Goal: Task Accomplishment & Management: Complete application form

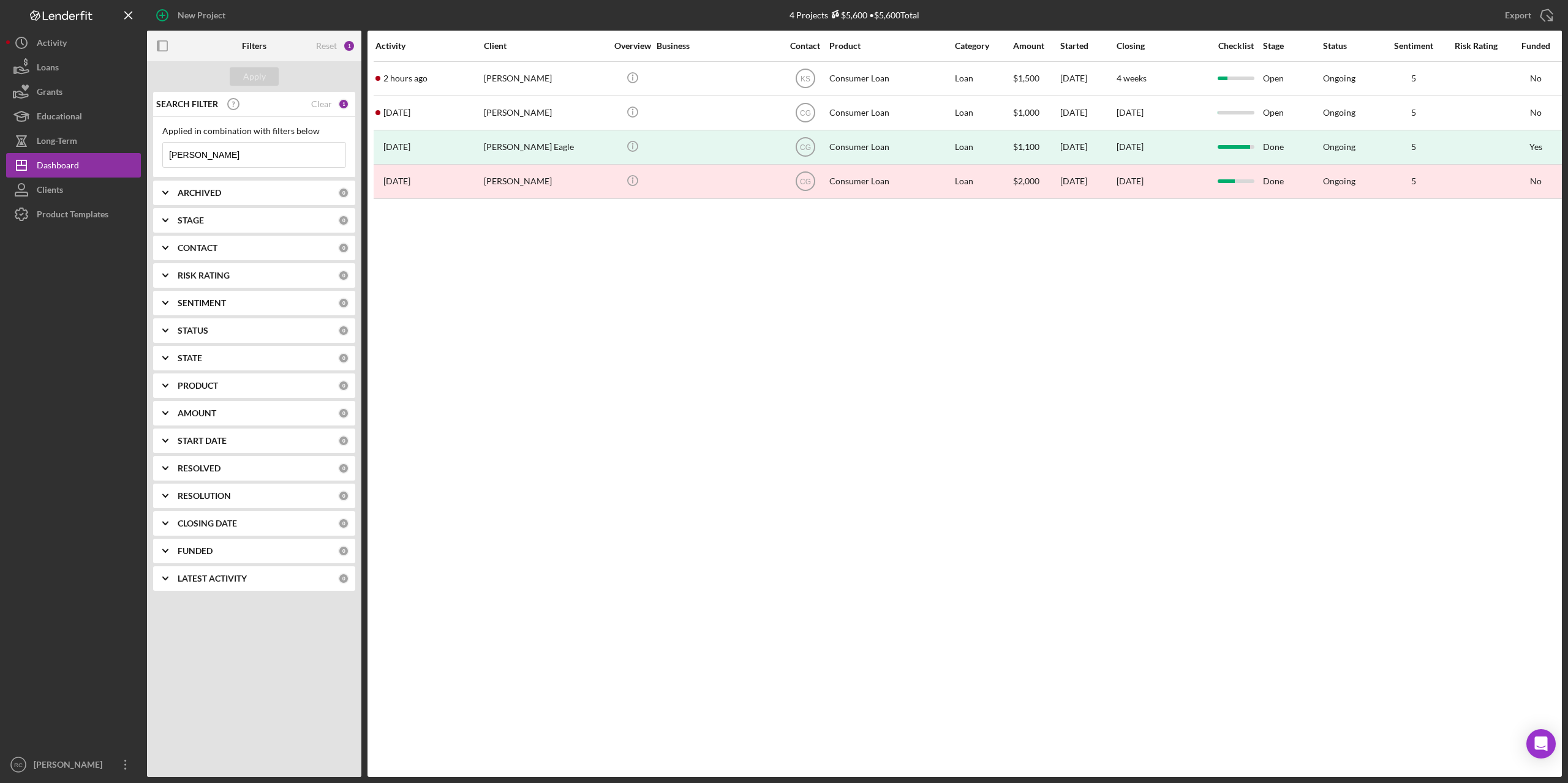
click at [217, 155] on input "[PERSON_NAME]" at bounding box center [254, 154] width 183 height 24
type input "s"
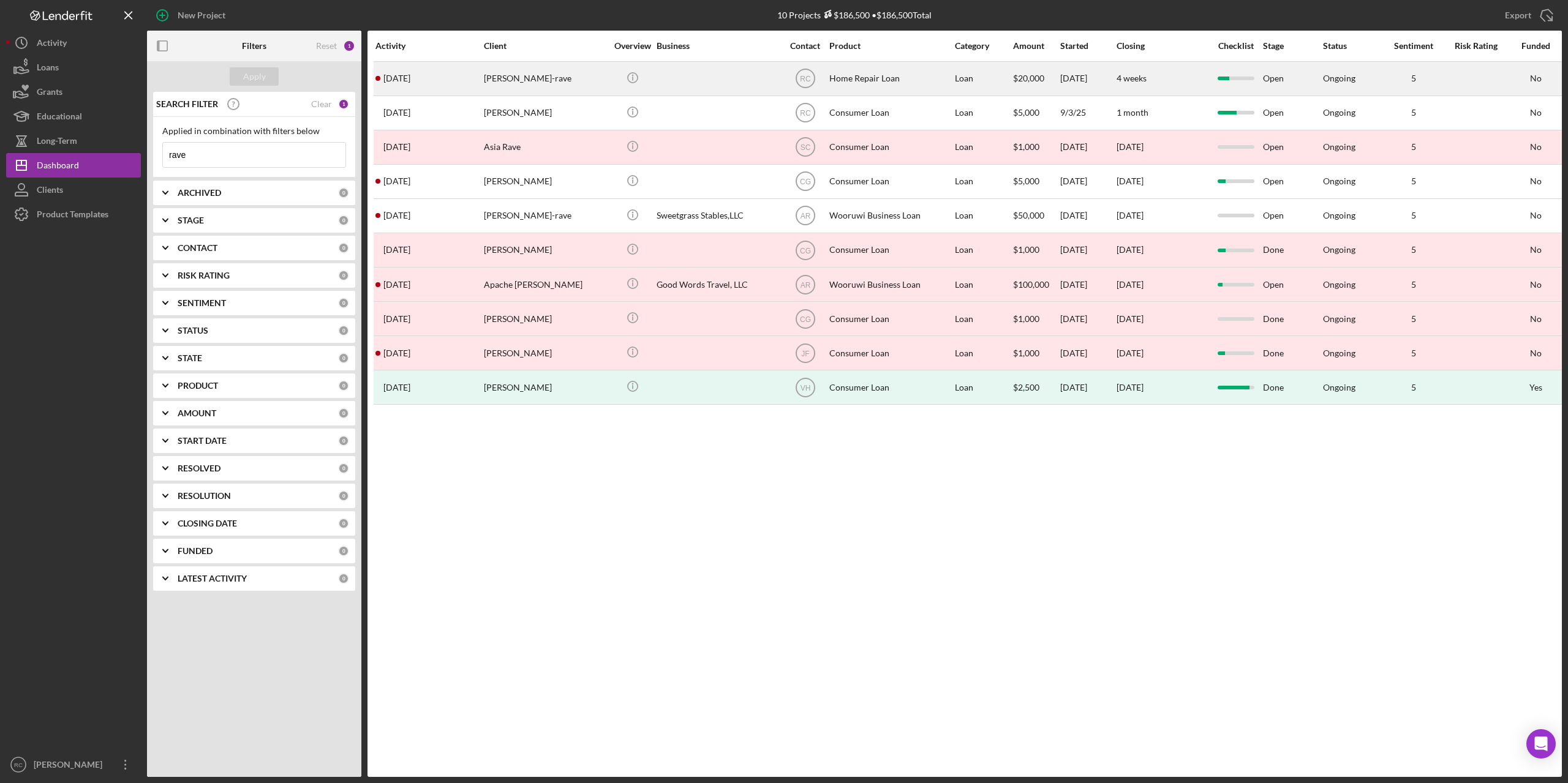
type input "rave"
click at [554, 78] on div "[PERSON_NAME]-rave" at bounding box center [545, 78] width 122 height 32
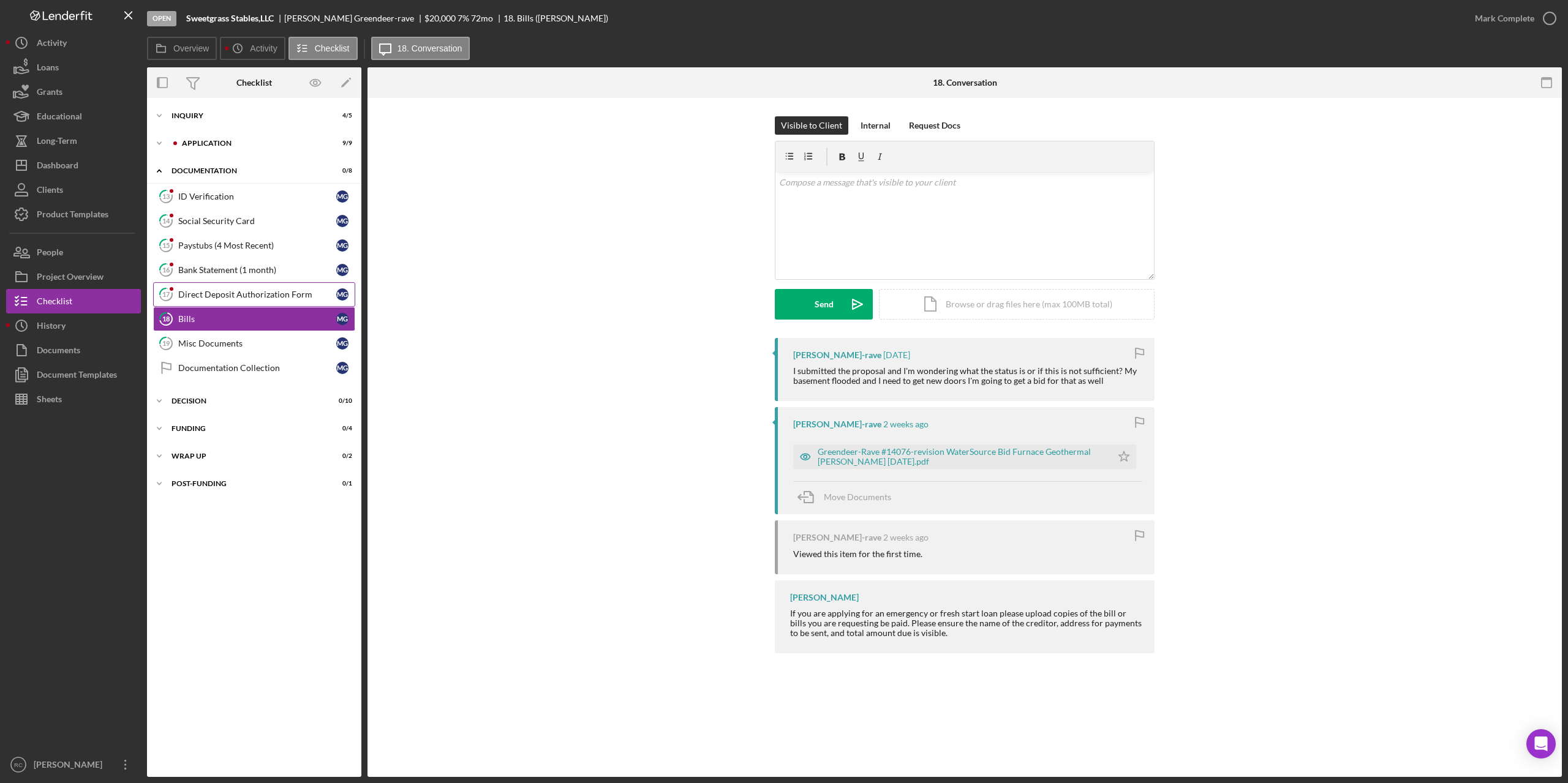
click at [239, 299] on div "Direct Deposit Authorization Form" at bounding box center [257, 294] width 158 height 10
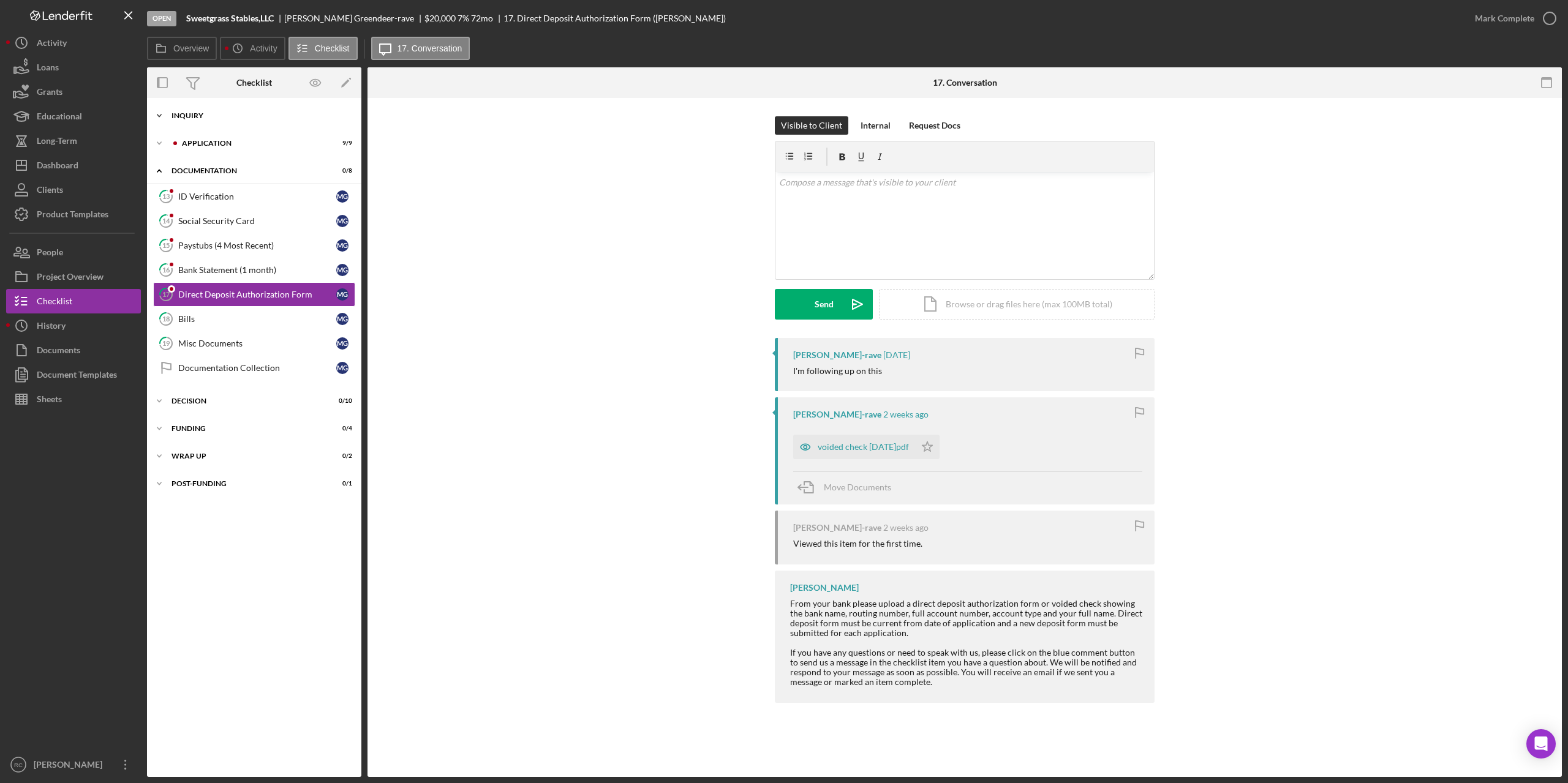
click at [190, 111] on div "Icon/Expander Inquiry 4 / 5" at bounding box center [254, 115] width 214 height 24
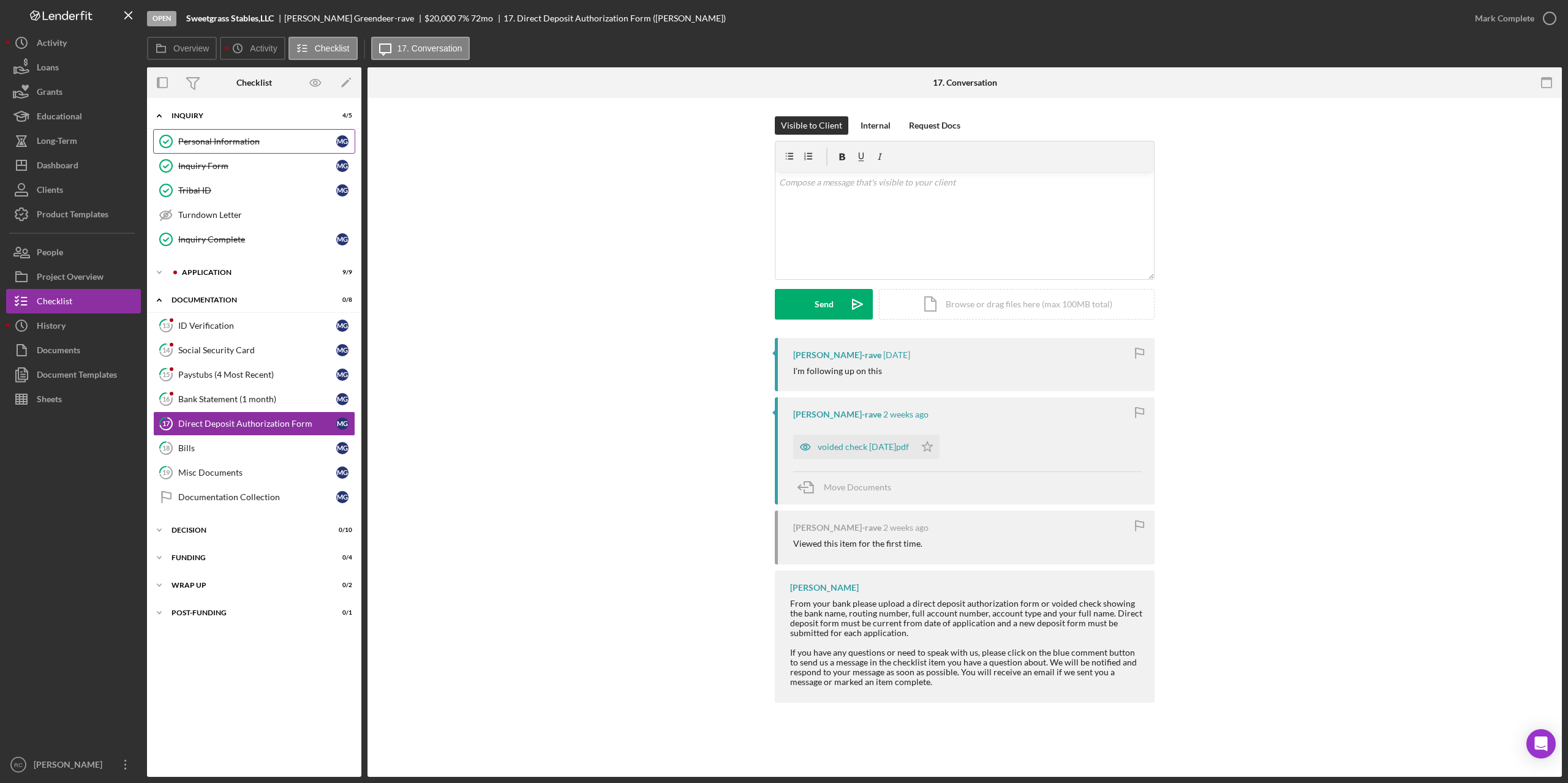
click at [214, 140] on div "Personal Information" at bounding box center [257, 142] width 158 height 10
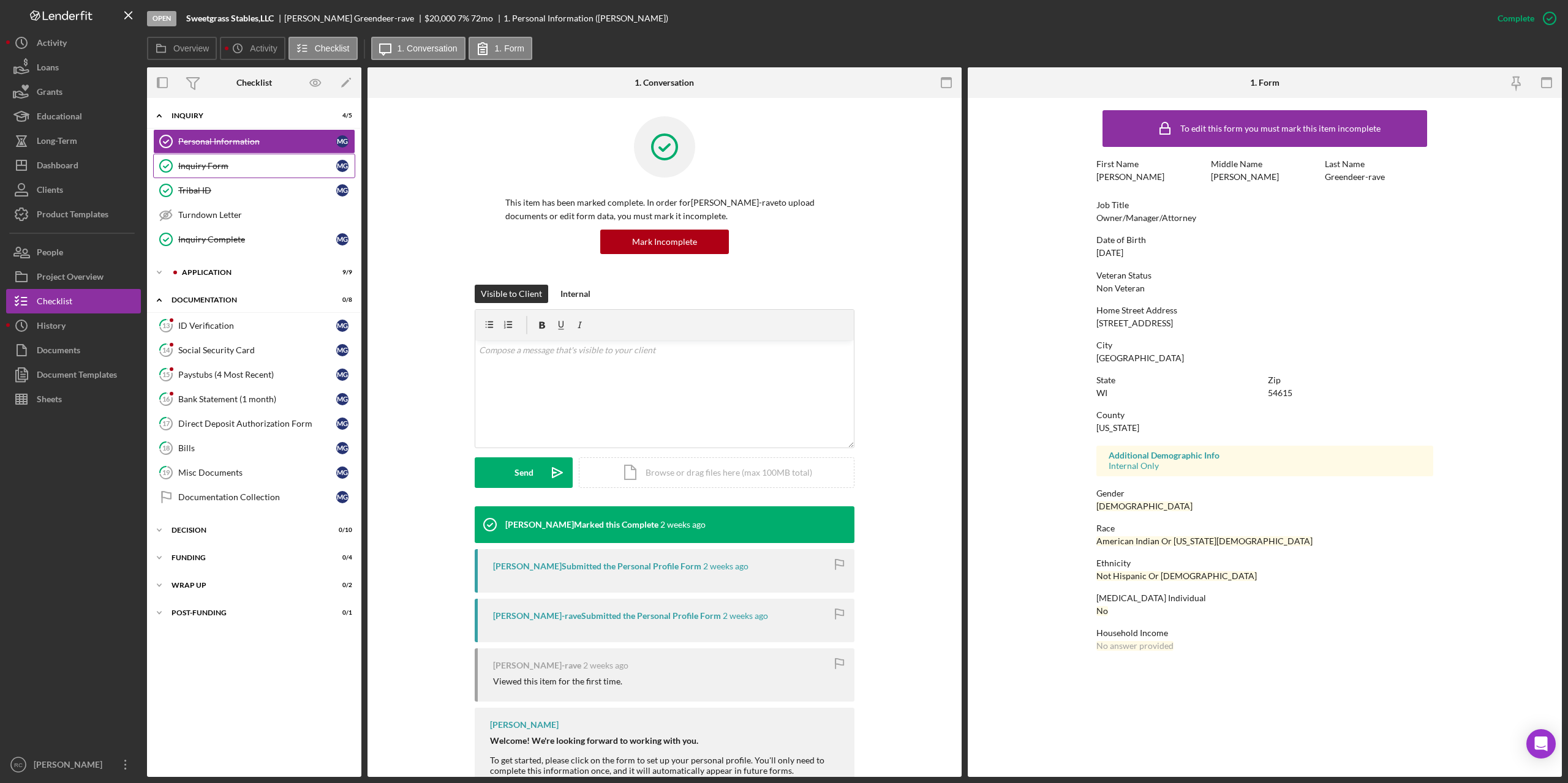
click at [213, 166] on div "Inquiry Form" at bounding box center [257, 166] width 158 height 10
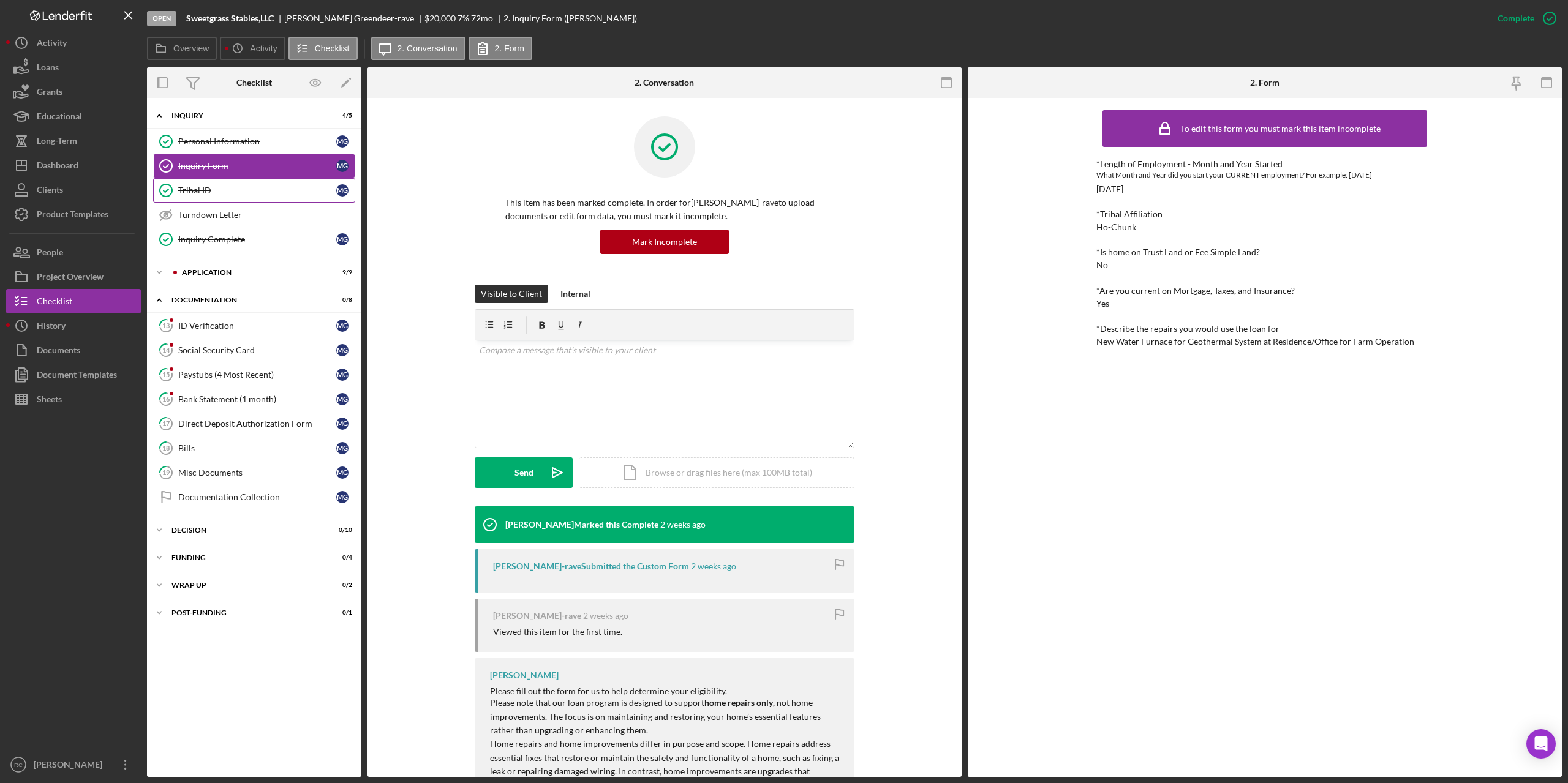
click at [201, 188] on div "Tribal ID" at bounding box center [257, 190] width 158 height 10
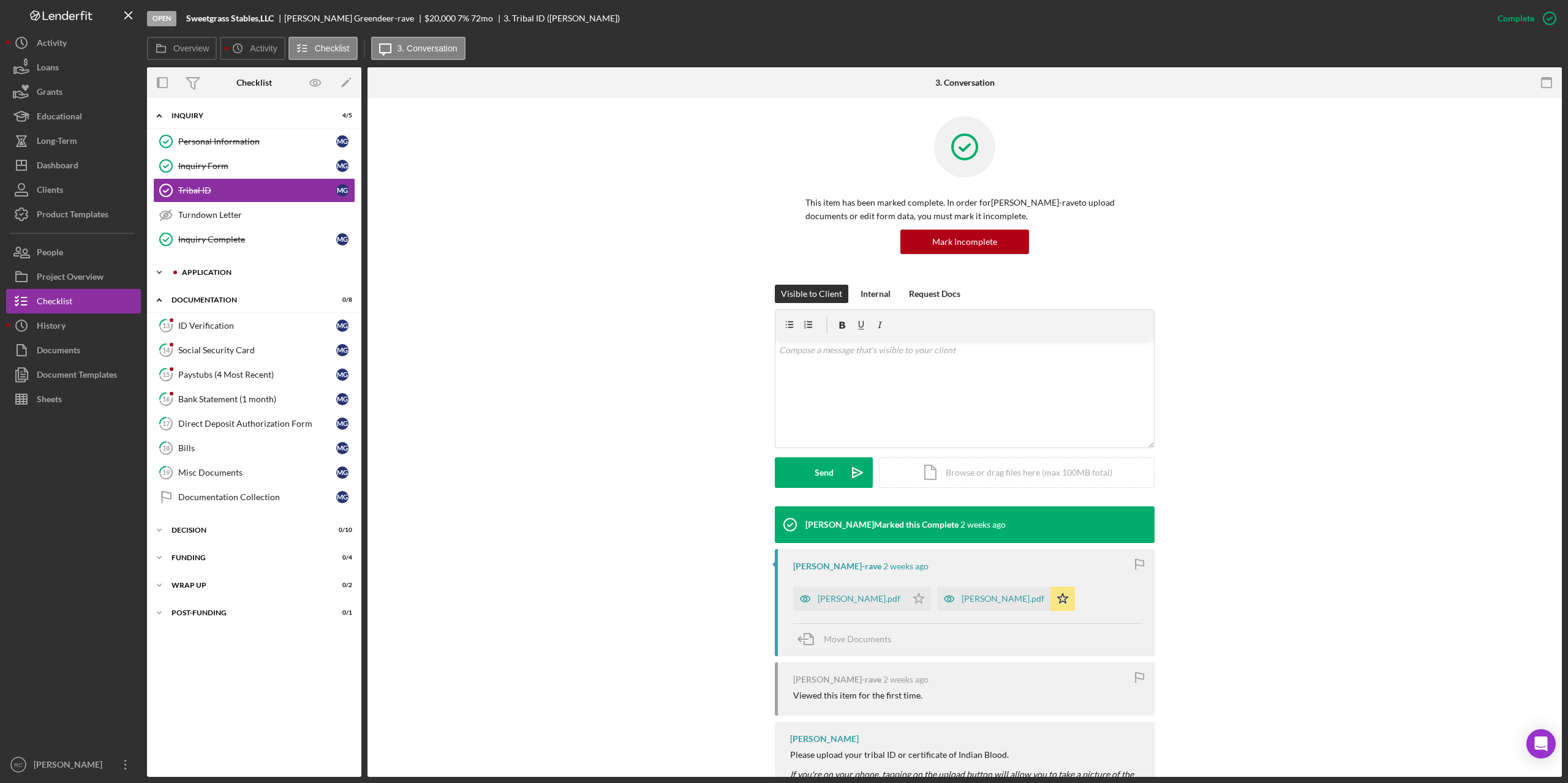
click at [218, 272] on div "Application" at bounding box center [263, 272] width 164 height 8
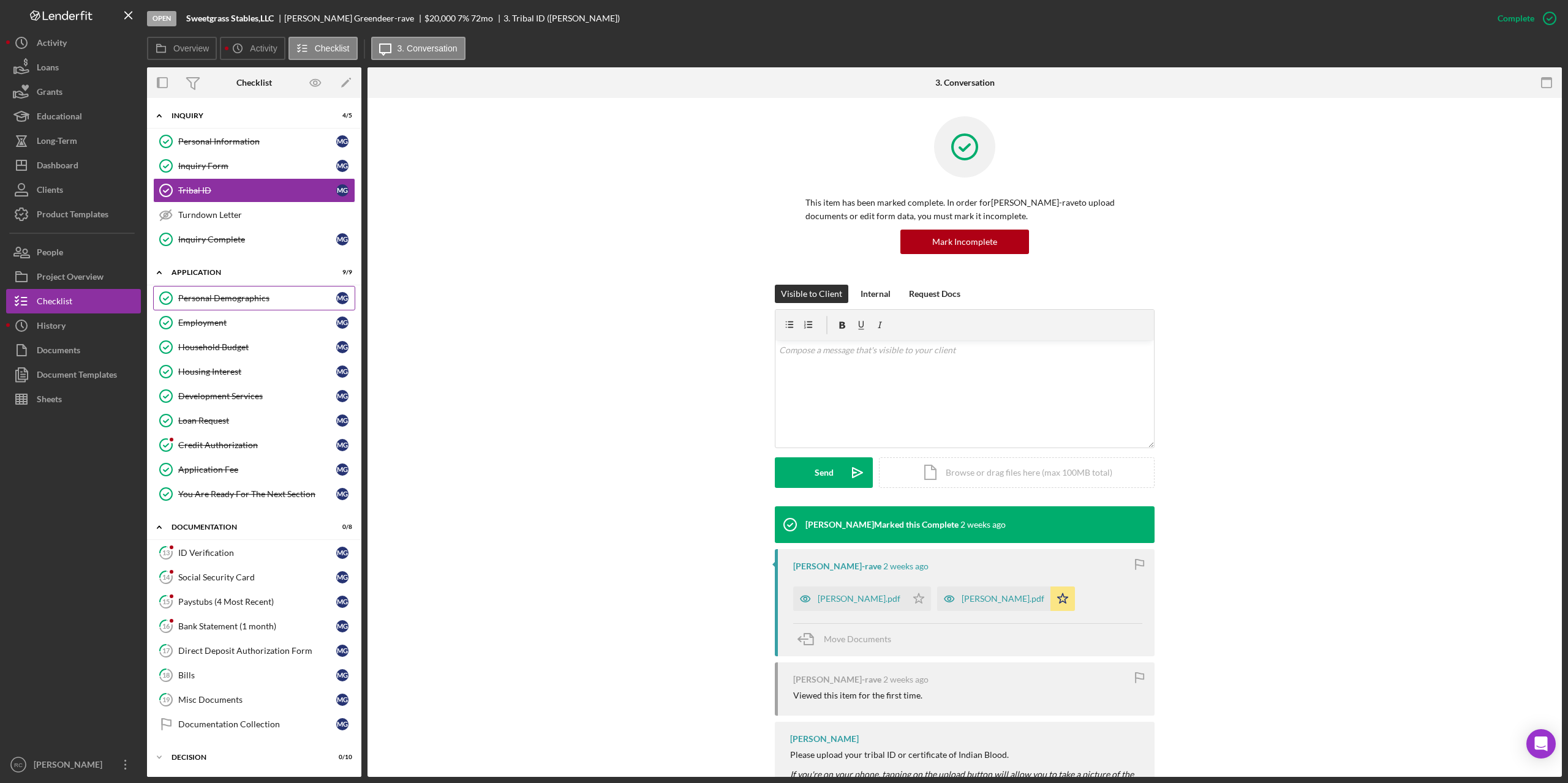
click at [223, 299] on div "Personal Demographics" at bounding box center [257, 298] width 158 height 10
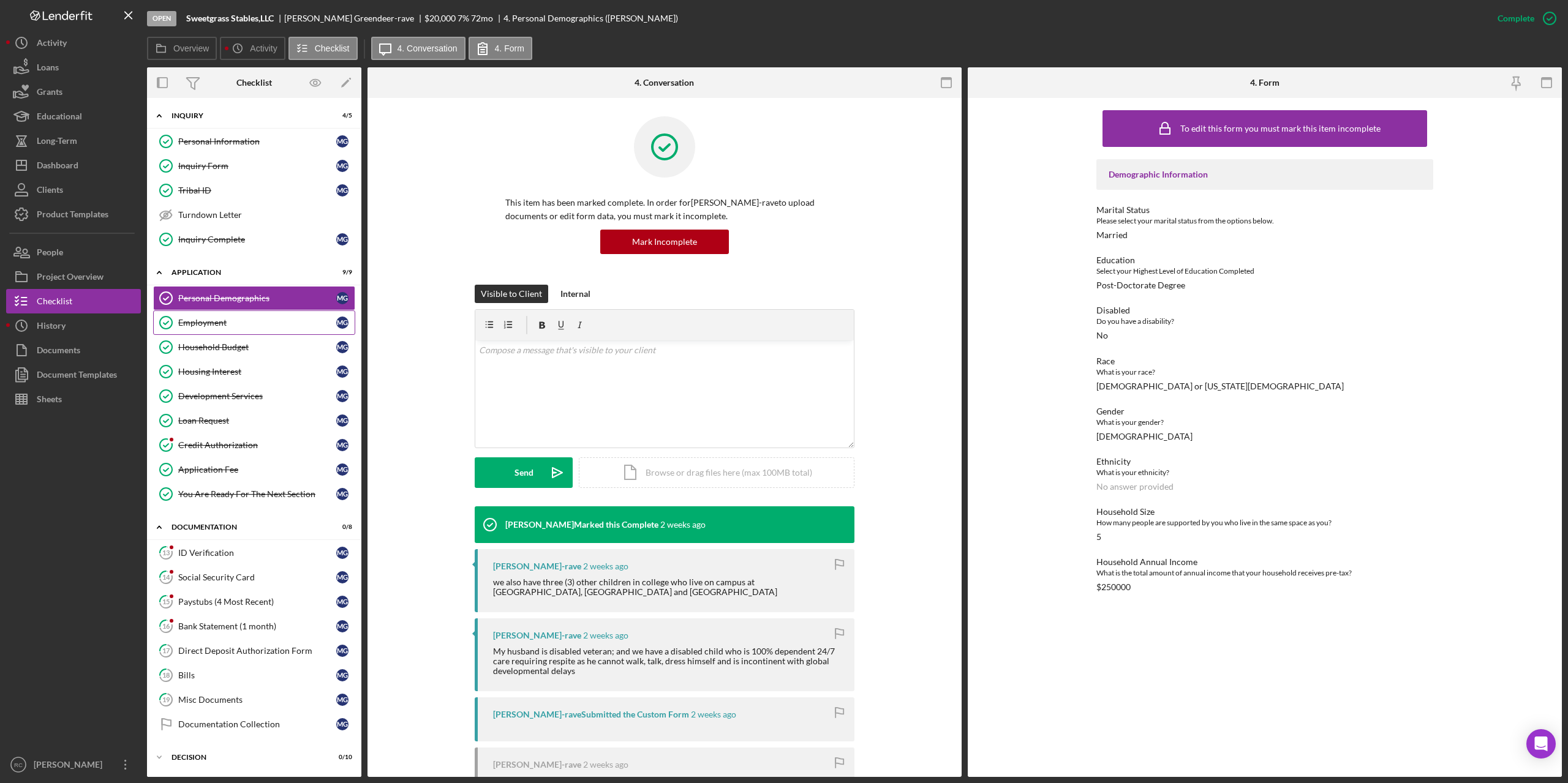
click at [206, 324] on div "Employment" at bounding box center [257, 323] width 158 height 10
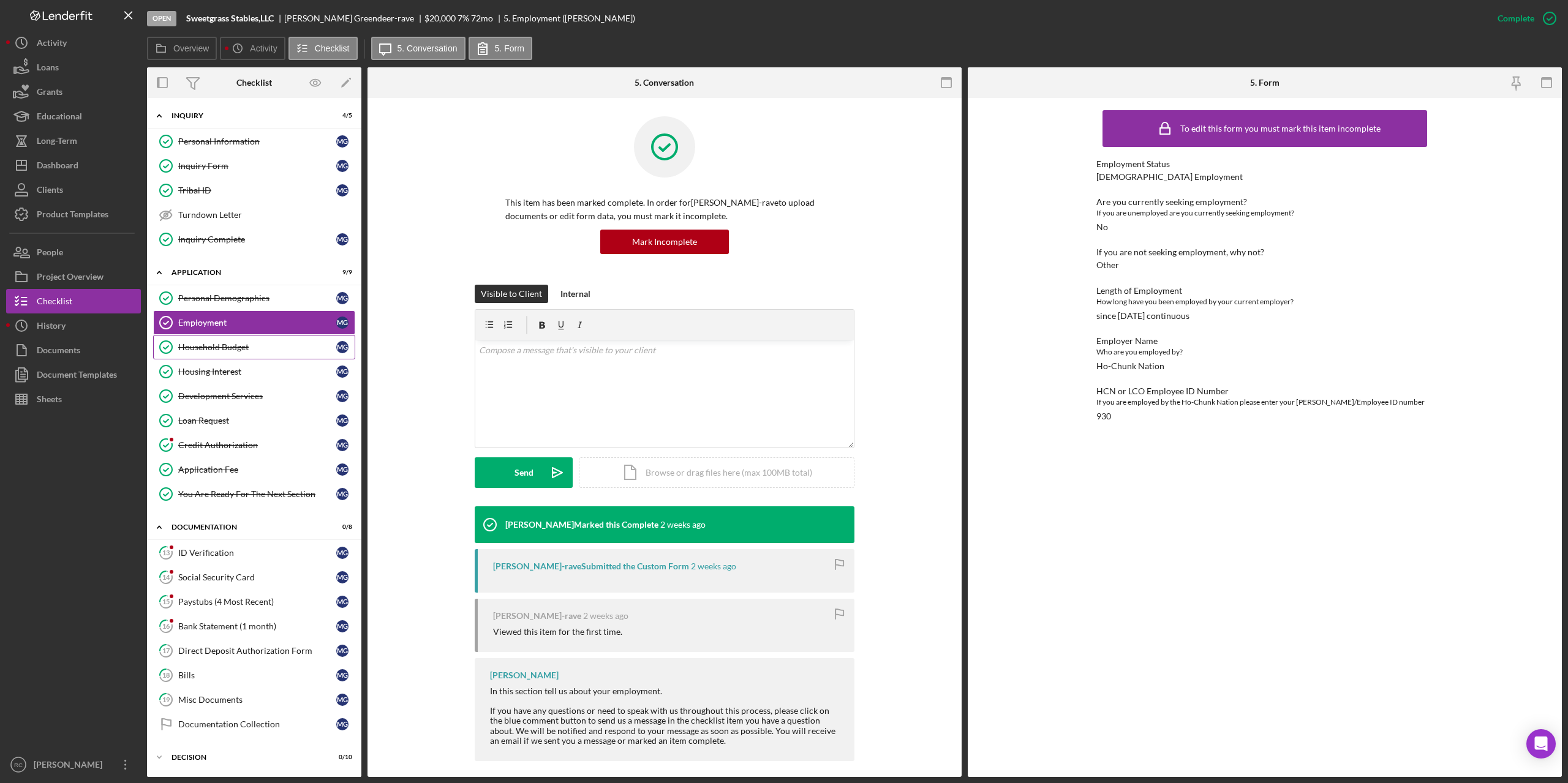
click at [206, 350] on div "Household Budget" at bounding box center [257, 347] width 158 height 10
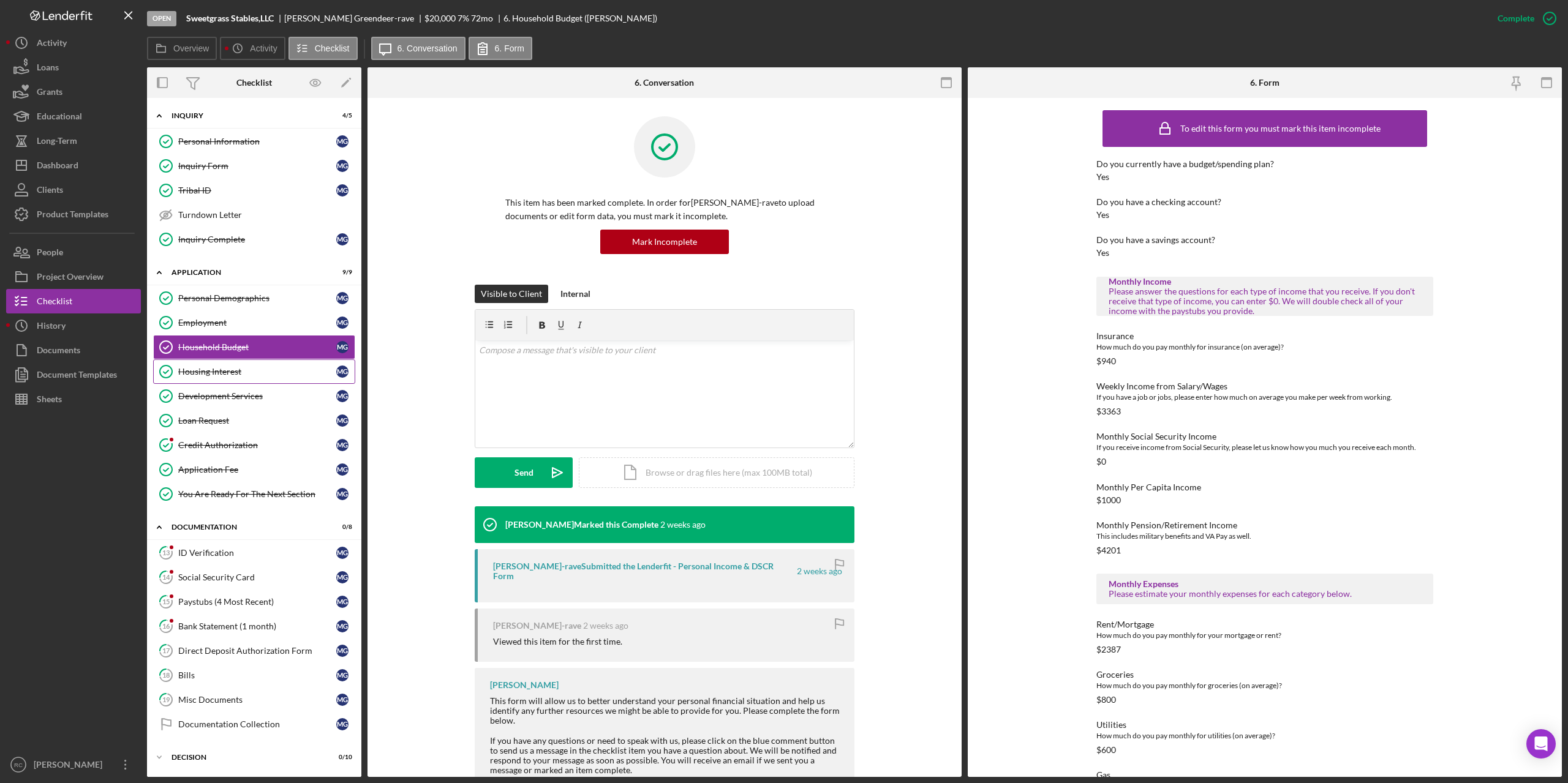
click at [213, 376] on div "Housing Interest" at bounding box center [257, 372] width 158 height 10
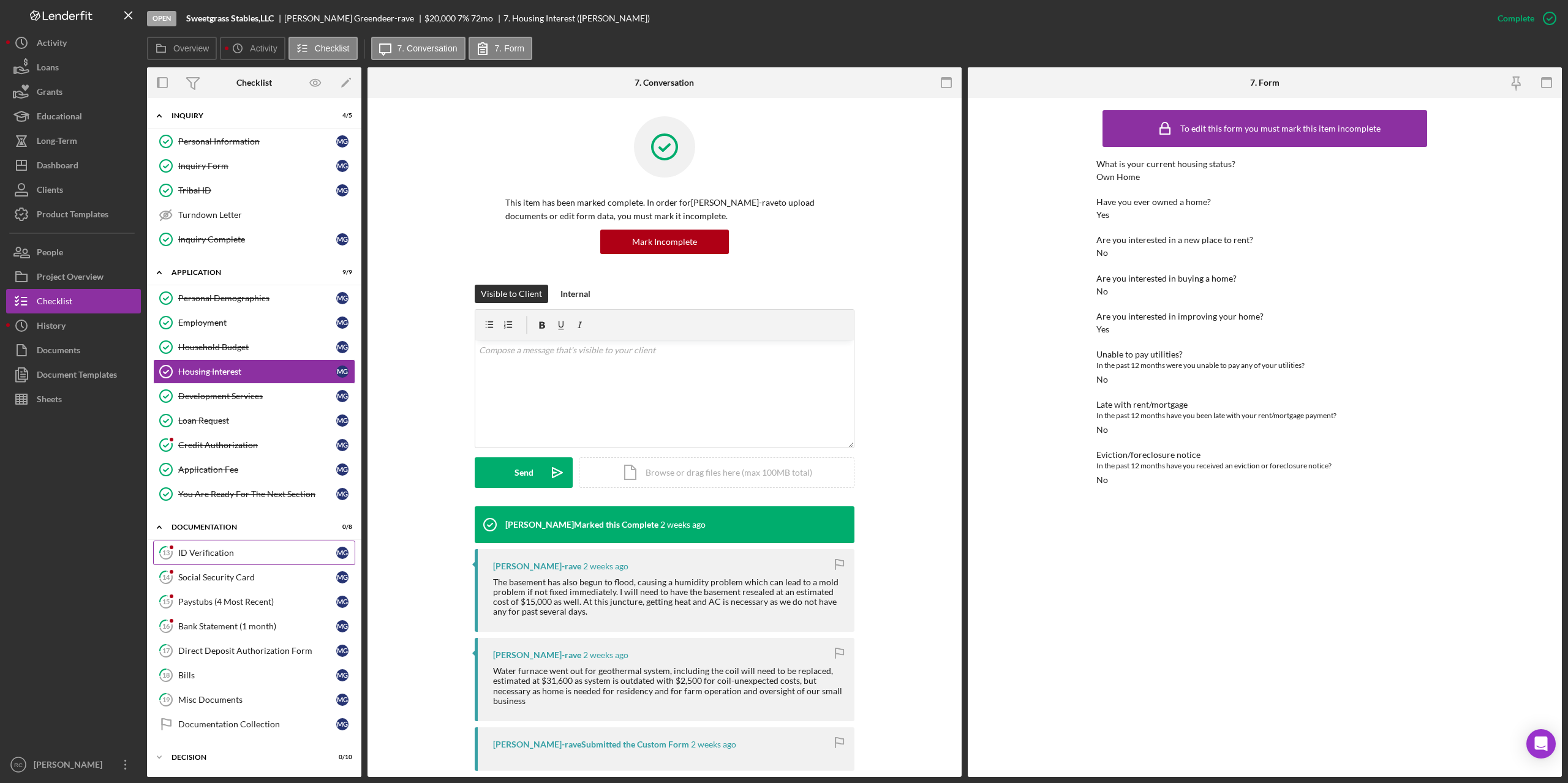
click at [194, 549] on div "ID Verification" at bounding box center [257, 553] width 158 height 10
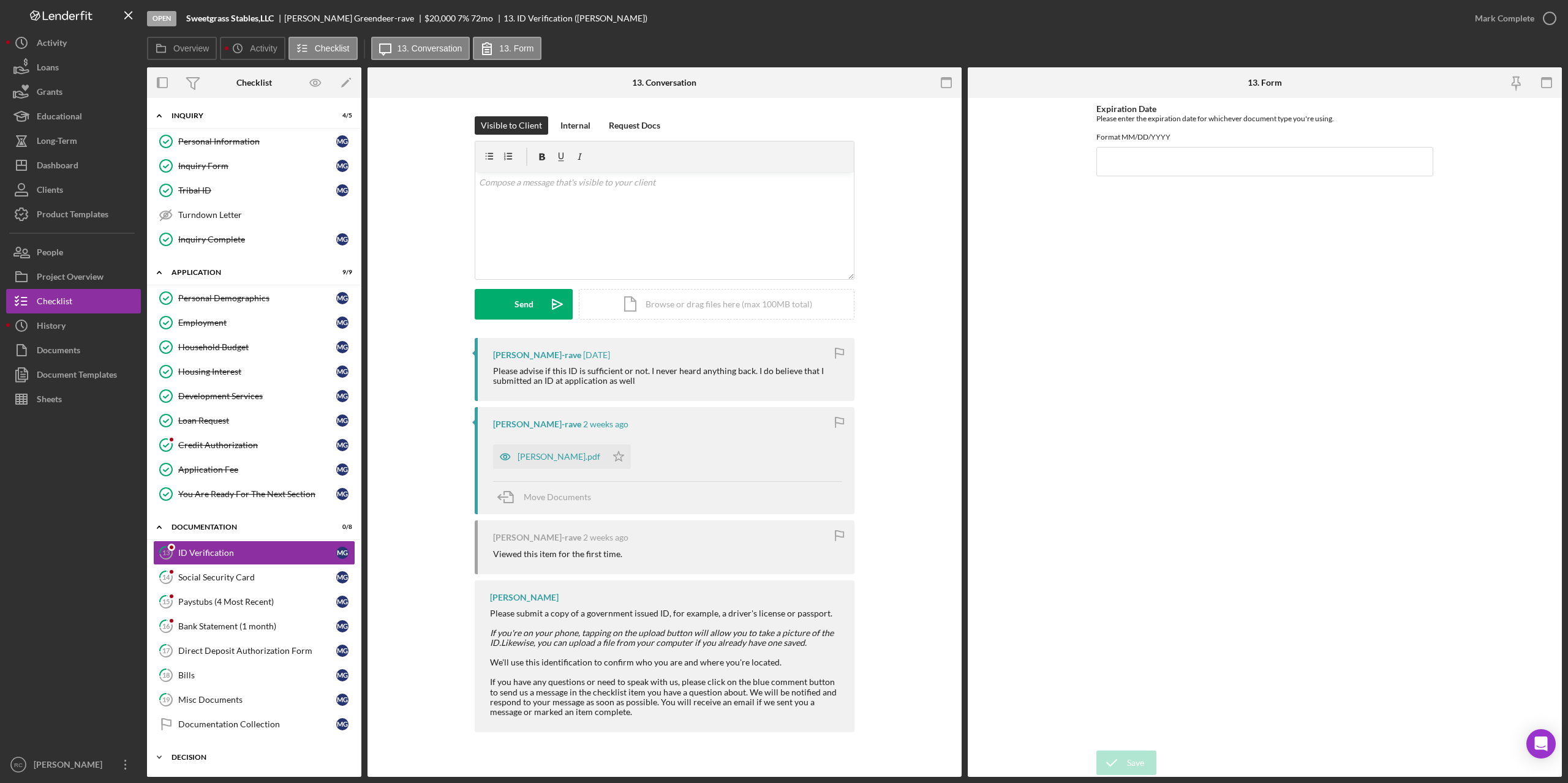
scroll to position [82, 0]
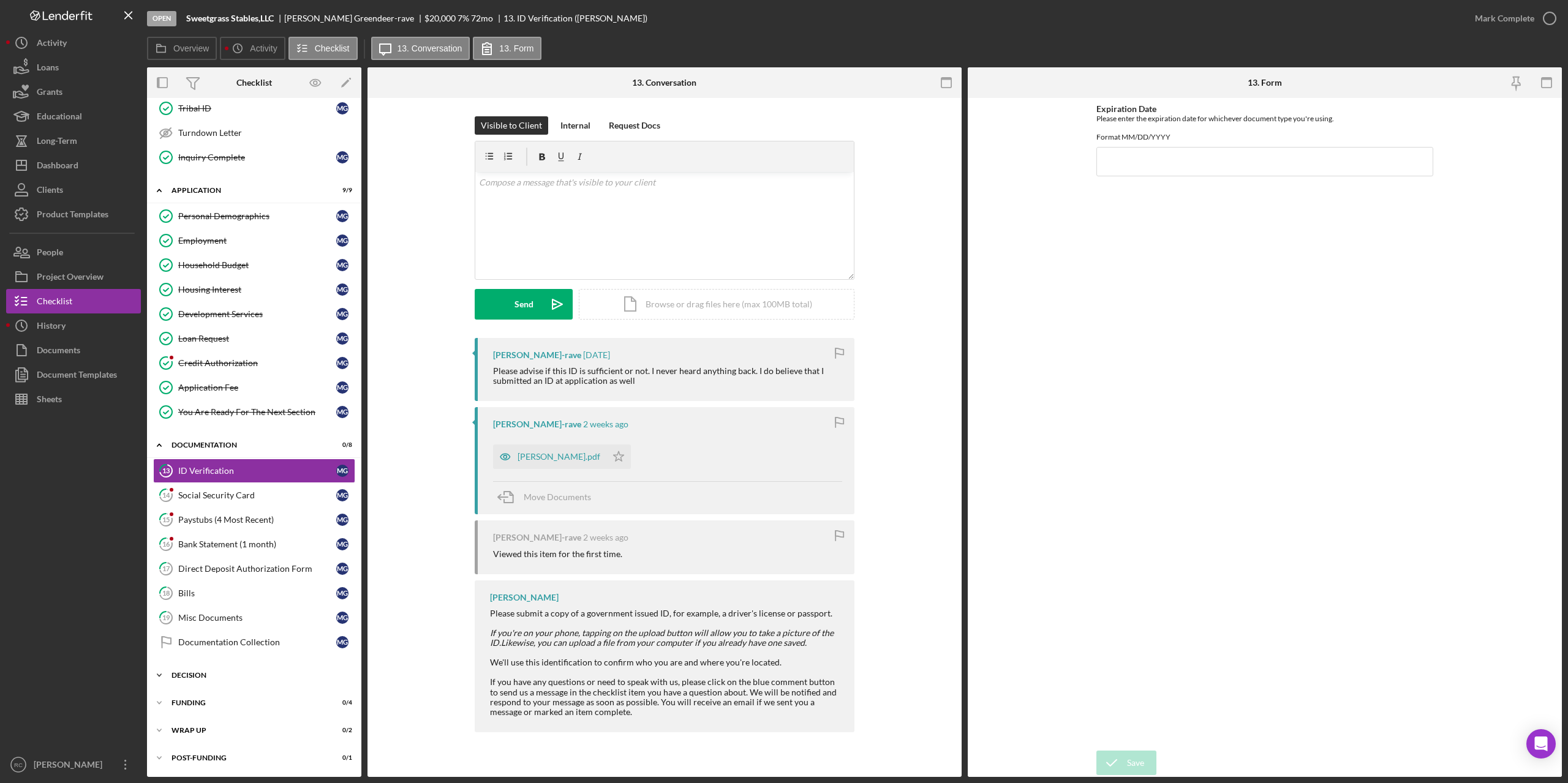
click at [192, 672] on div "Decision" at bounding box center [259, 675] width 174 height 8
click at [514, 180] on p at bounding box center [665, 182] width 372 height 13
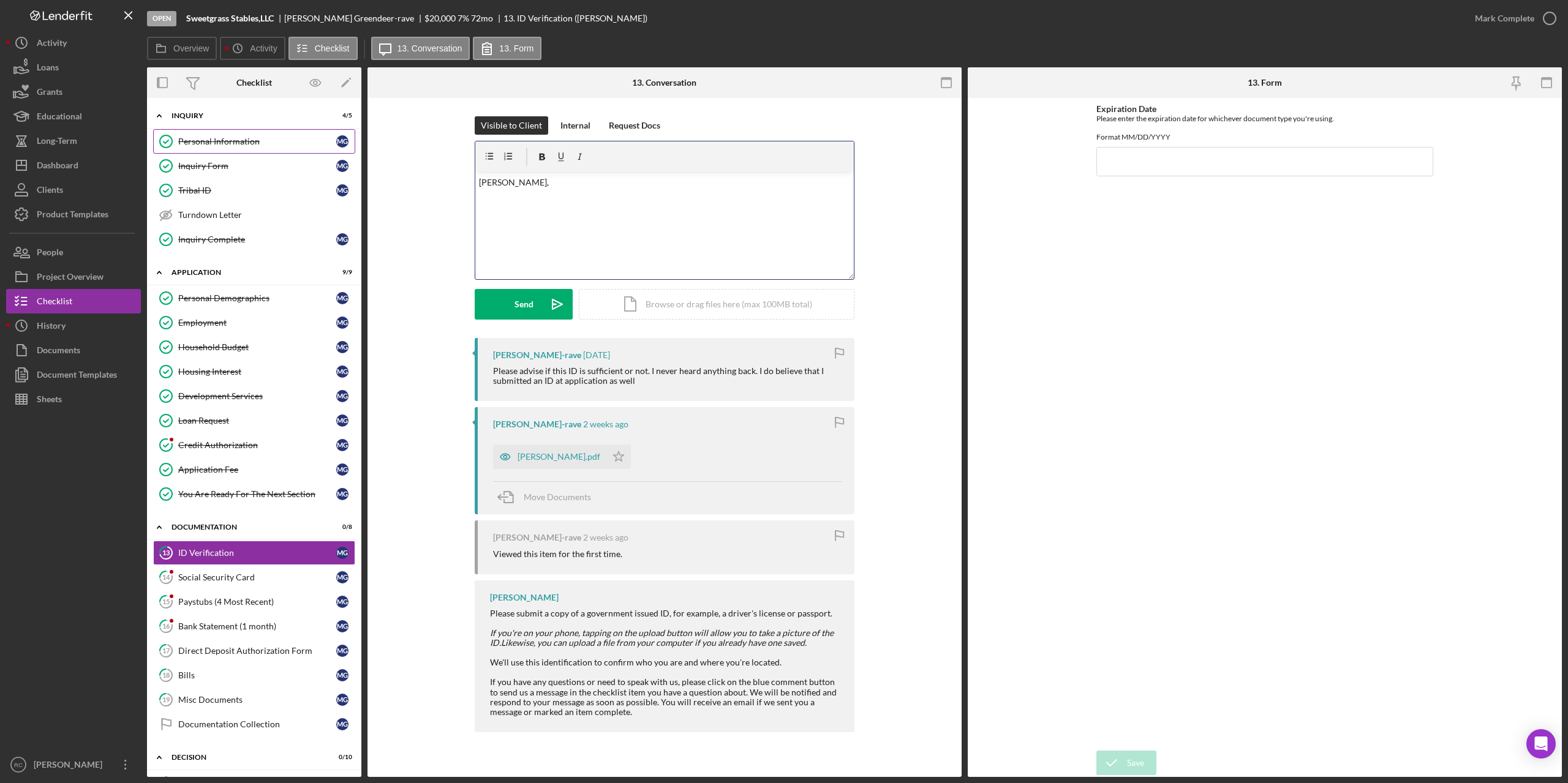
click at [237, 139] on div "Personal Information" at bounding box center [257, 142] width 158 height 10
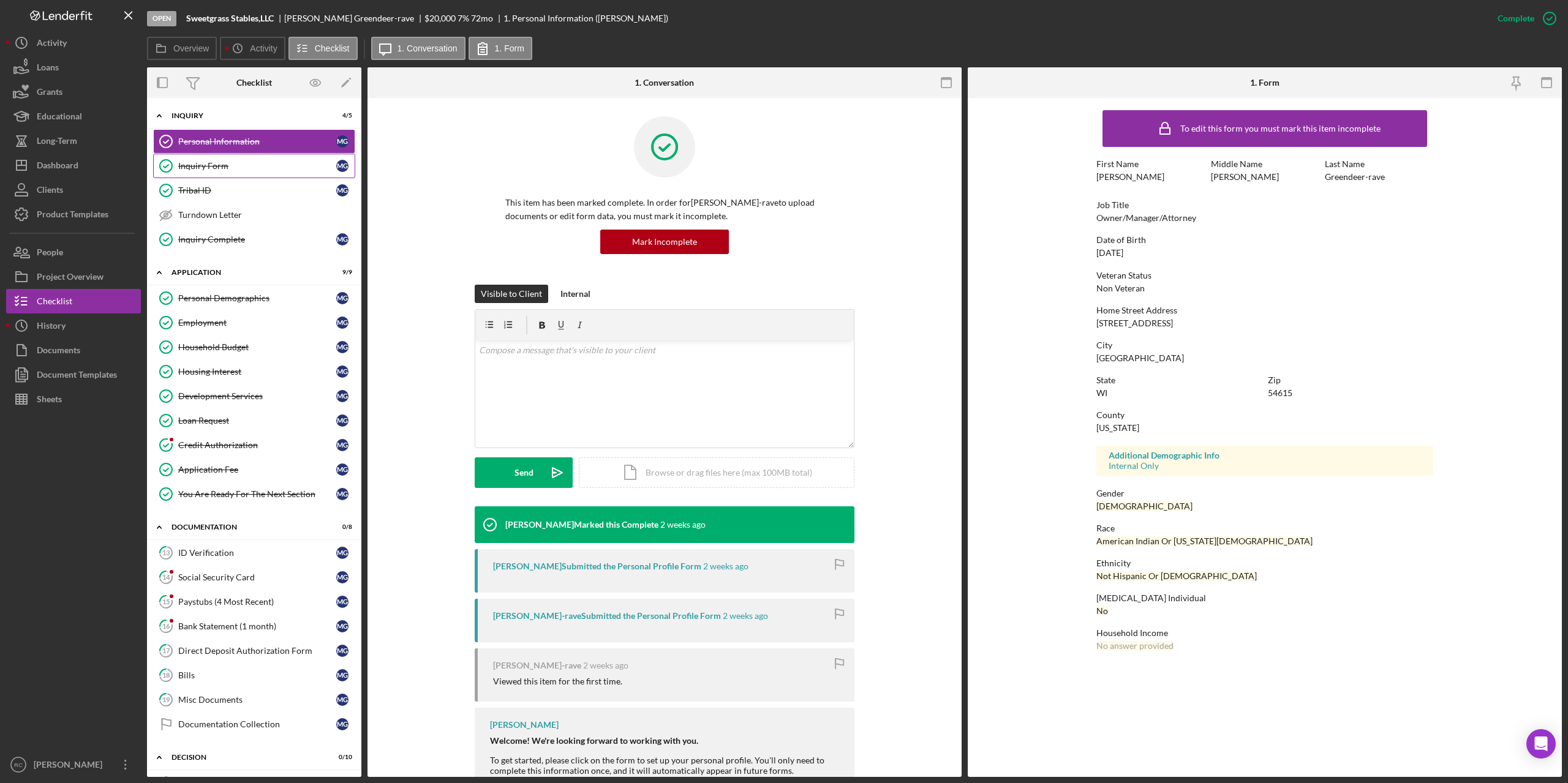
click at [214, 166] on div "Inquiry Form" at bounding box center [257, 166] width 158 height 10
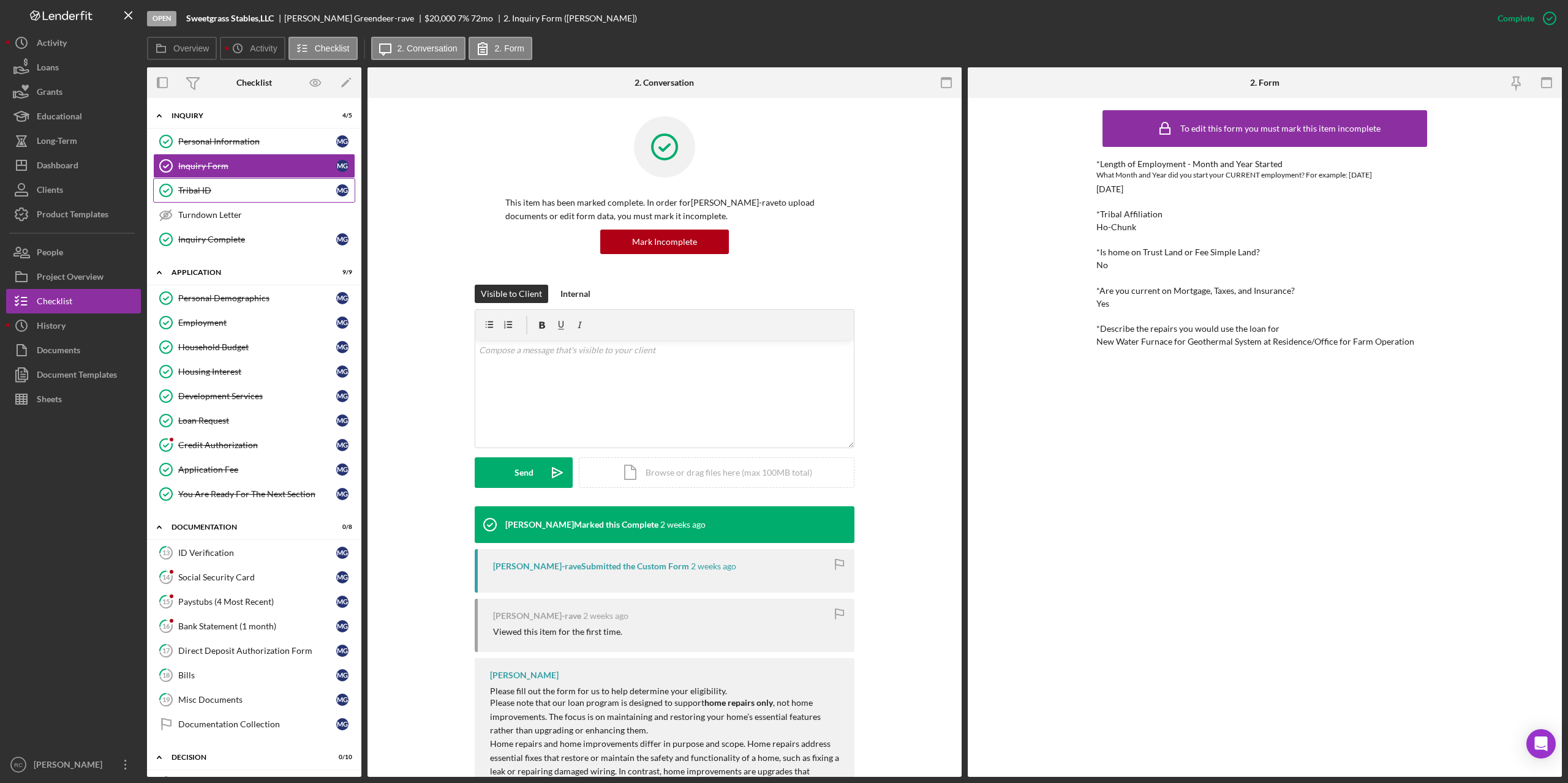
click at [198, 187] on div "Tribal ID" at bounding box center [257, 190] width 158 height 10
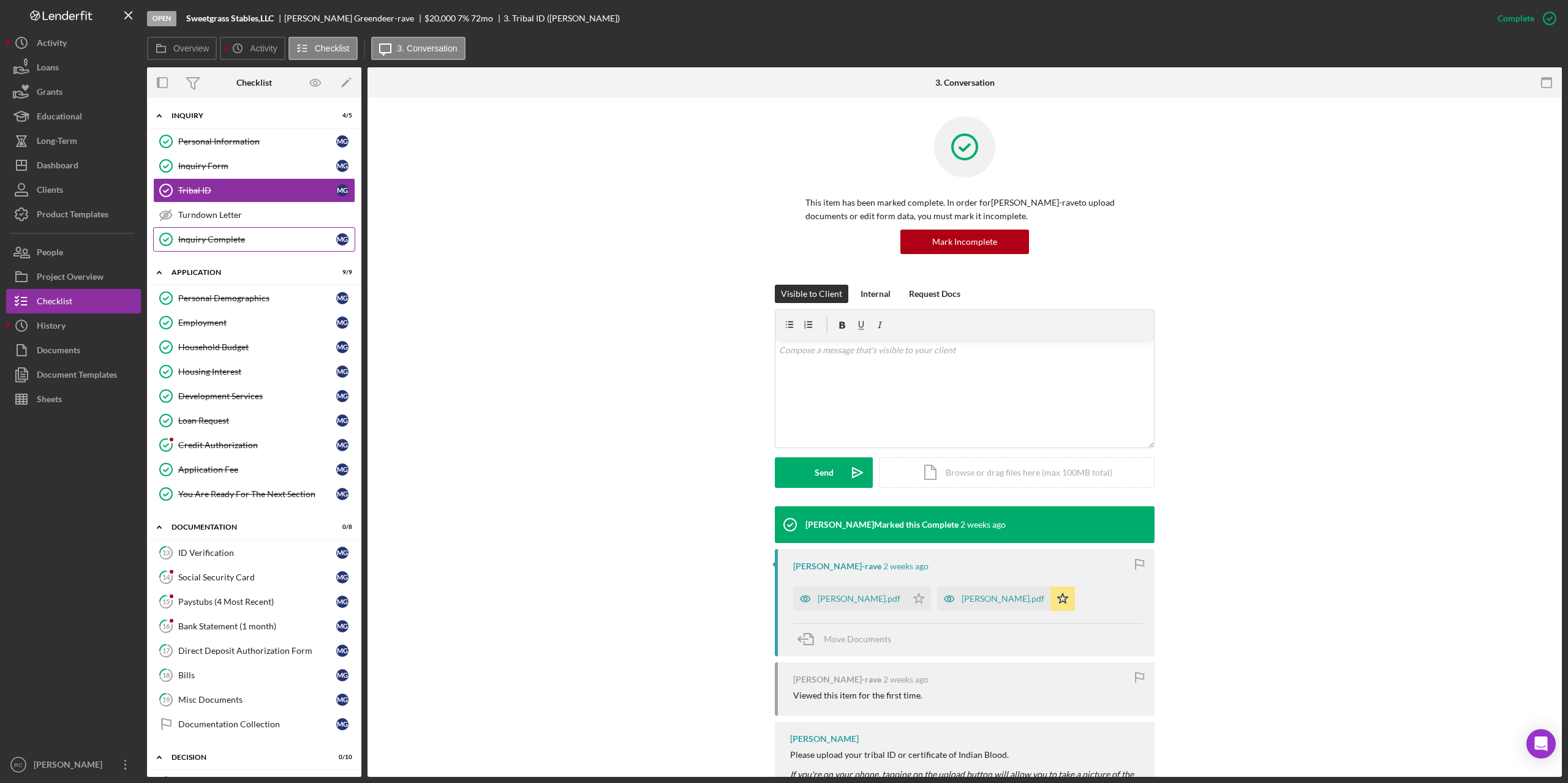
click at [203, 240] on div "Inquiry Complete" at bounding box center [257, 239] width 158 height 10
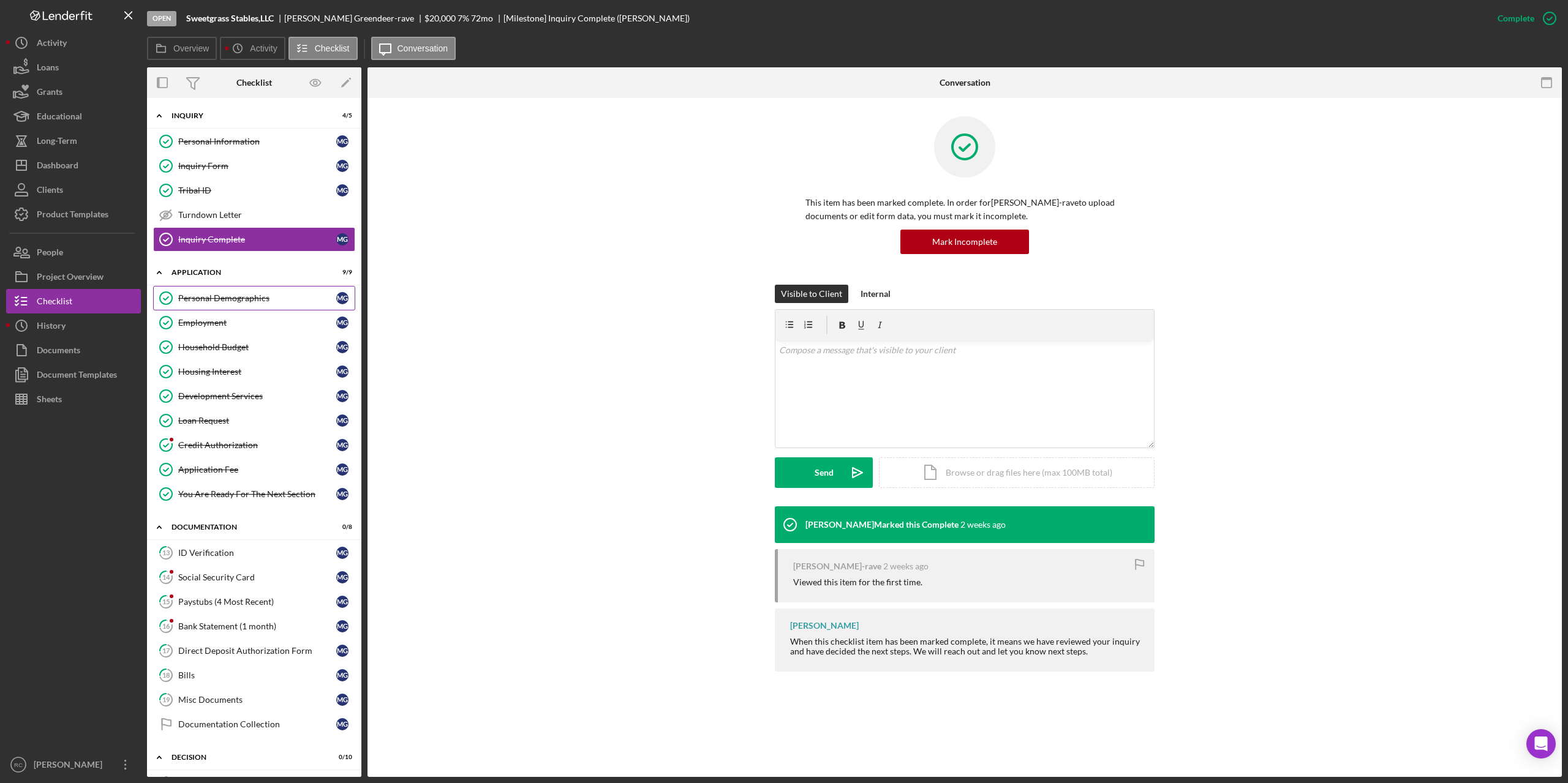
click at [218, 295] on div "Personal Demographics" at bounding box center [257, 298] width 158 height 10
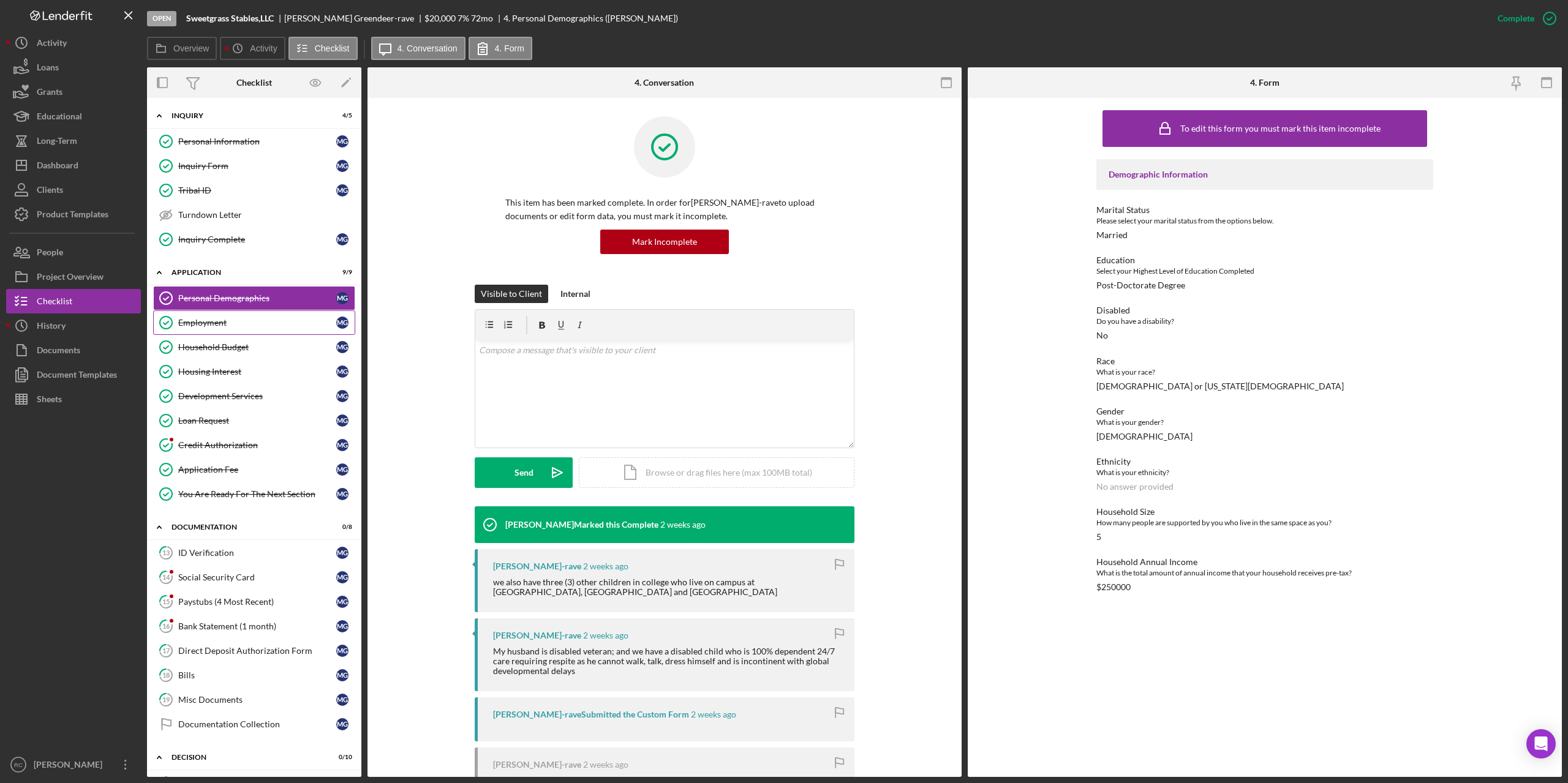
click at [215, 322] on div "Employment" at bounding box center [257, 323] width 158 height 10
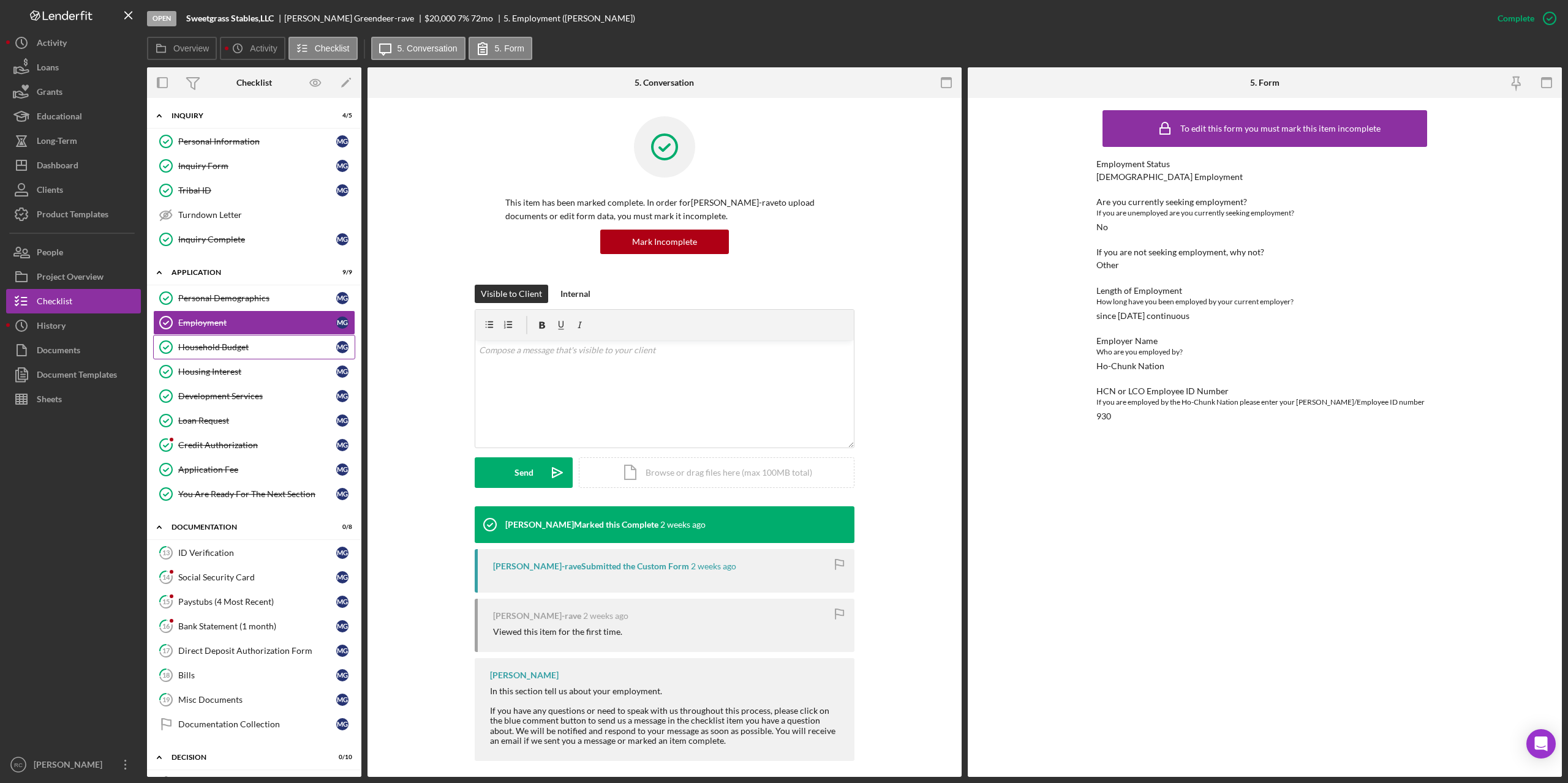
click at [216, 350] on div "Household Budget" at bounding box center [257, 347] width 158 height 10
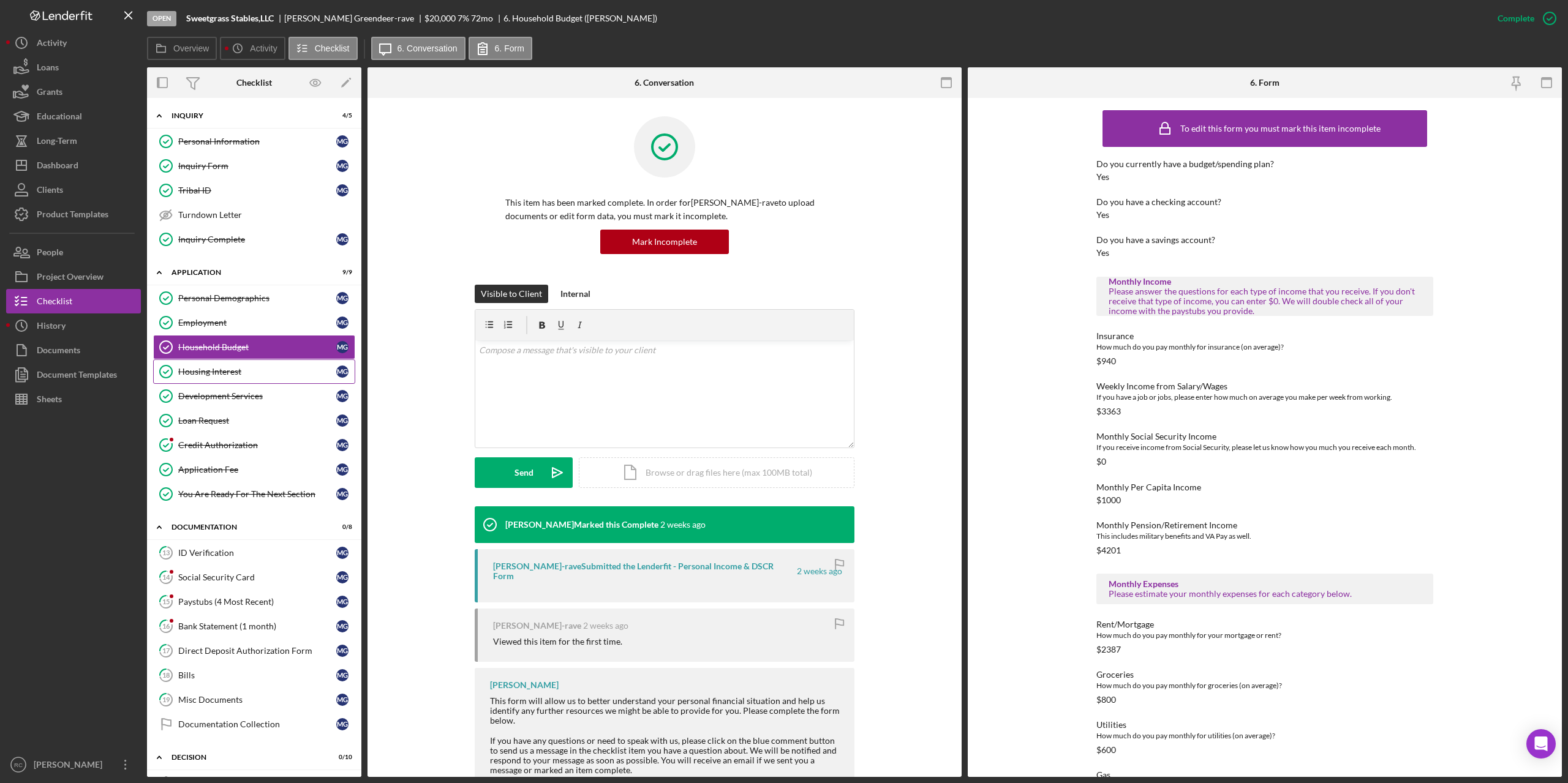
click at [212, 374] on div "Housing Interest" at bounding box center [257, 372] width 158 height 10
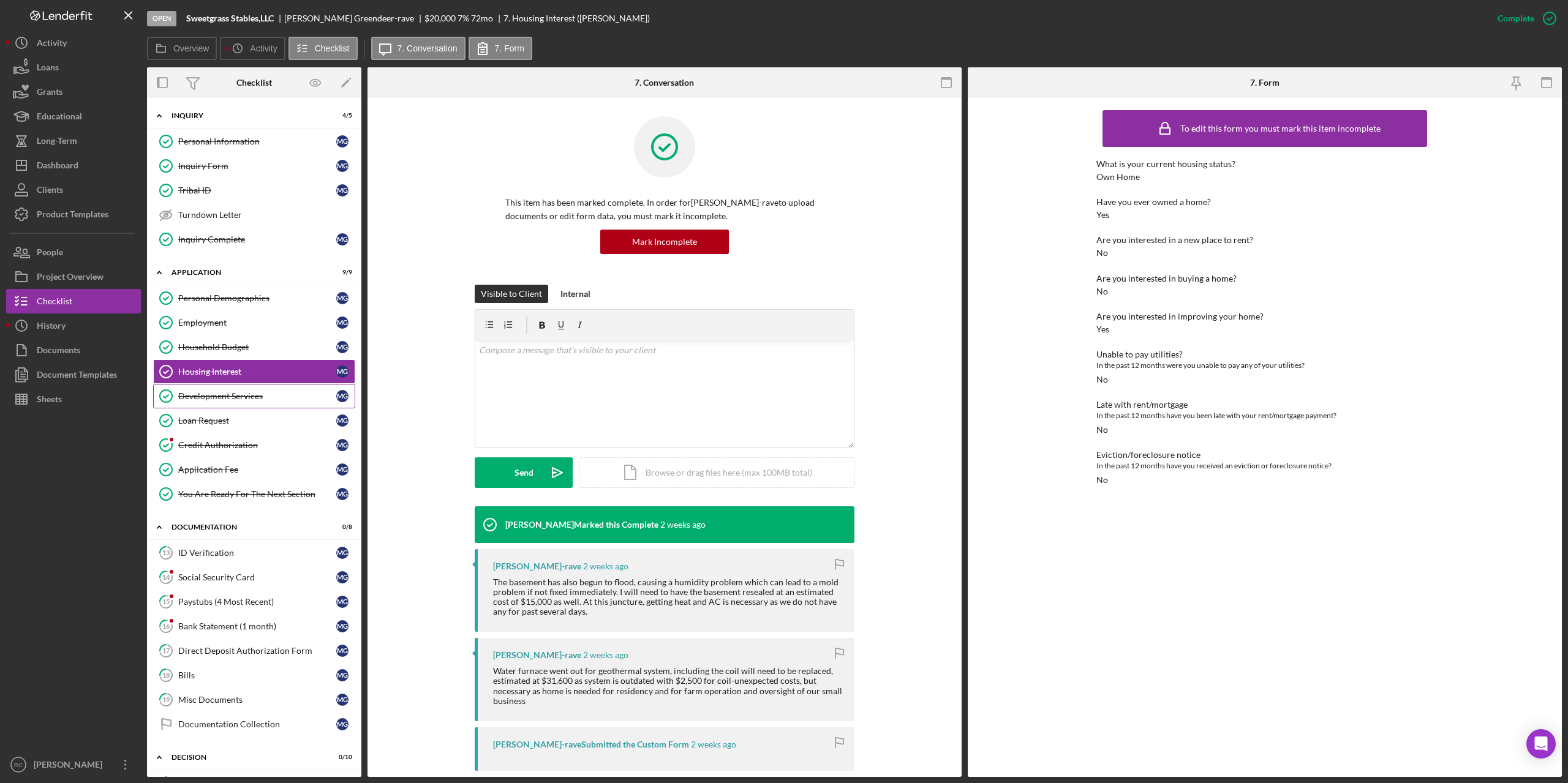
click at [224, 394] on div "Development Services" at bounding box center [257, 396] width 158 height 10
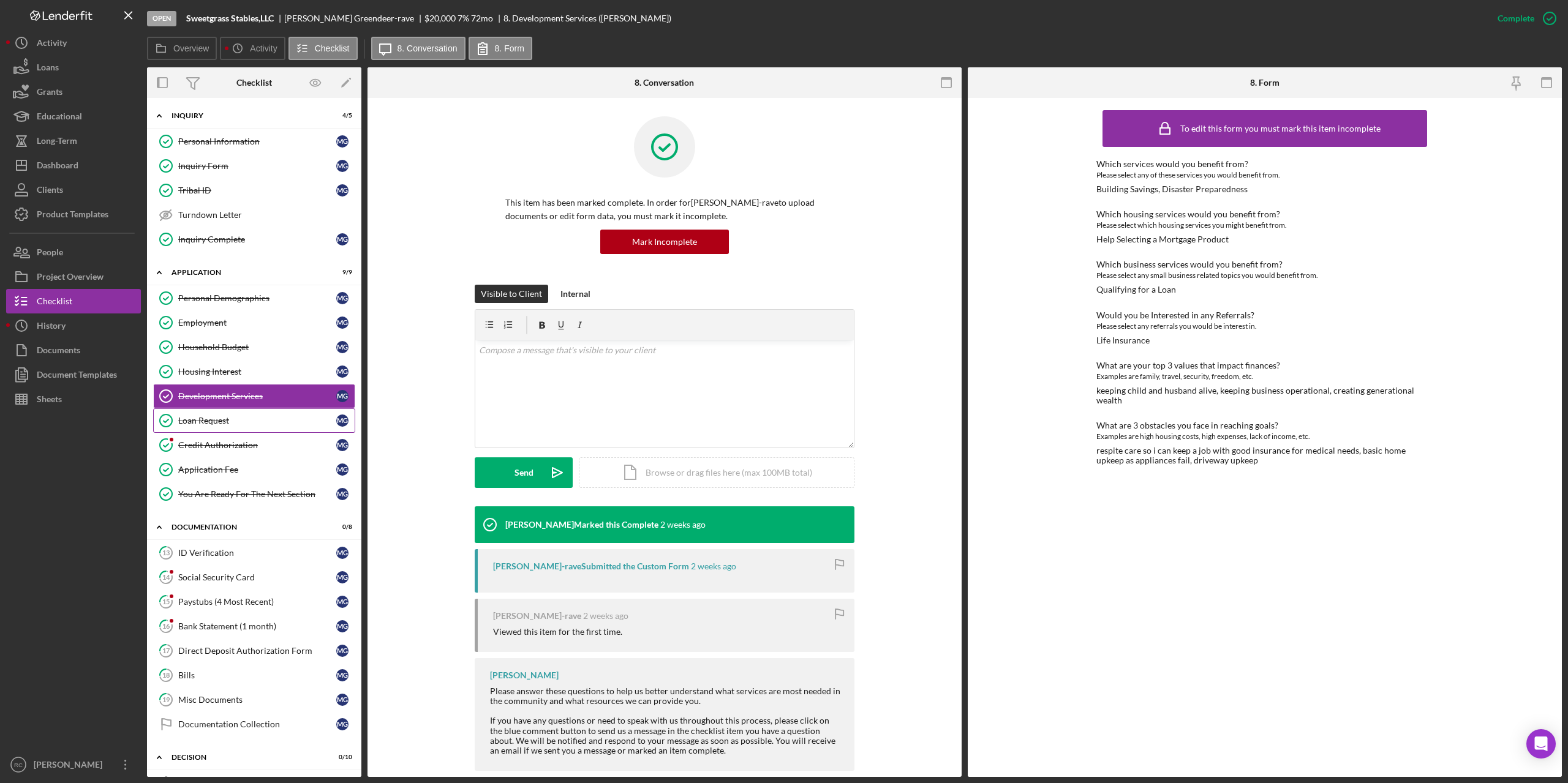
click at [219, 418] on div "Loan Request" at bounding box center [257, 420] width 158 height 10
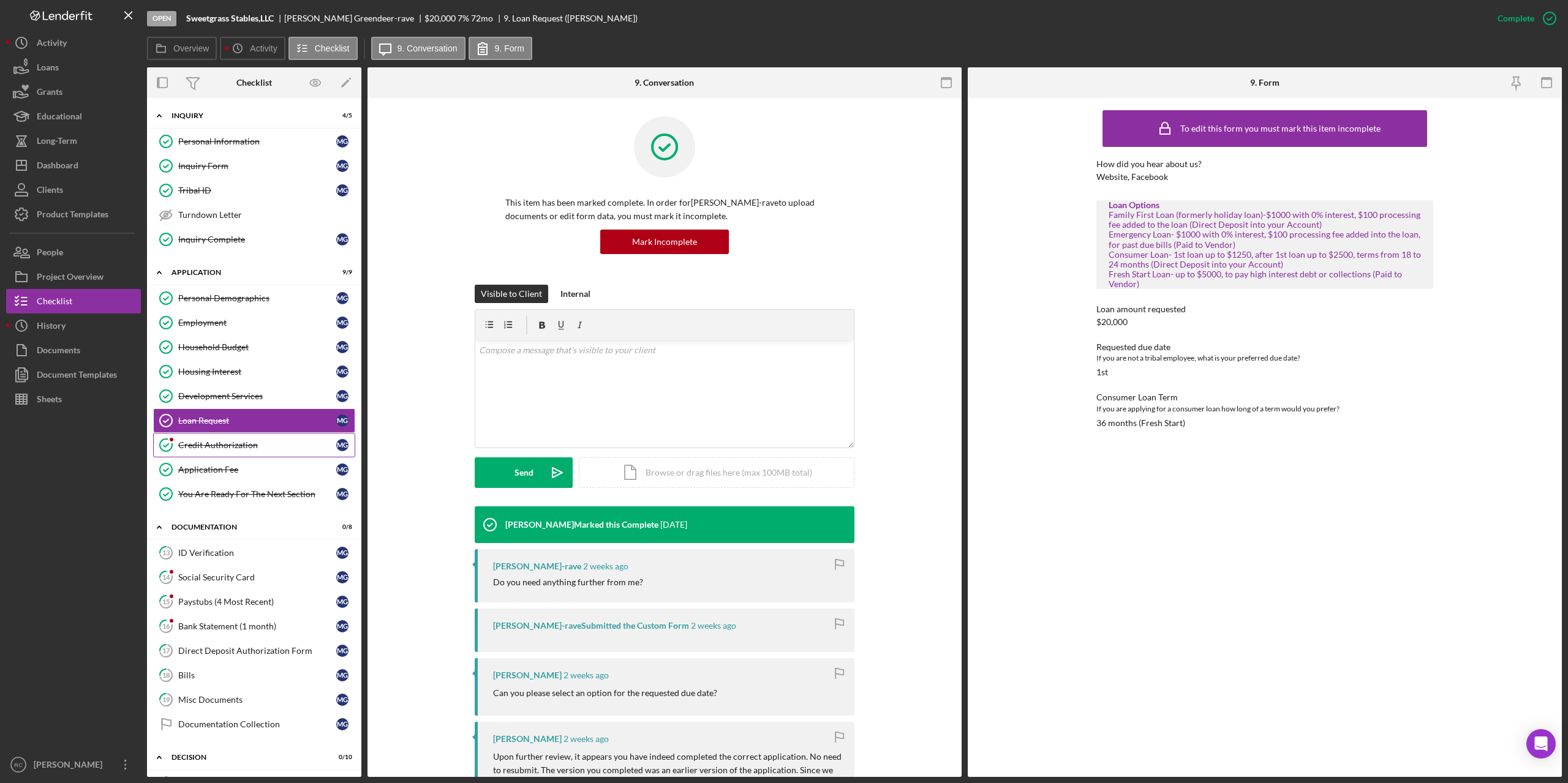
click at [211, 442] on div "Credit Authorization" at bounding box center [257, 445] width 158 height 10
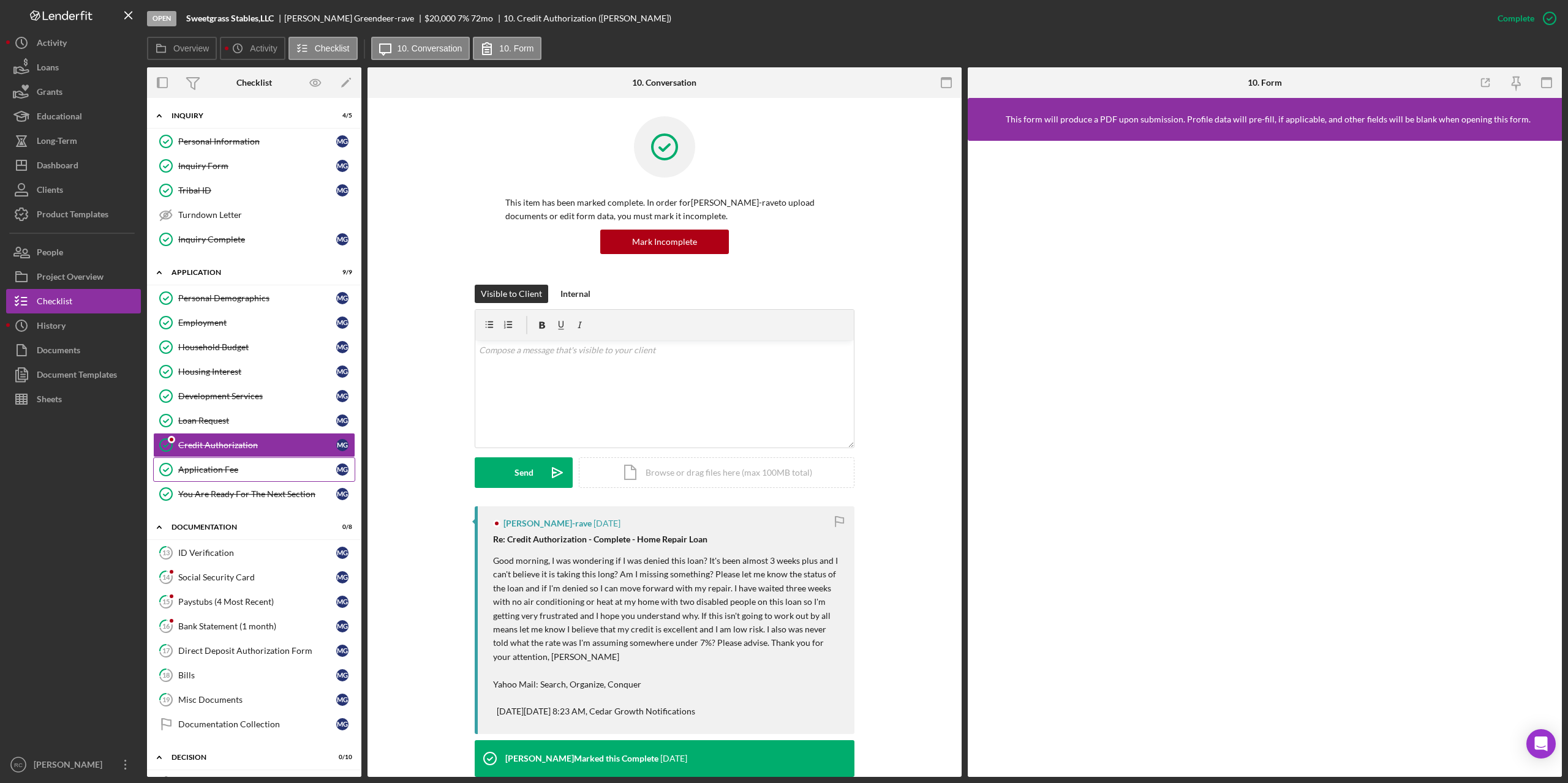
click at [212, 468] on div "Application Fee" at bounding box center [257, 469] width 158 height 10
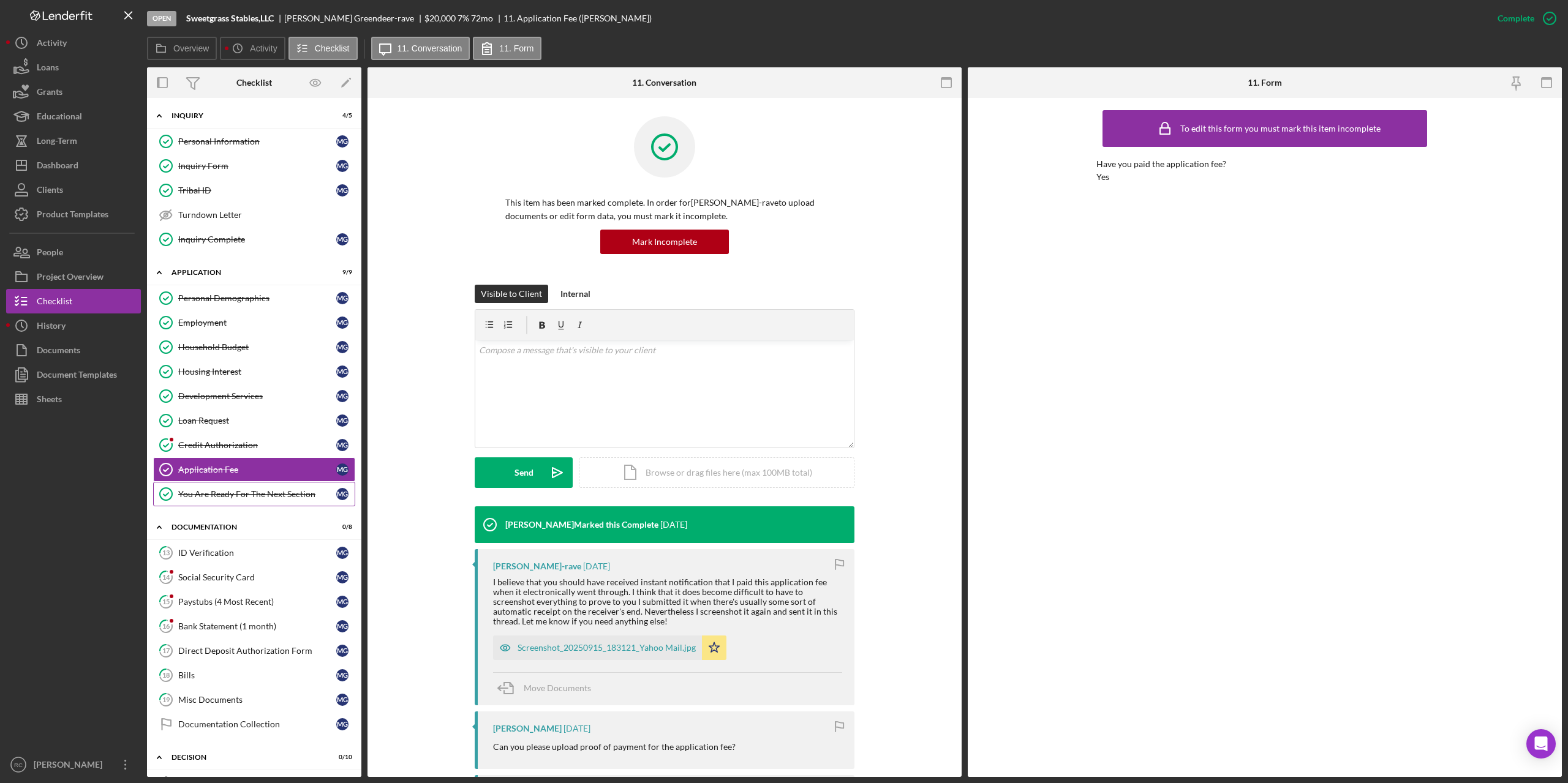
click at [254, 492] on div "You Are Ready For The Next Section" at bounding box center [257, 494] width 158 height 10
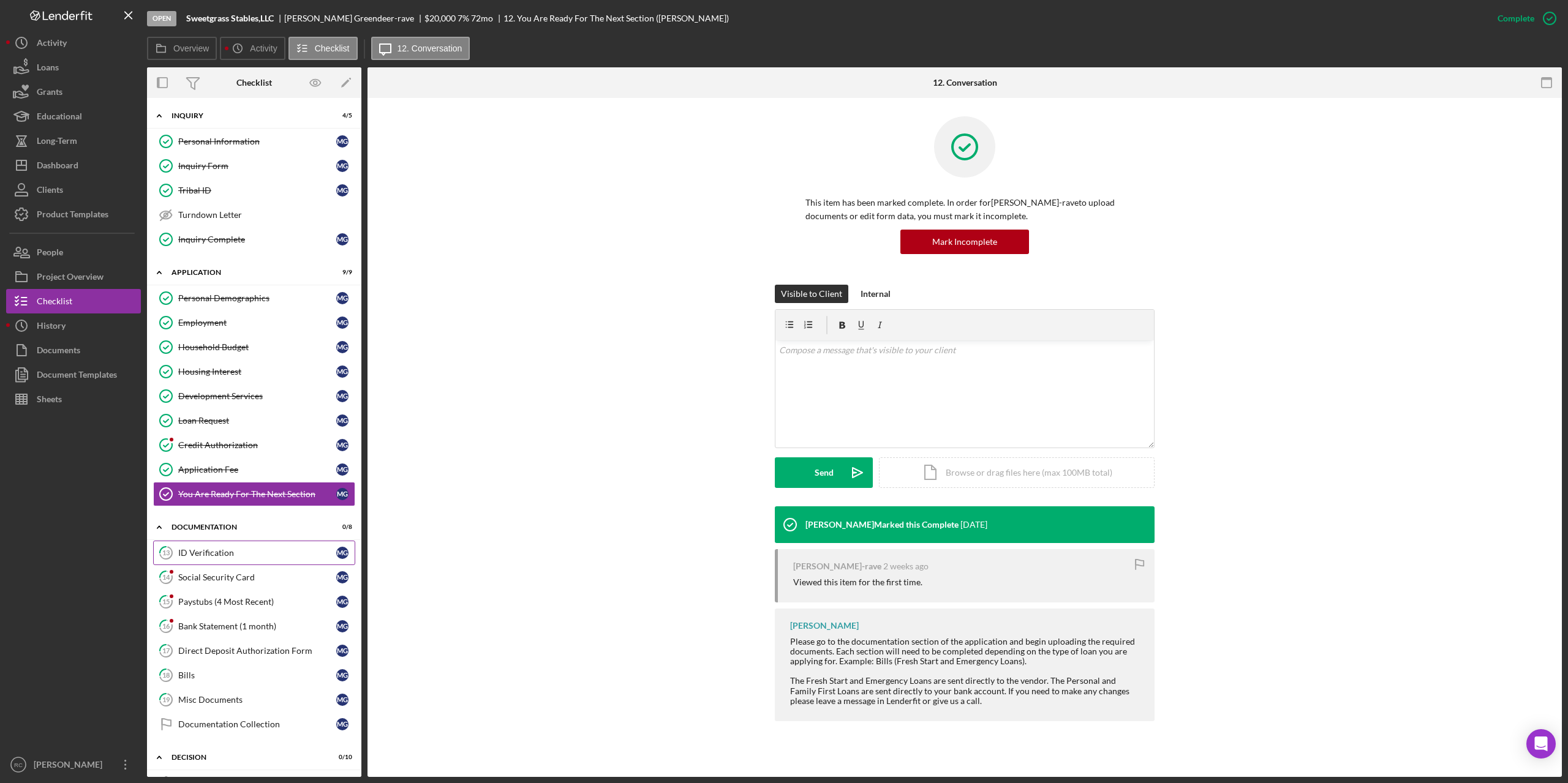
click at [205, 552] on div "ID Verification" at bounding box center [257, 553] width 158 height 10
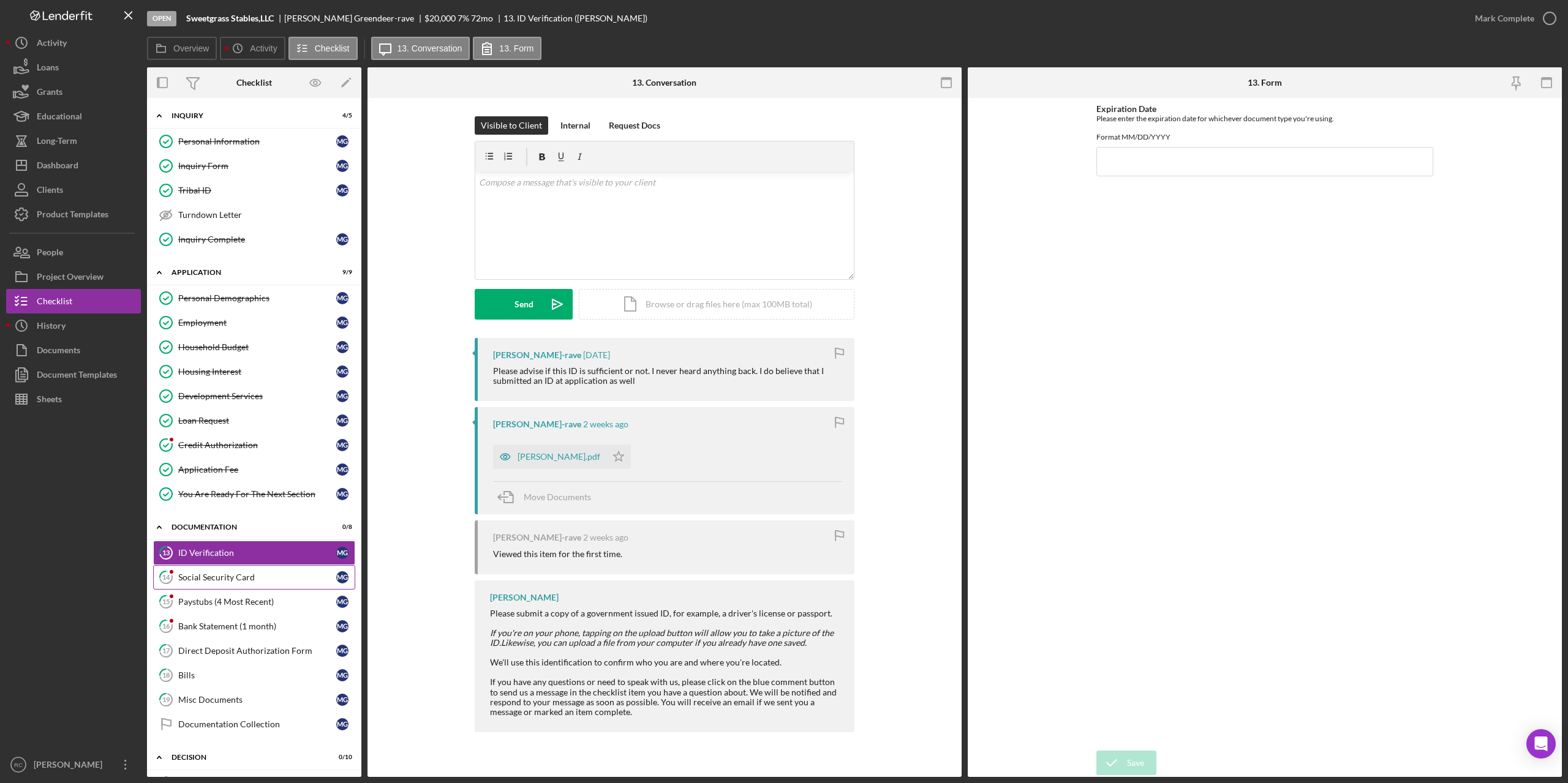
click at [248, 578] on div "Social Security Card" at bounding box center [257, 577] width 158 height 10
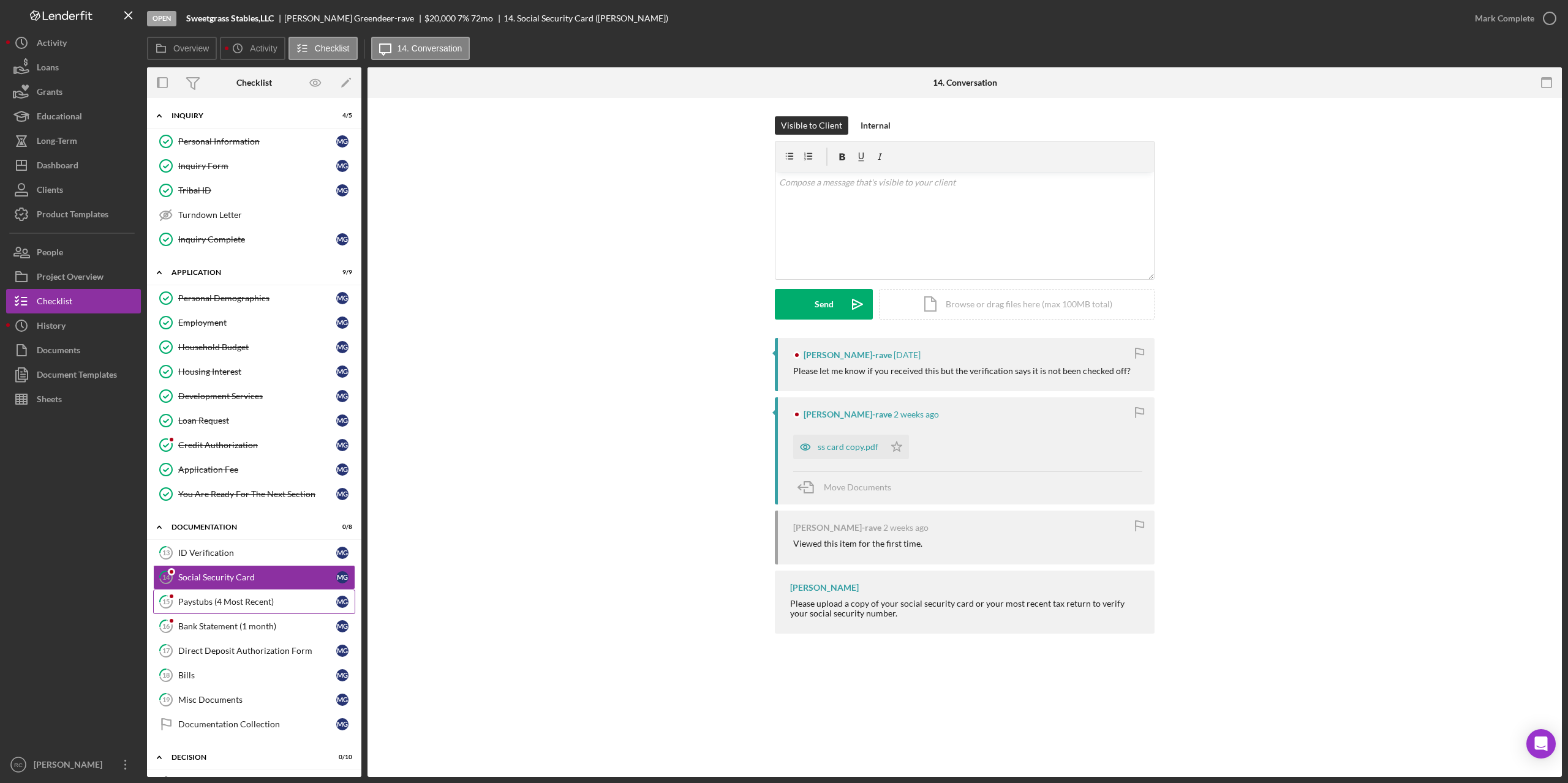
click at [220, 599] on div "Paystubs (4 Most Recent)" at bounding box center [257, 602] width 158 height 10
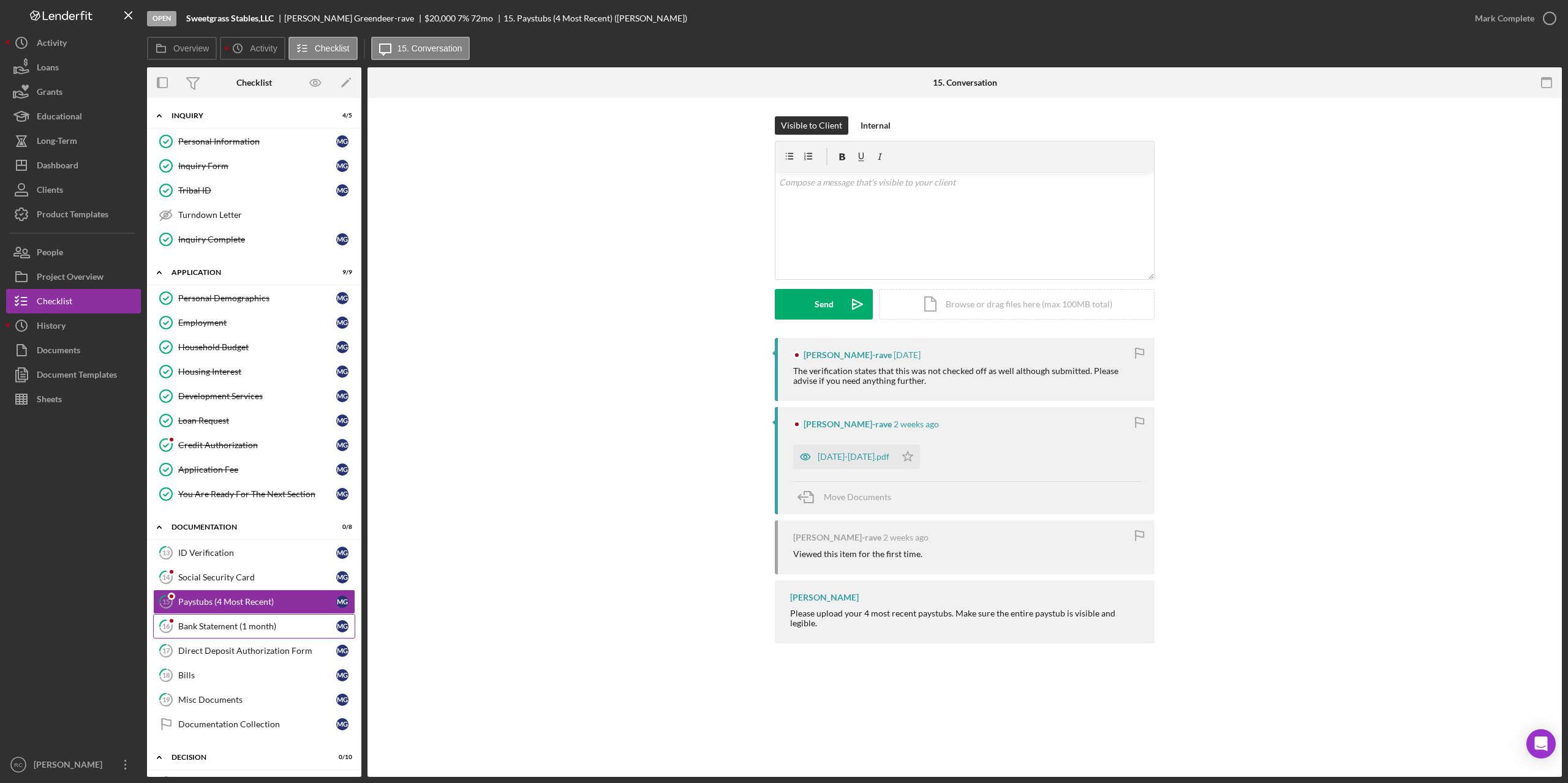
click at [222, 623] on div "Bank Statement (1 month)" at bounding box center [257, 626] width 158 height 10
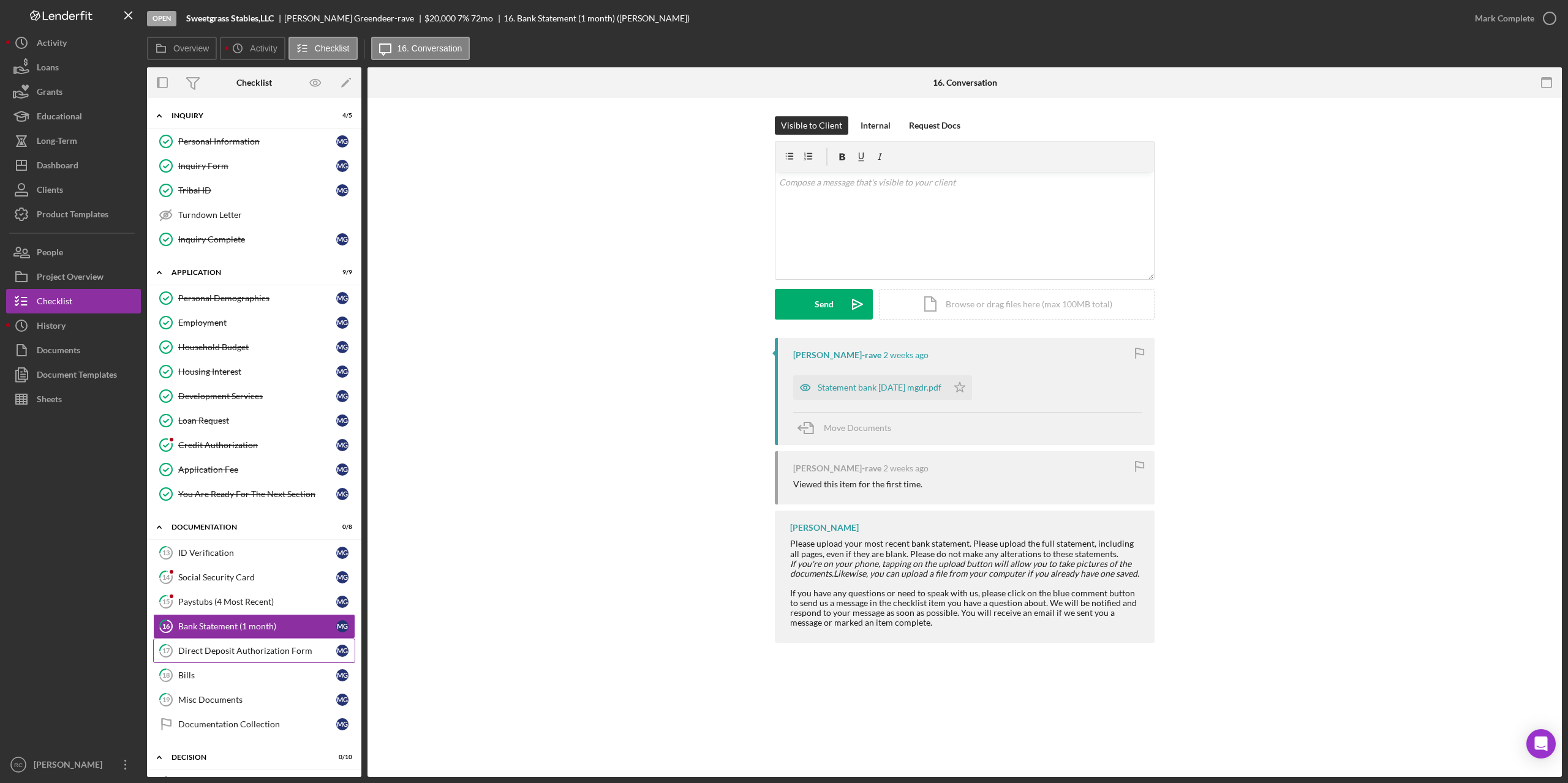
click at [243, 644] on link "17 Direct Deposit Authorization Form M G" at bounding box center [254, 650] width 202 height 24
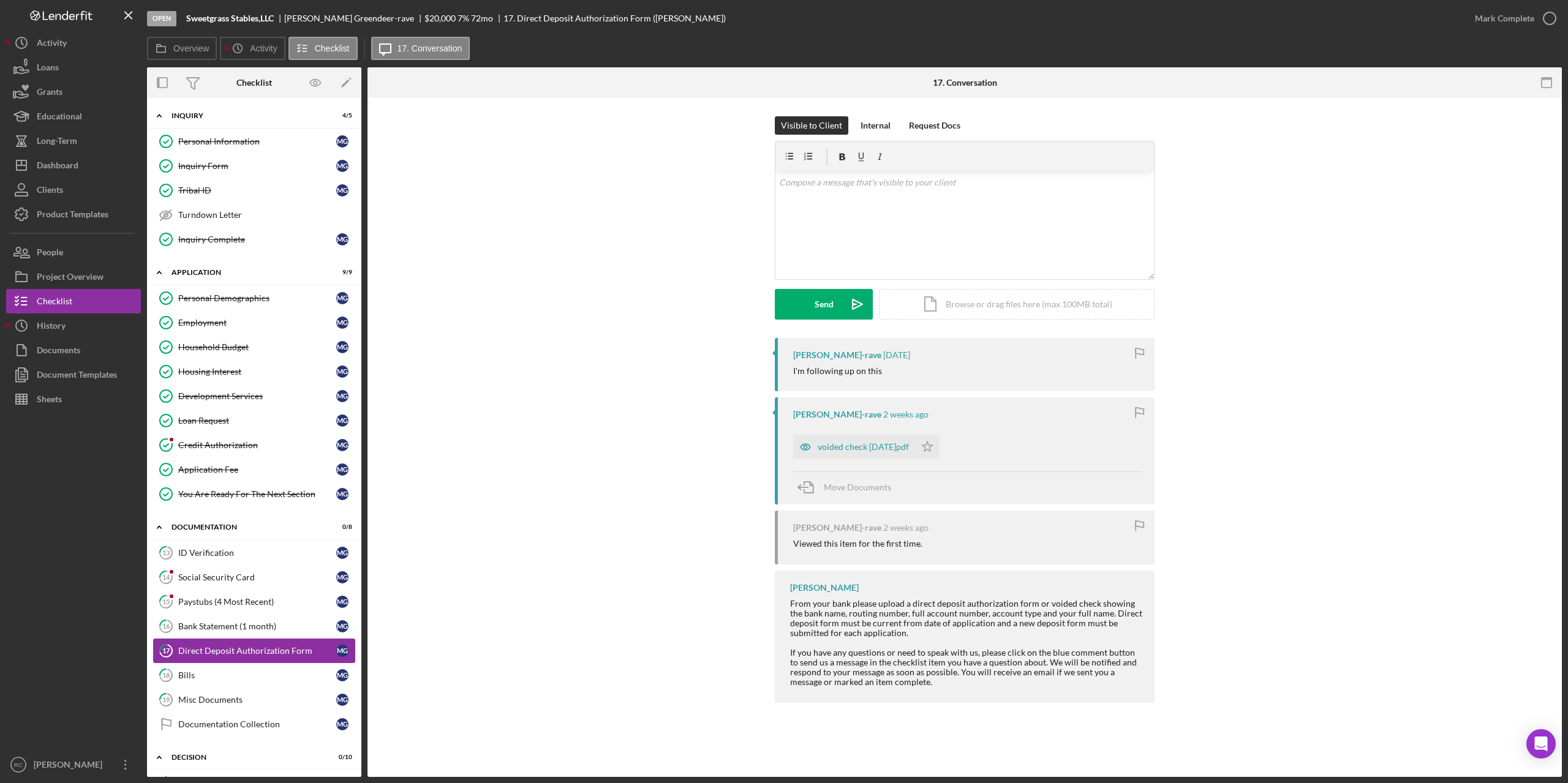
scroll to position [245, 0]
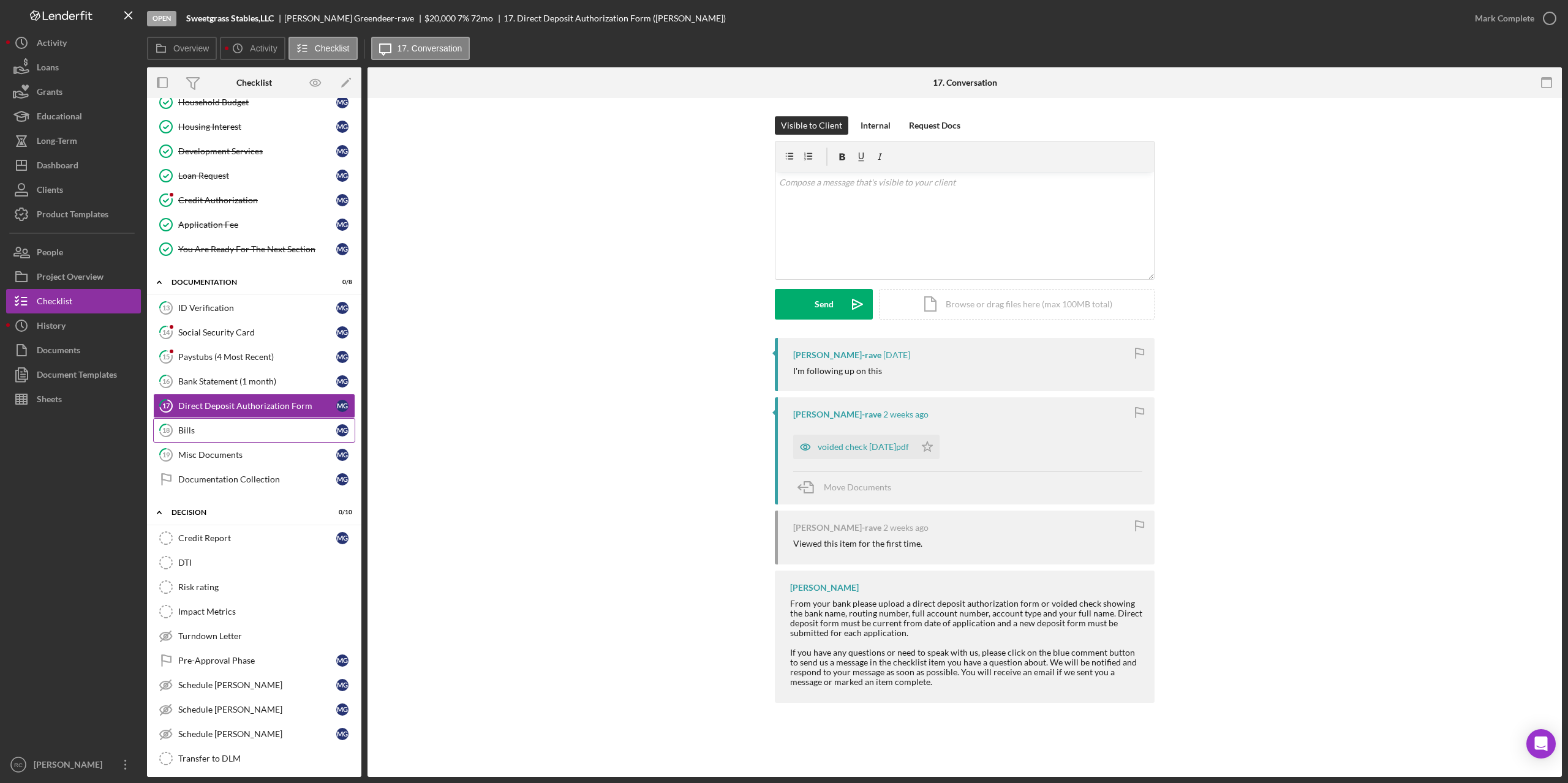
click at [189, 429] on div "Bills" at bounding box center [257, 431] width 158 height 10
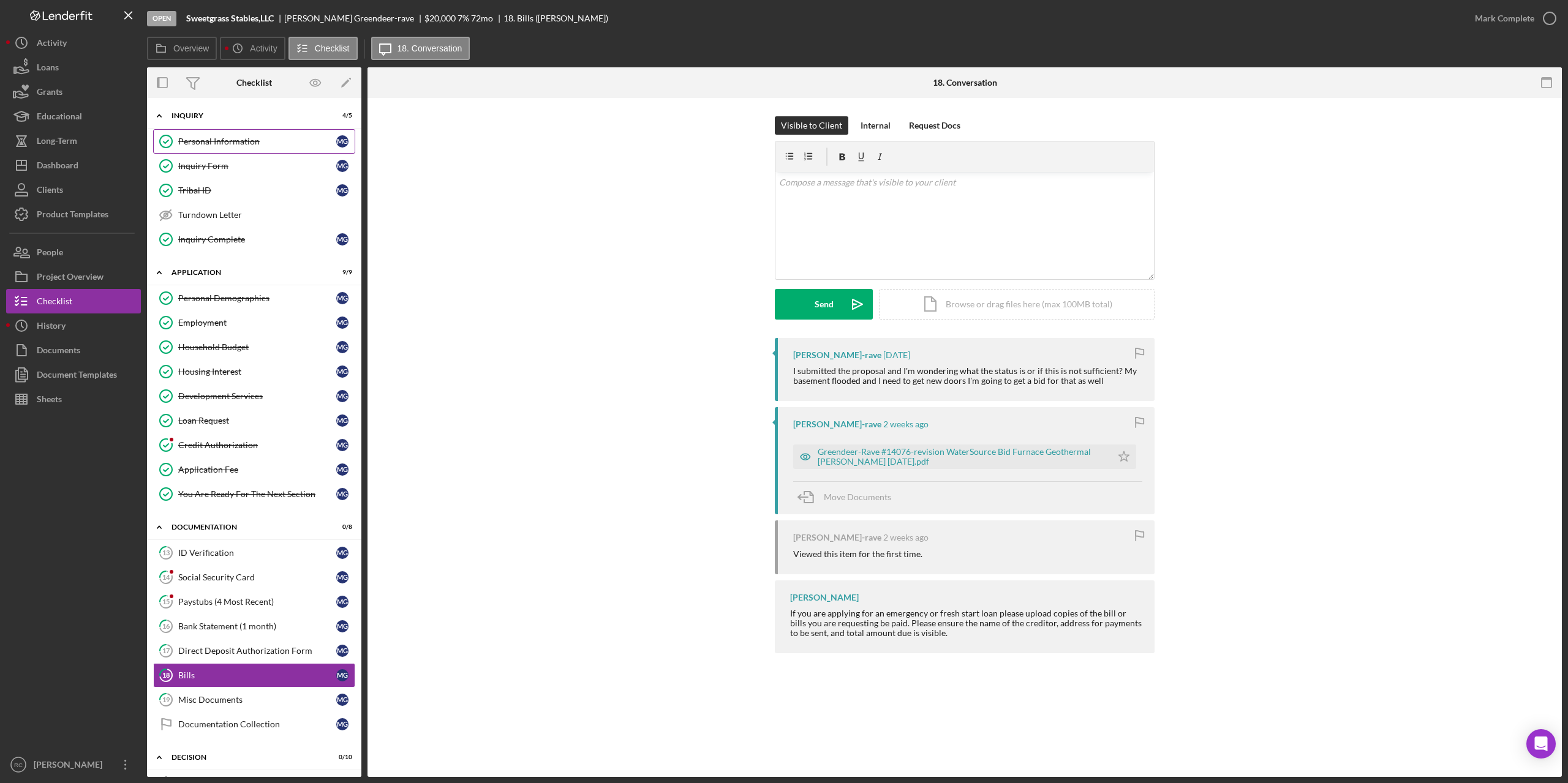
click at [207, 141] on div "Personal Information" at bounding box center [257, 142] width 158 height 10
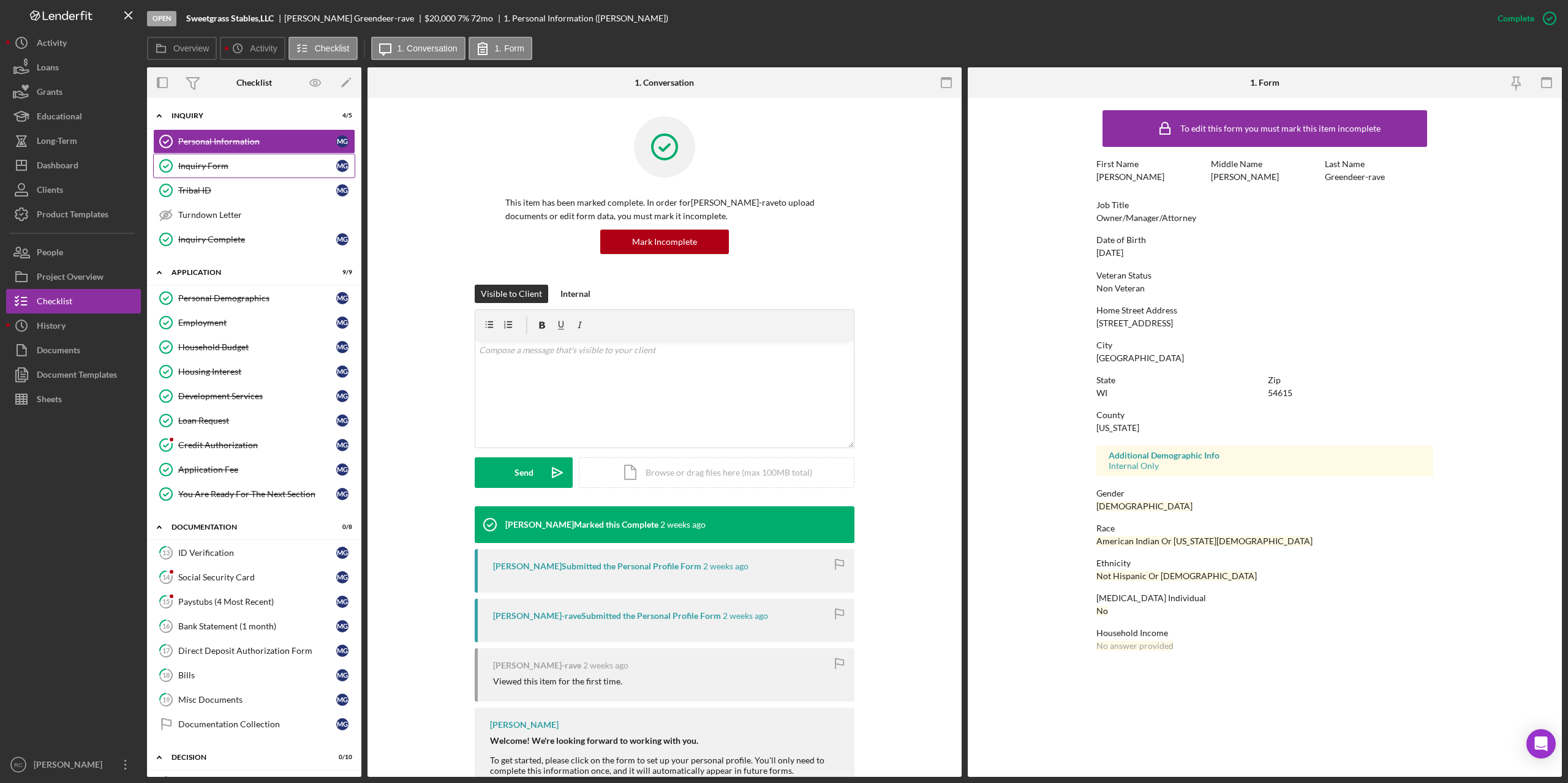
click at [207, 166] on div "Inquiry Form" at bounding box center [257, 166] width 158 height 10
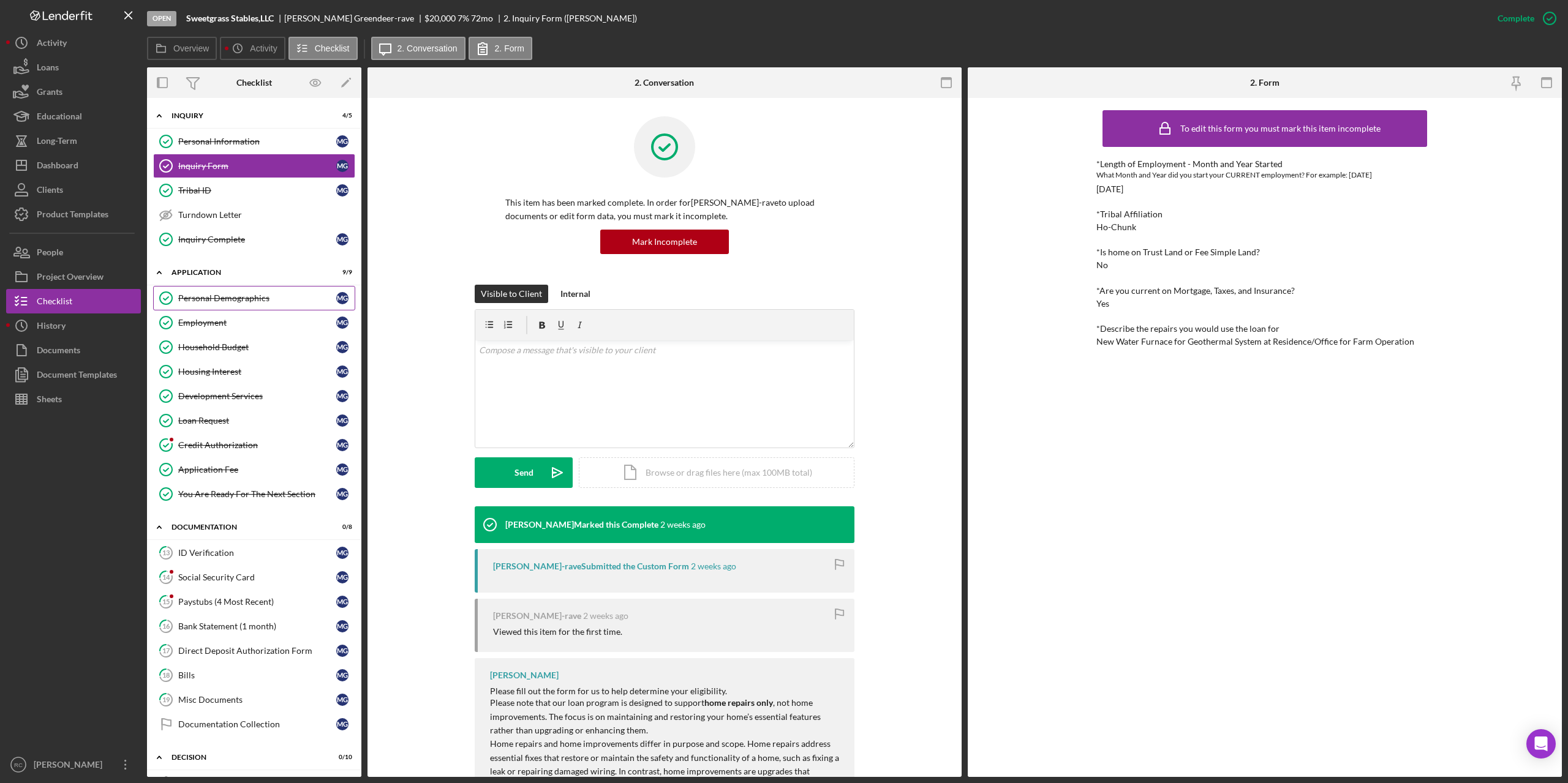
click at [225, 302] on div "Personal Demographics" at bounding box center [257, 298] width 158 height 10
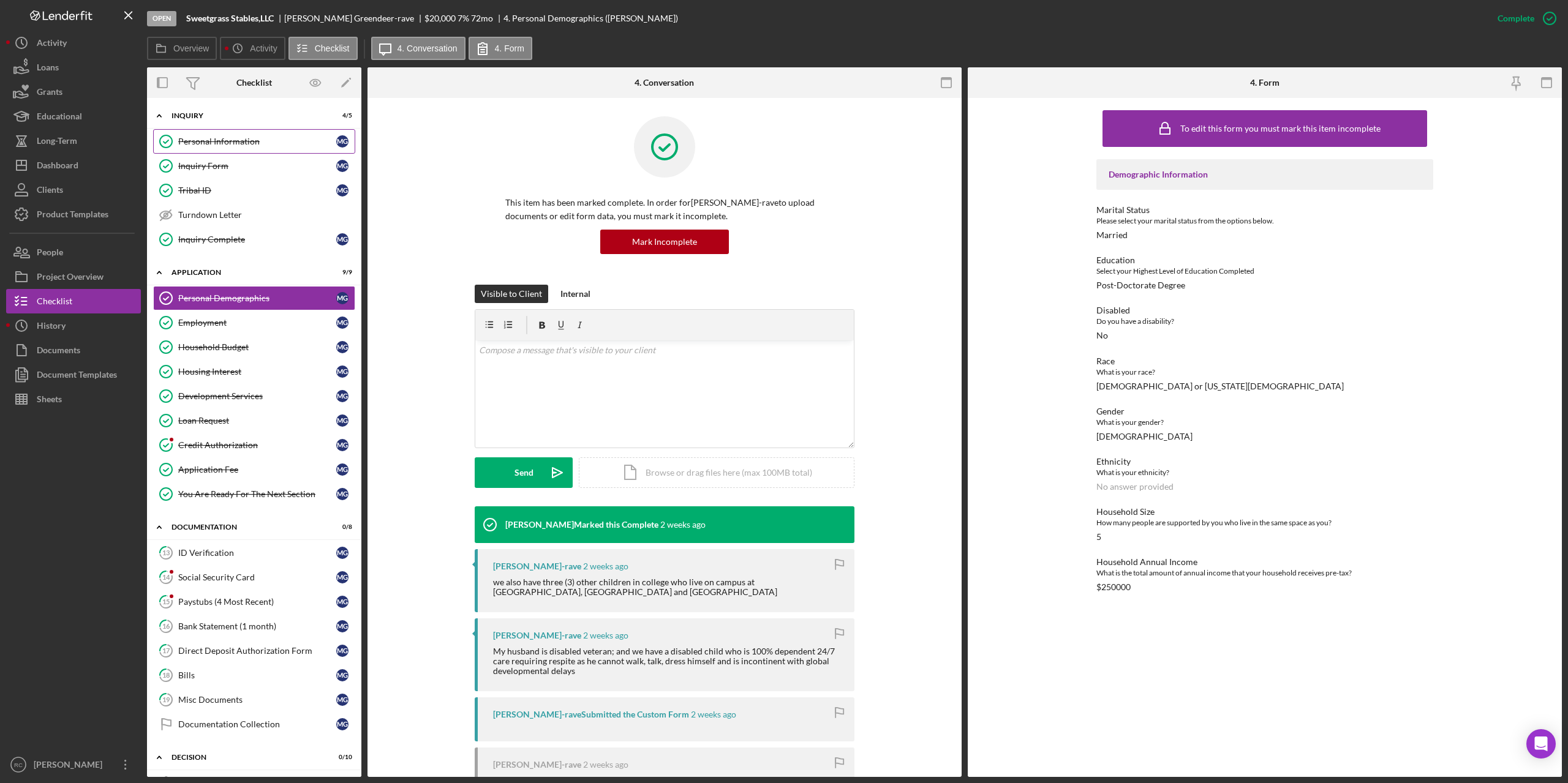
click at [205, 141] on div "Personal Information" at bounding box center [257, 142] width 158 height 10
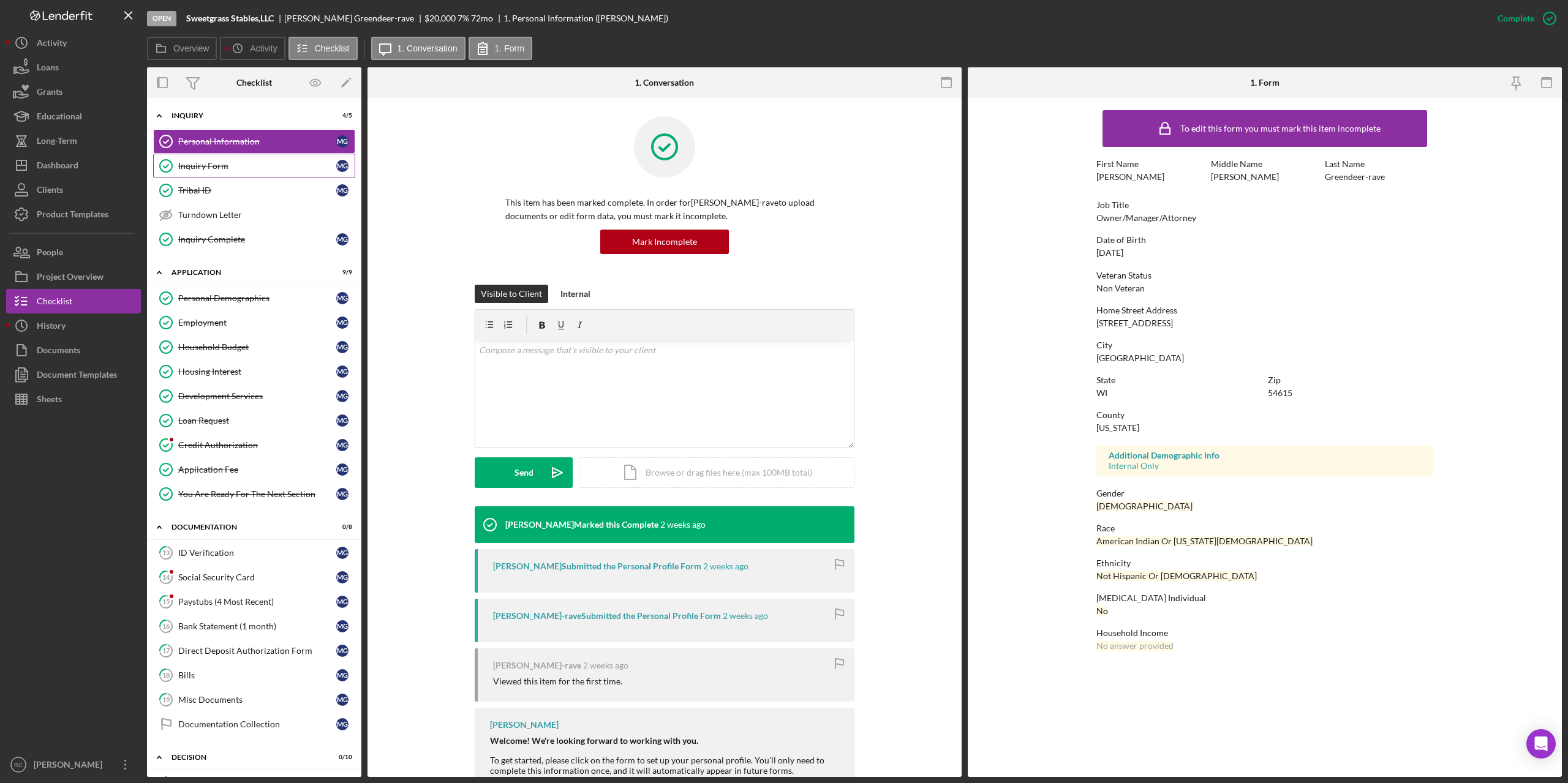
click at [206, 169] on div "Inquiry Form" at bounding box center [257, 166] width 158 height 10
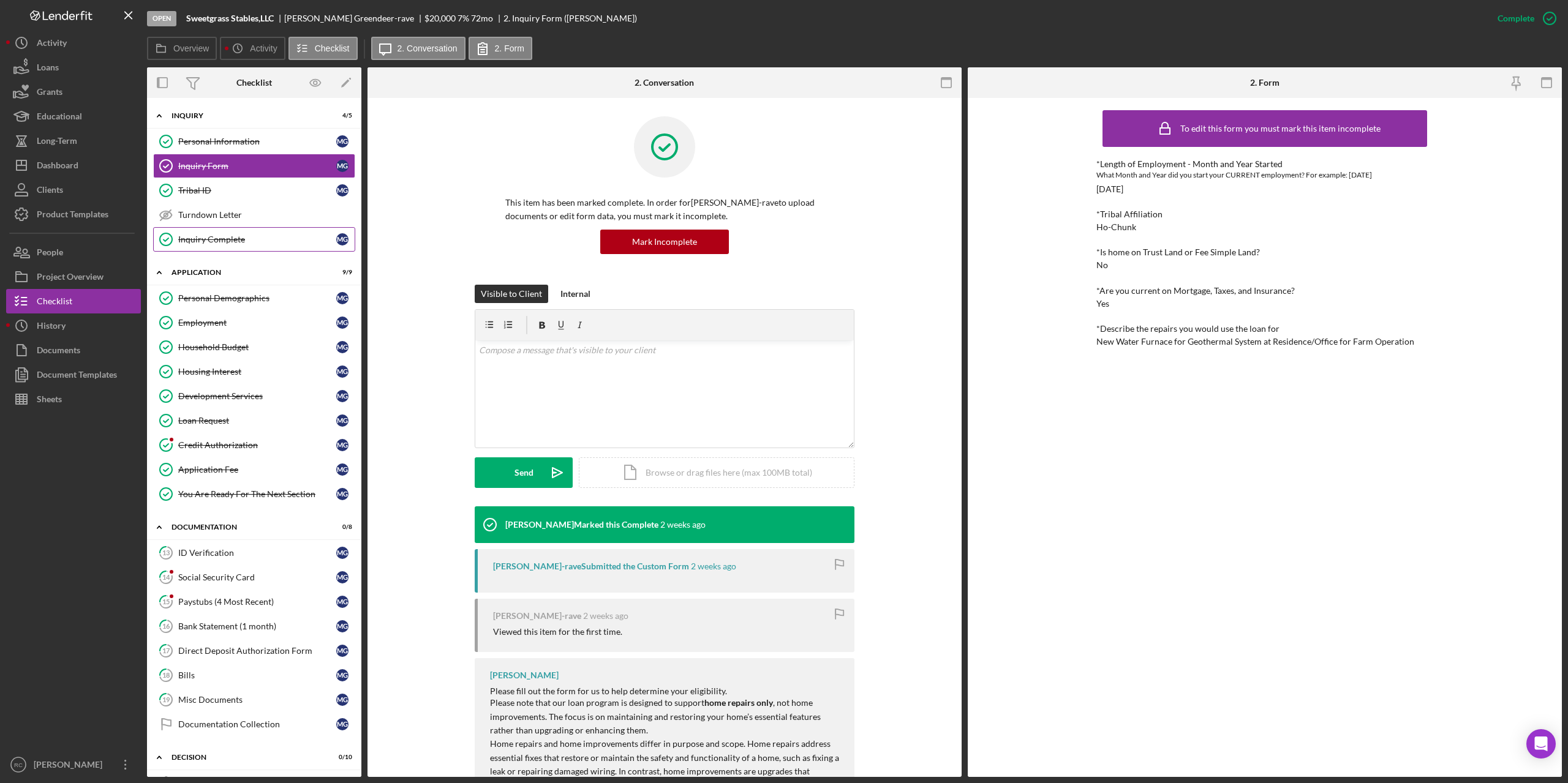
click at [217, 236] on div "Inquiry Complete" at bounding box center [257, 239] width 158 height 10
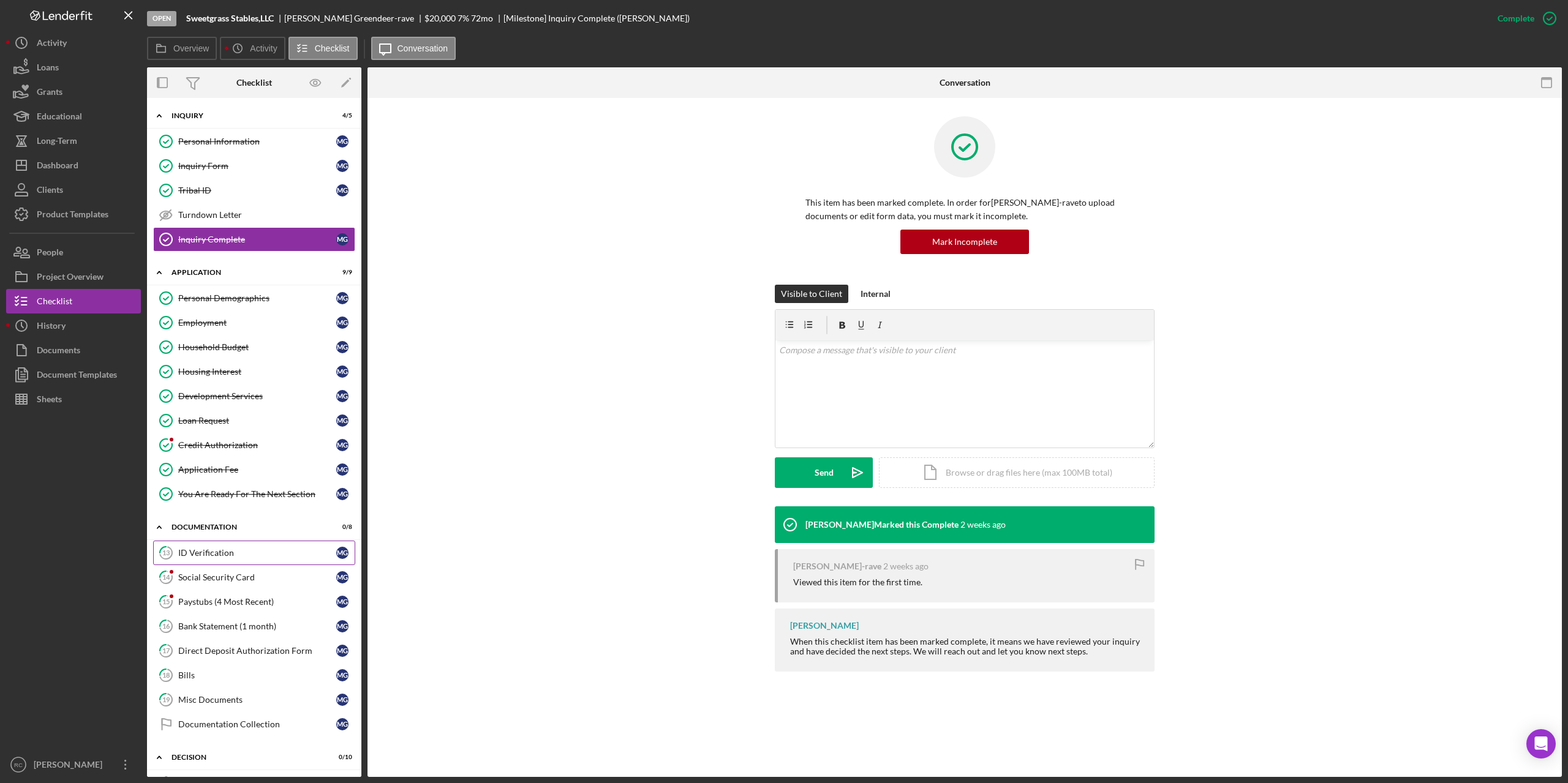
click at [218, 549] on div "ID Verification" at bounding box center [257, 553] width 158 height 10
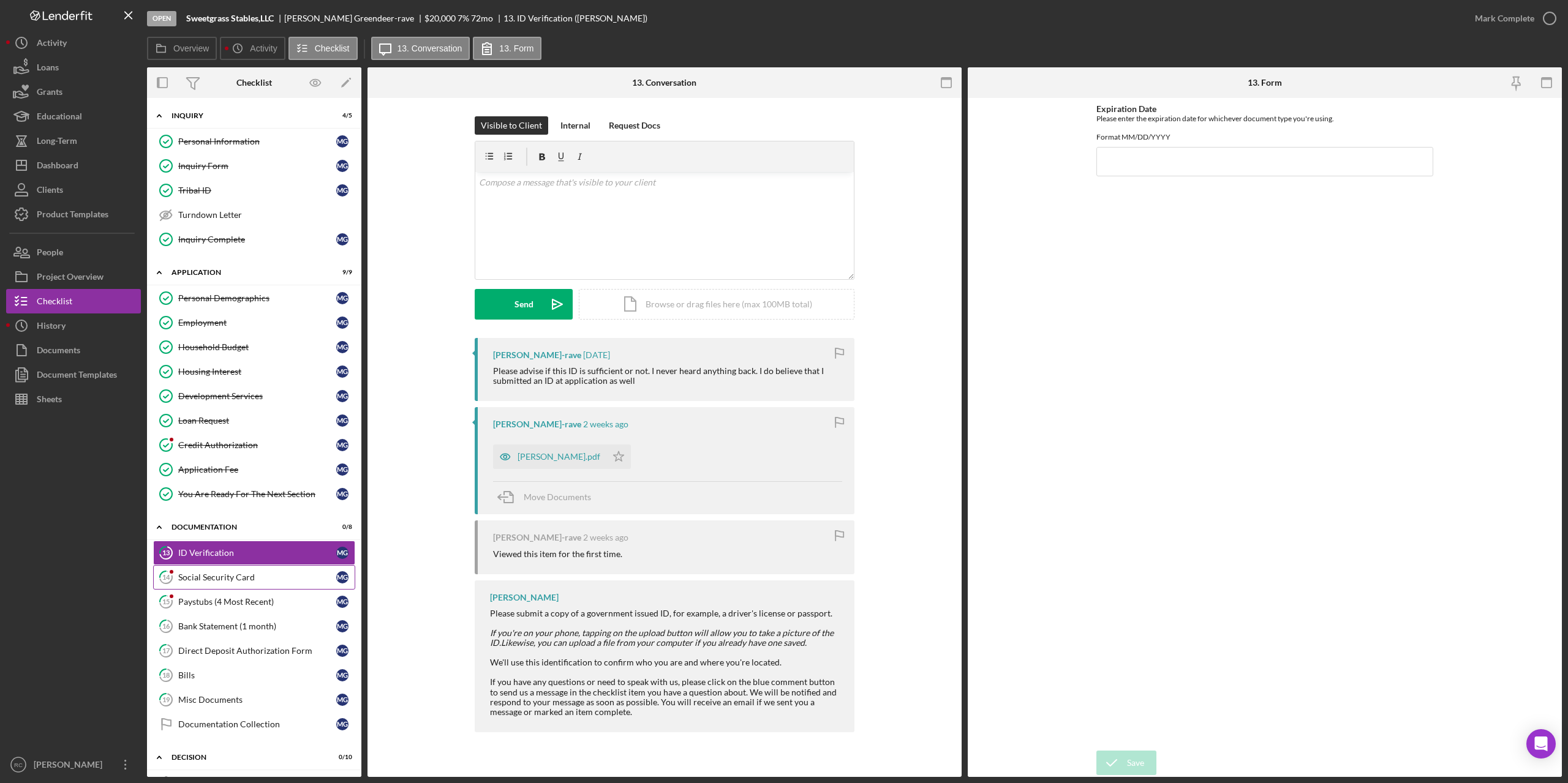
click at [208, 579] on div "Social Security Card" at bounding box center [257, 577] width 158 height 10
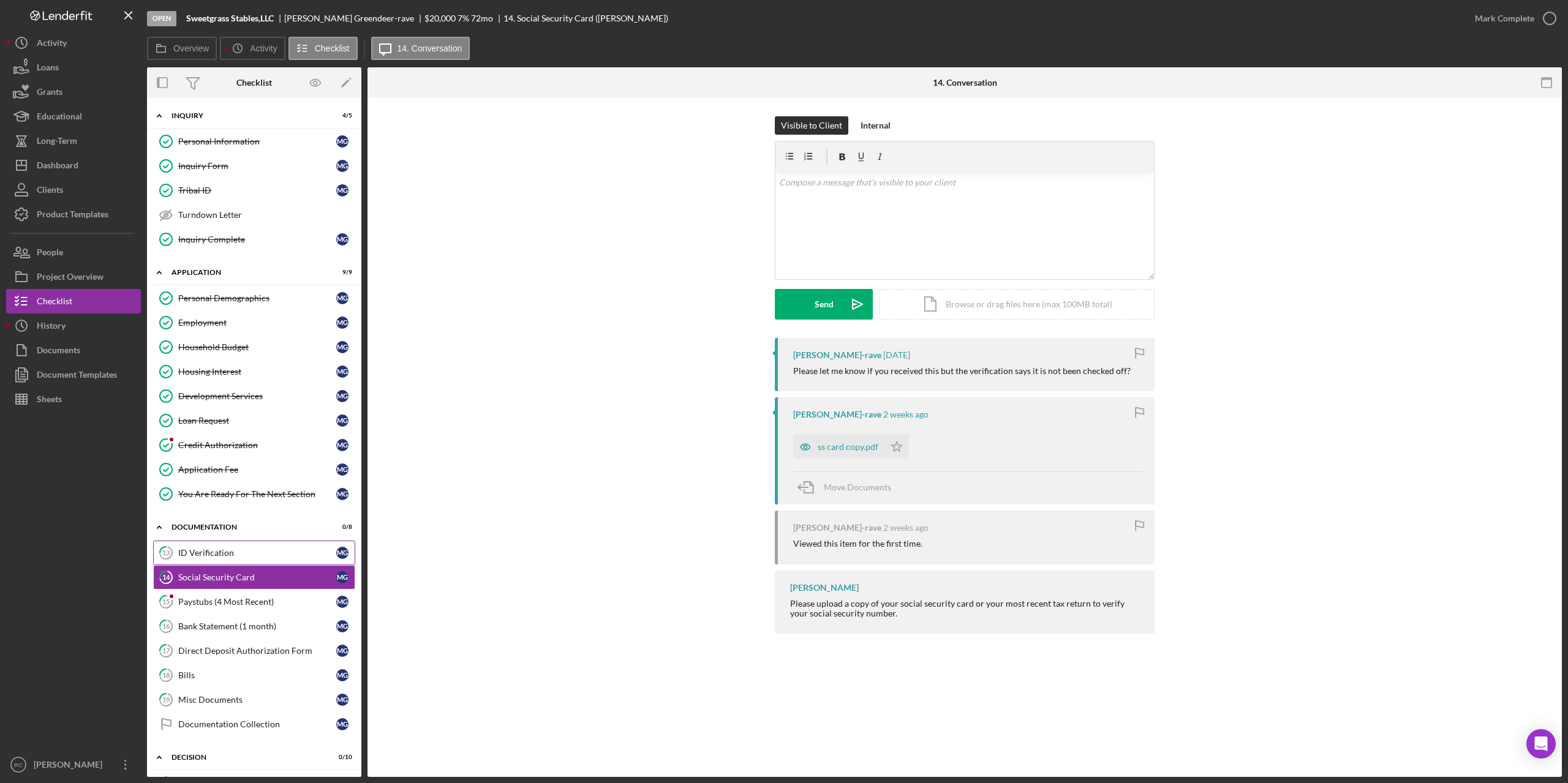
click at [212, 558] on link "13 ID Verification M G" at bounding box center [254, 552] width 202 height 24
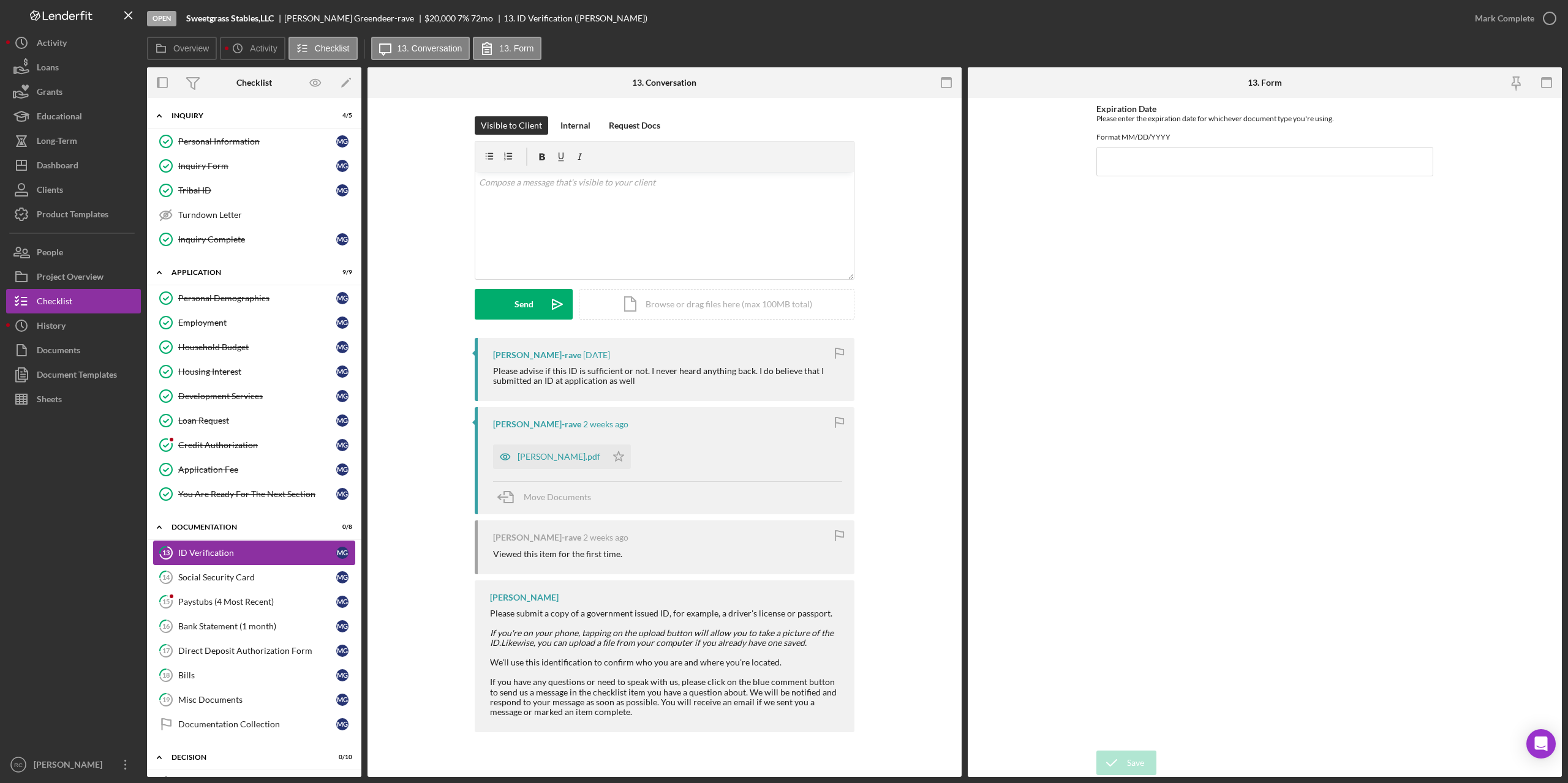
scroll to position [82, 0]
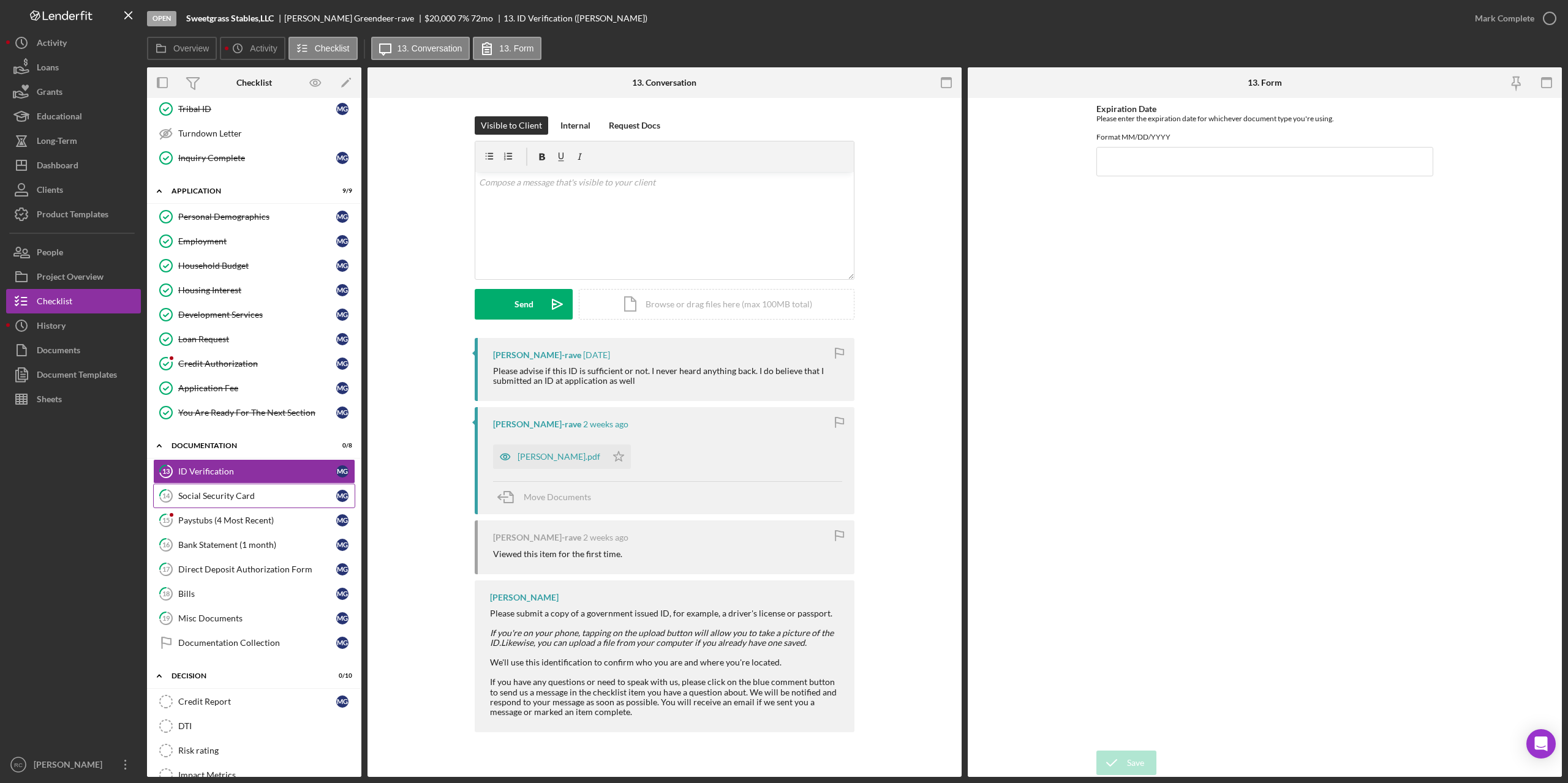
click at [228, 494] on div "Social Security Card" at bounding box center [257, 496] width 158 height 10
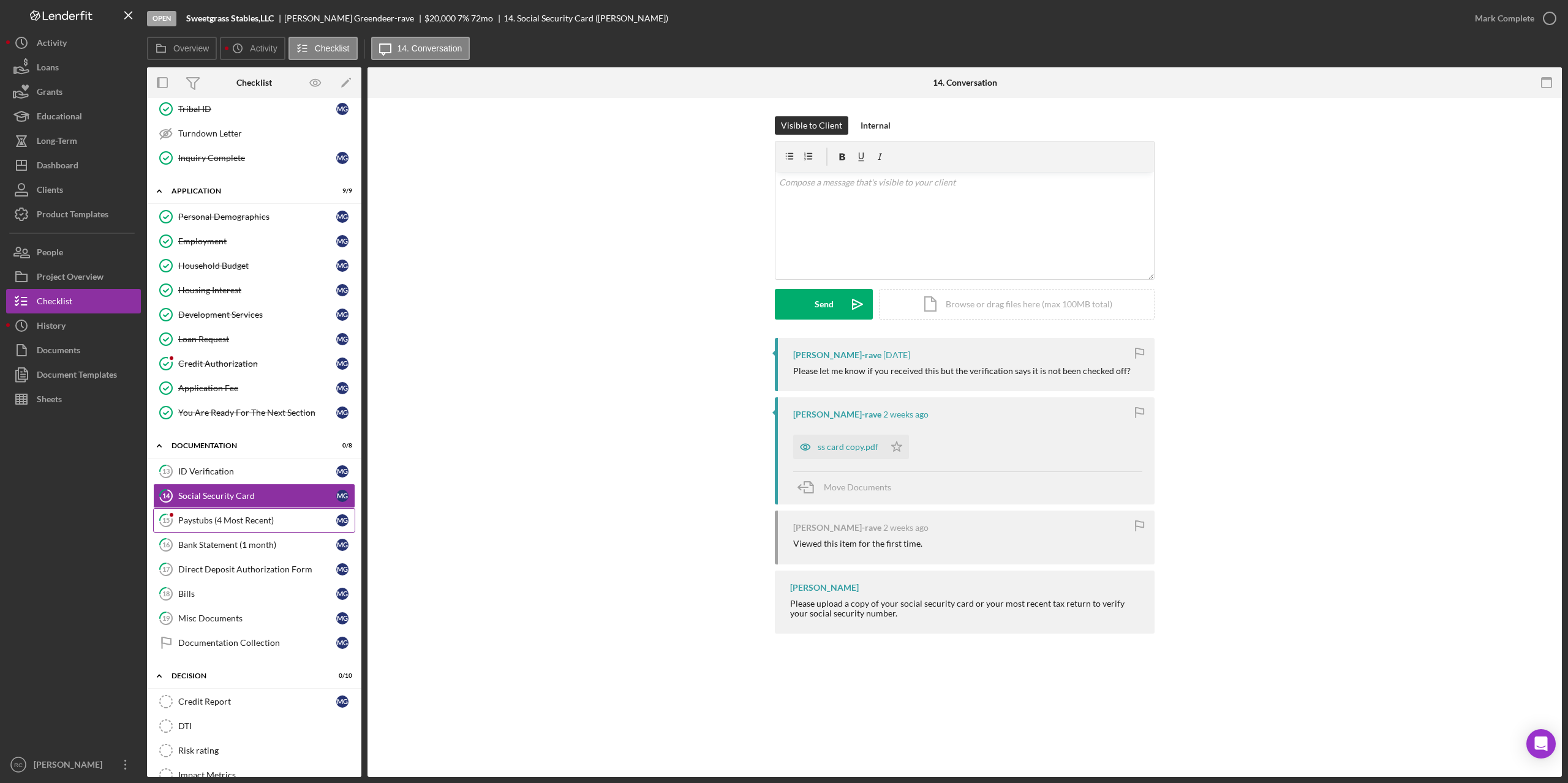
click at [223, 520] on div "Paystubs (4 Most Recent)" at bounding box center [257, 520] width 158 height 10
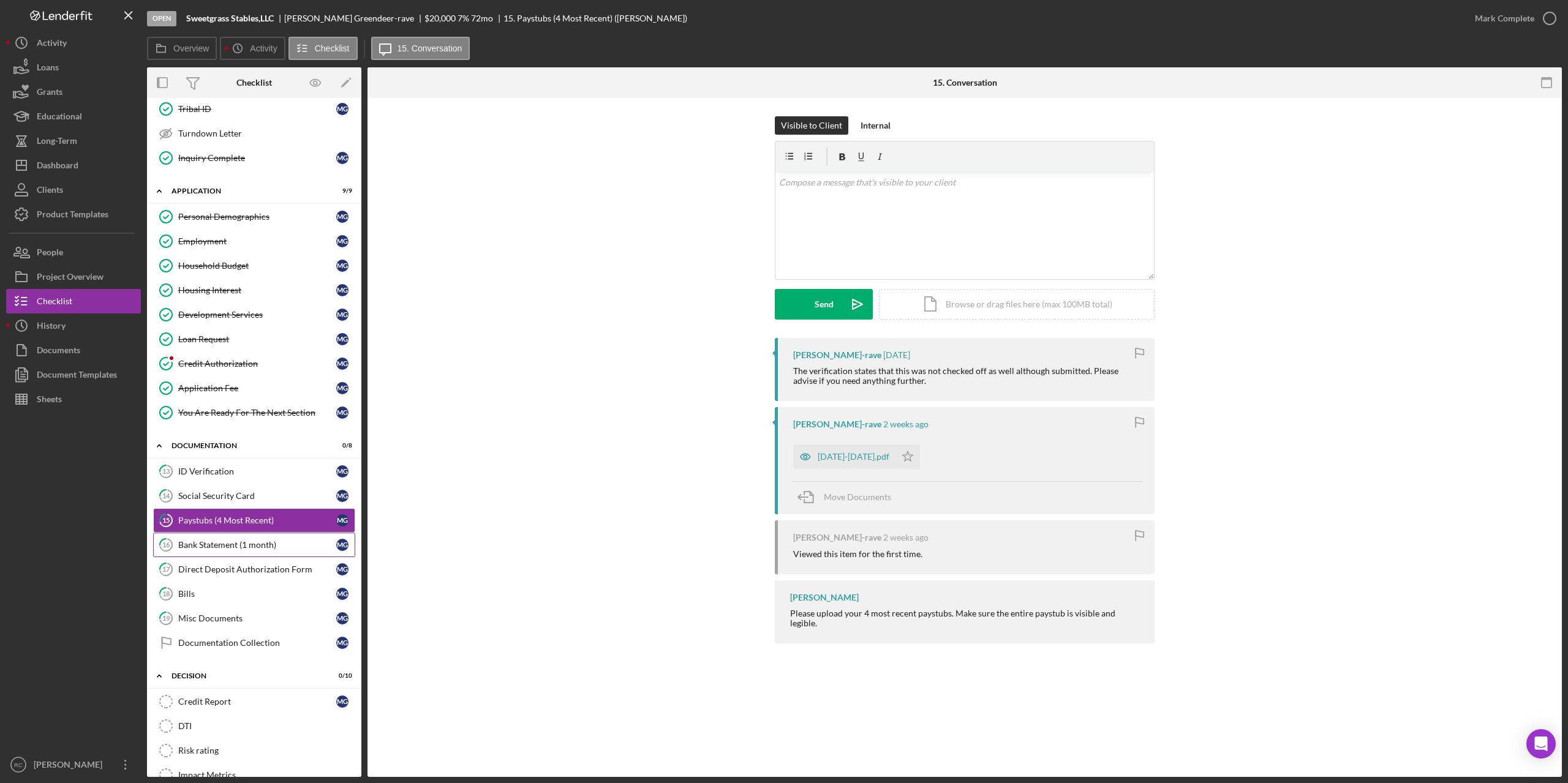
click at [221, 543] on div "Bank Statement (1 month)" at bounding box center [257, 545] width 158 height 10
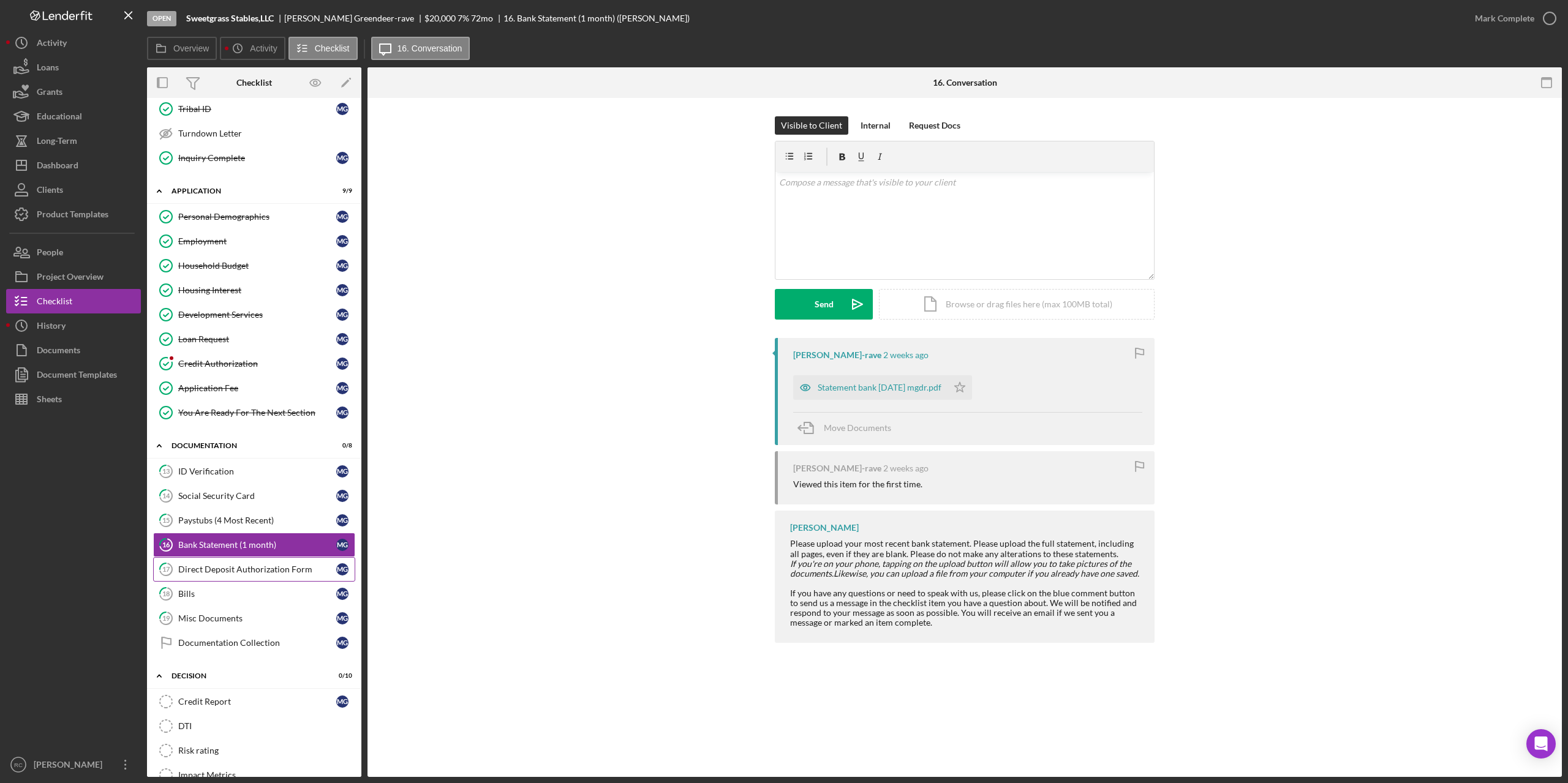
click at [222, 571] on div "Direct Deposit Authorization Form" at bounding box center [257, 569] width 158 height 10
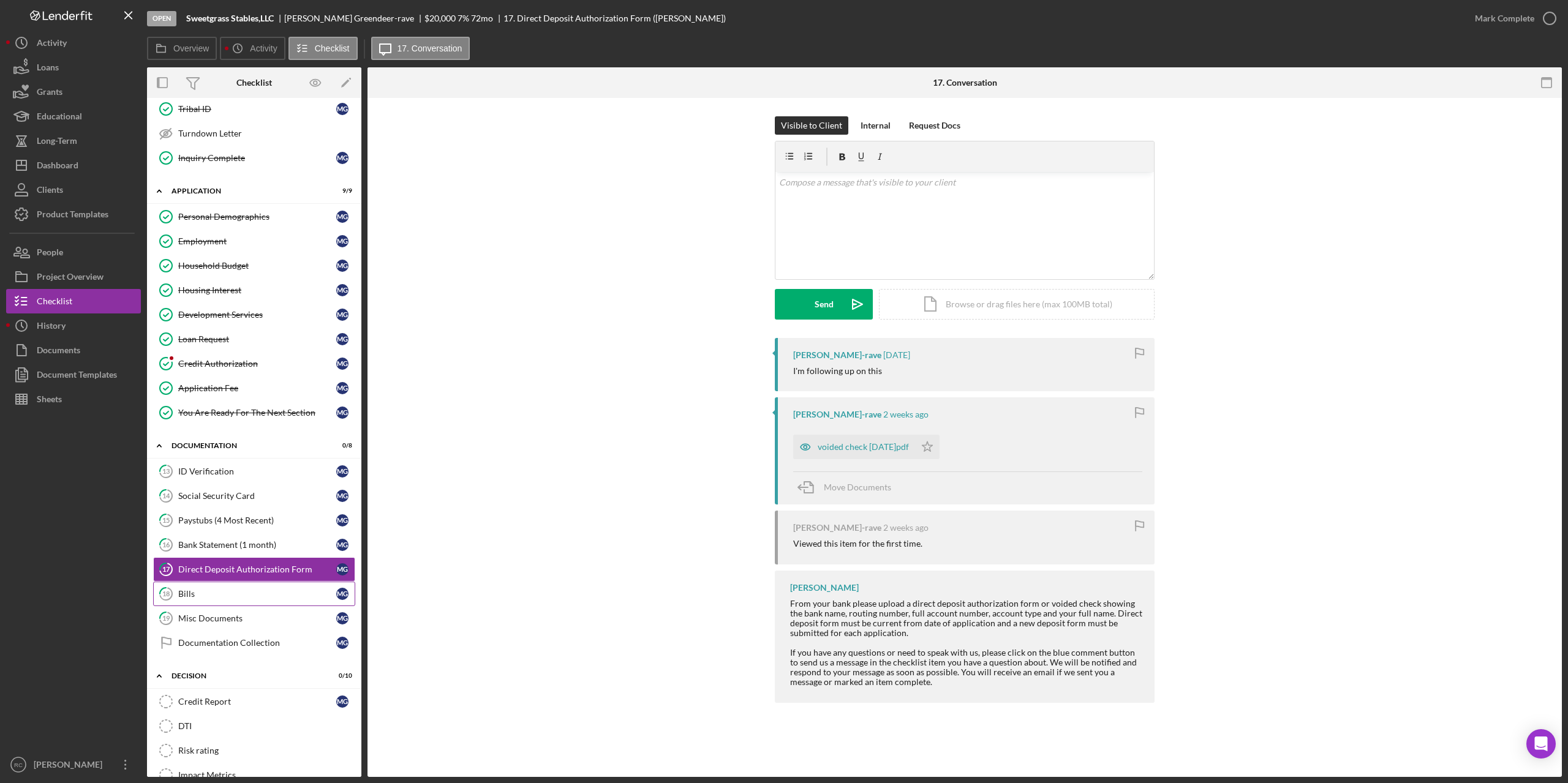
click at [190, 596] on div "Bills" at bounding box center [257, 594] width 158 height 10
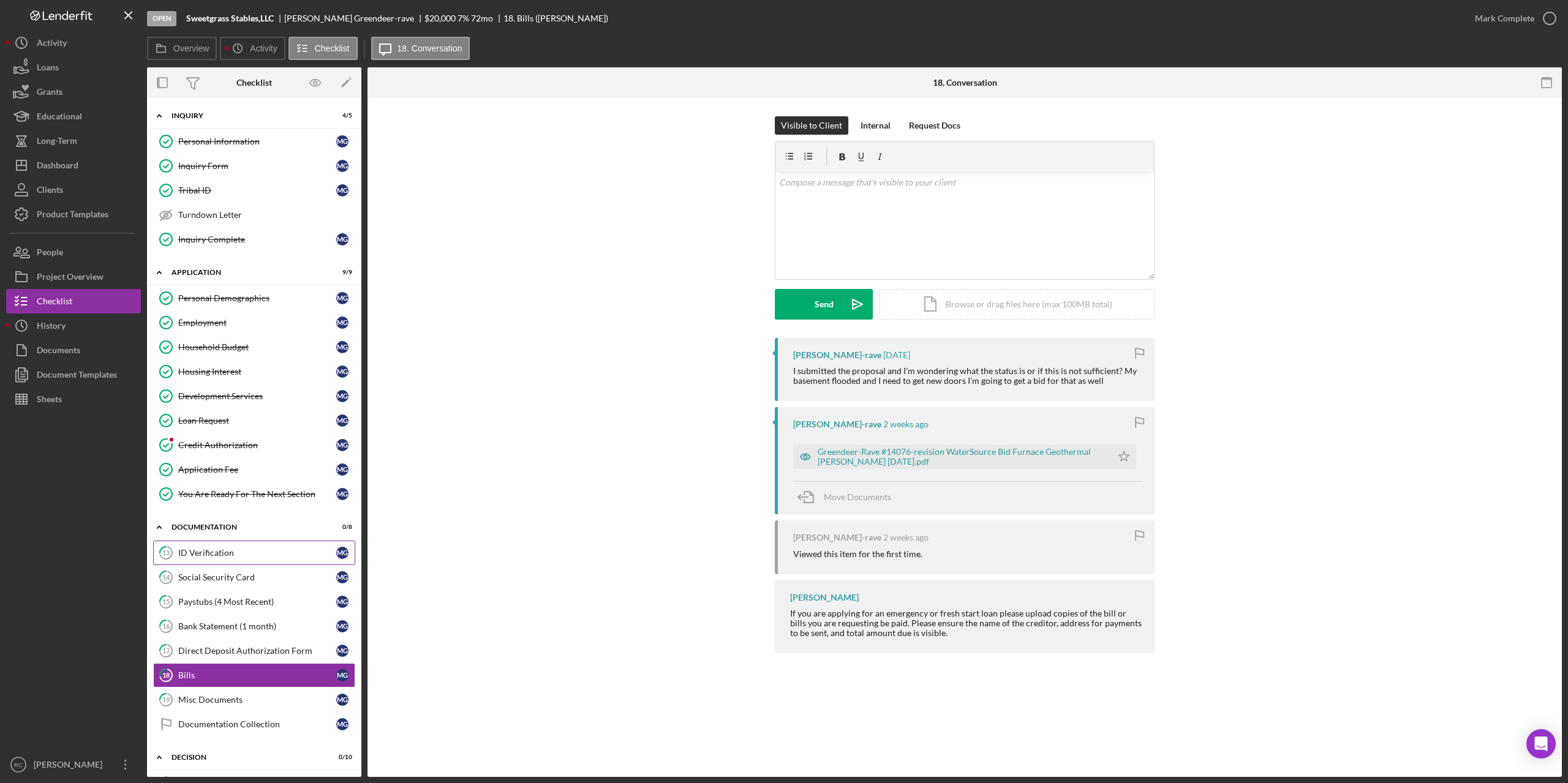
click at [229, 551] on div "ID Verification" at bounding box center [257, 553] width 158 height 10
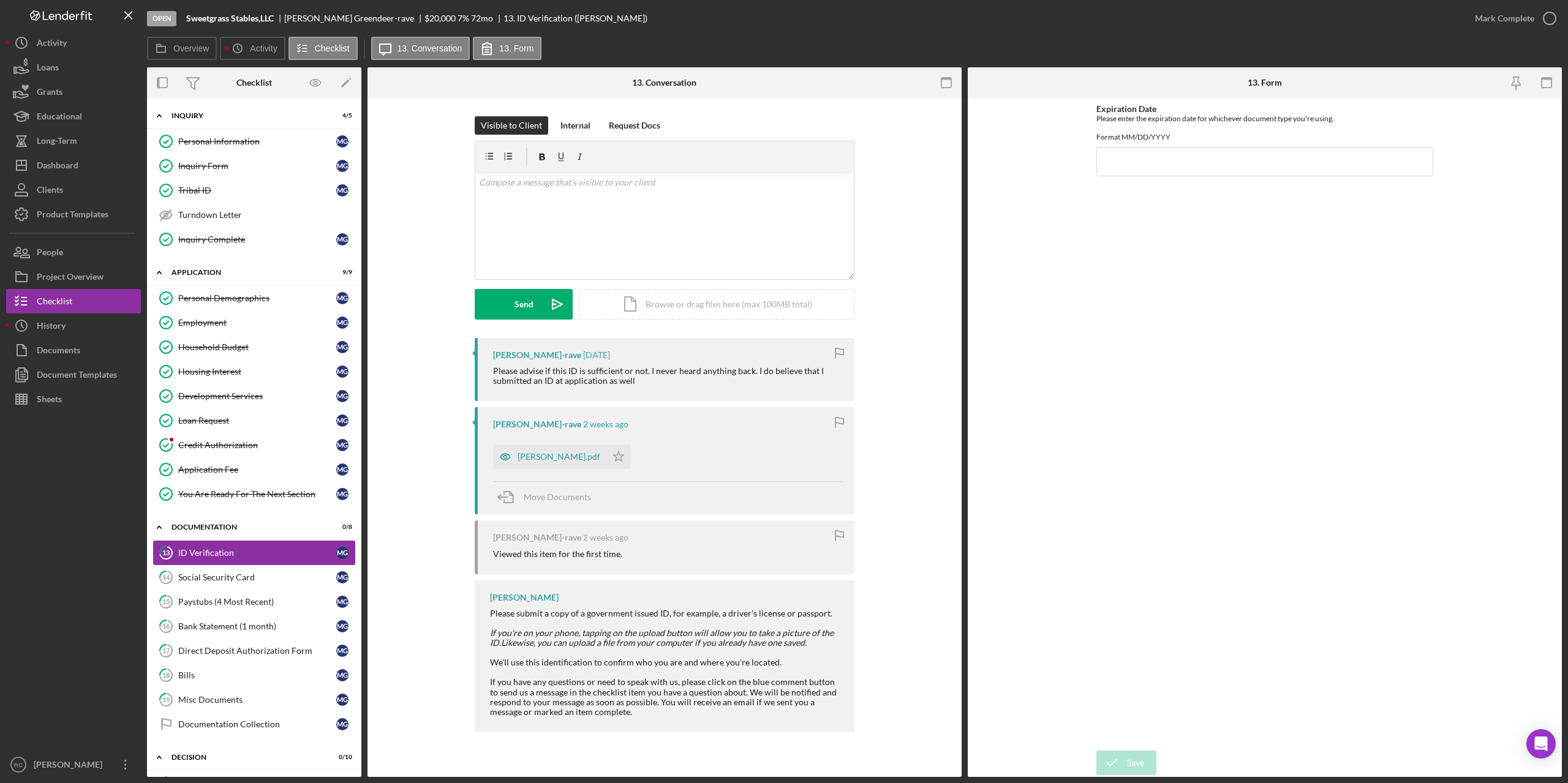
click at [166, 554] on tspan "13" at bounding box center [166, 553] width 8 height 8
click at [1553, 17] on icon "button" at bounding box center [1549, 18] width 30 height 30
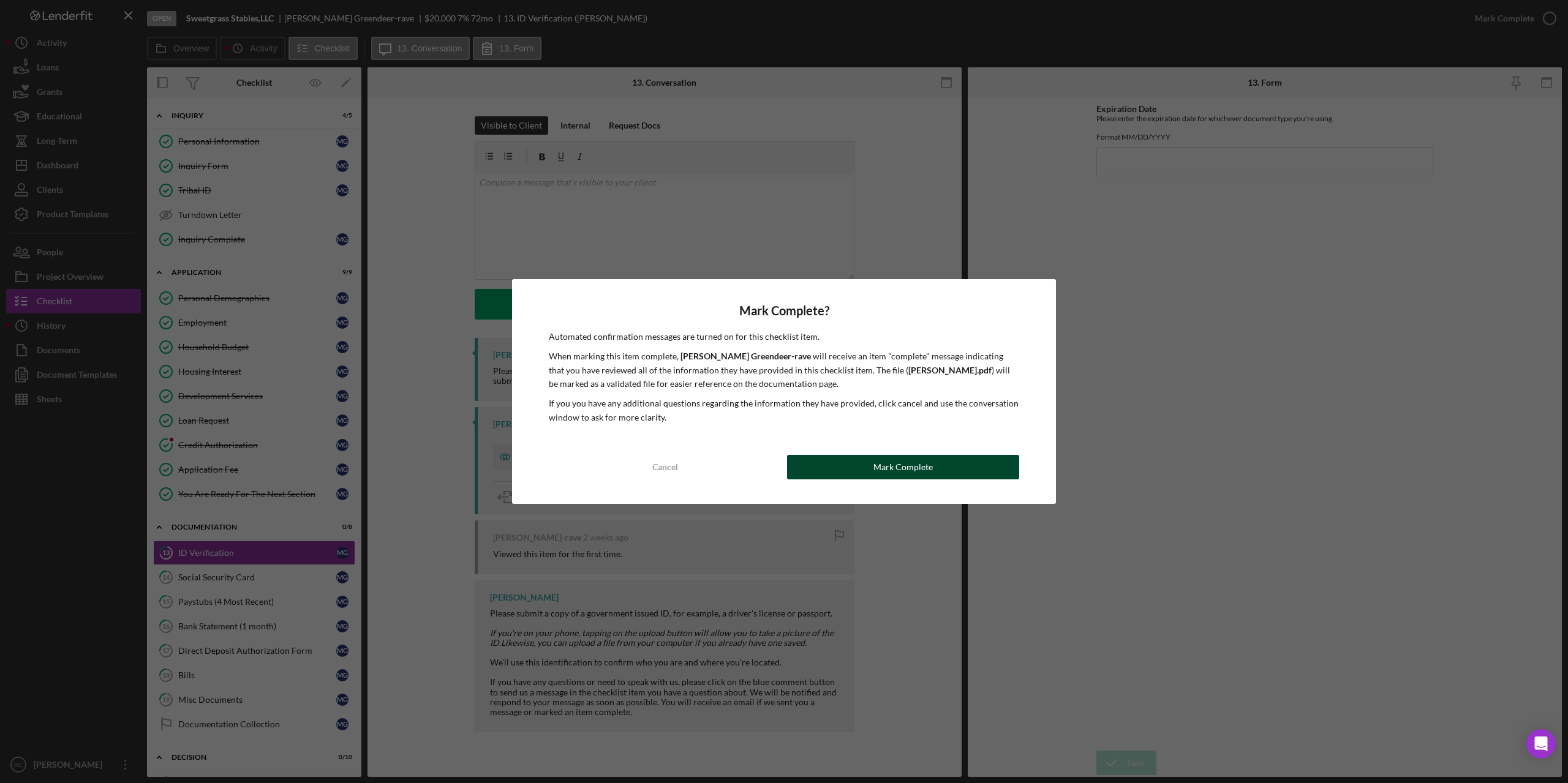
drag, startPoint x: 974, startPoint y: 439, endPoint x: 949, endPoint y: 459, distance: 32.0
click at [973, 440] on div "Mark Complete? Automated confirmation messages are turned on for this checklist…" at bounding box center [783, 391] width 544 height 225
click at [938, 469] on button "Mark Complete" at bounding box center [903, 466] width 232 height 24
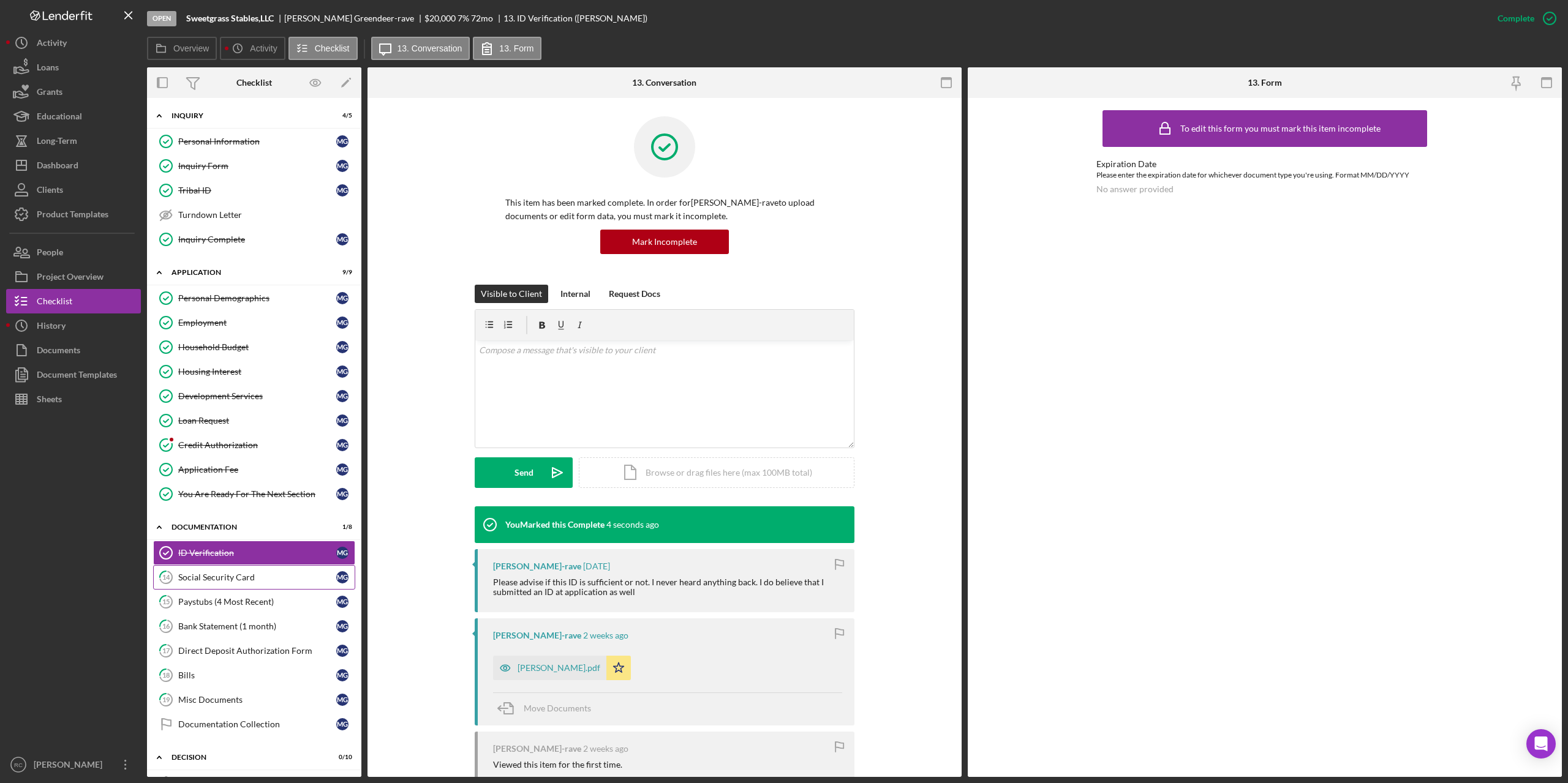
click at [158, 573] on icon "14" at bounding box center [166, 577] width 30 height 30
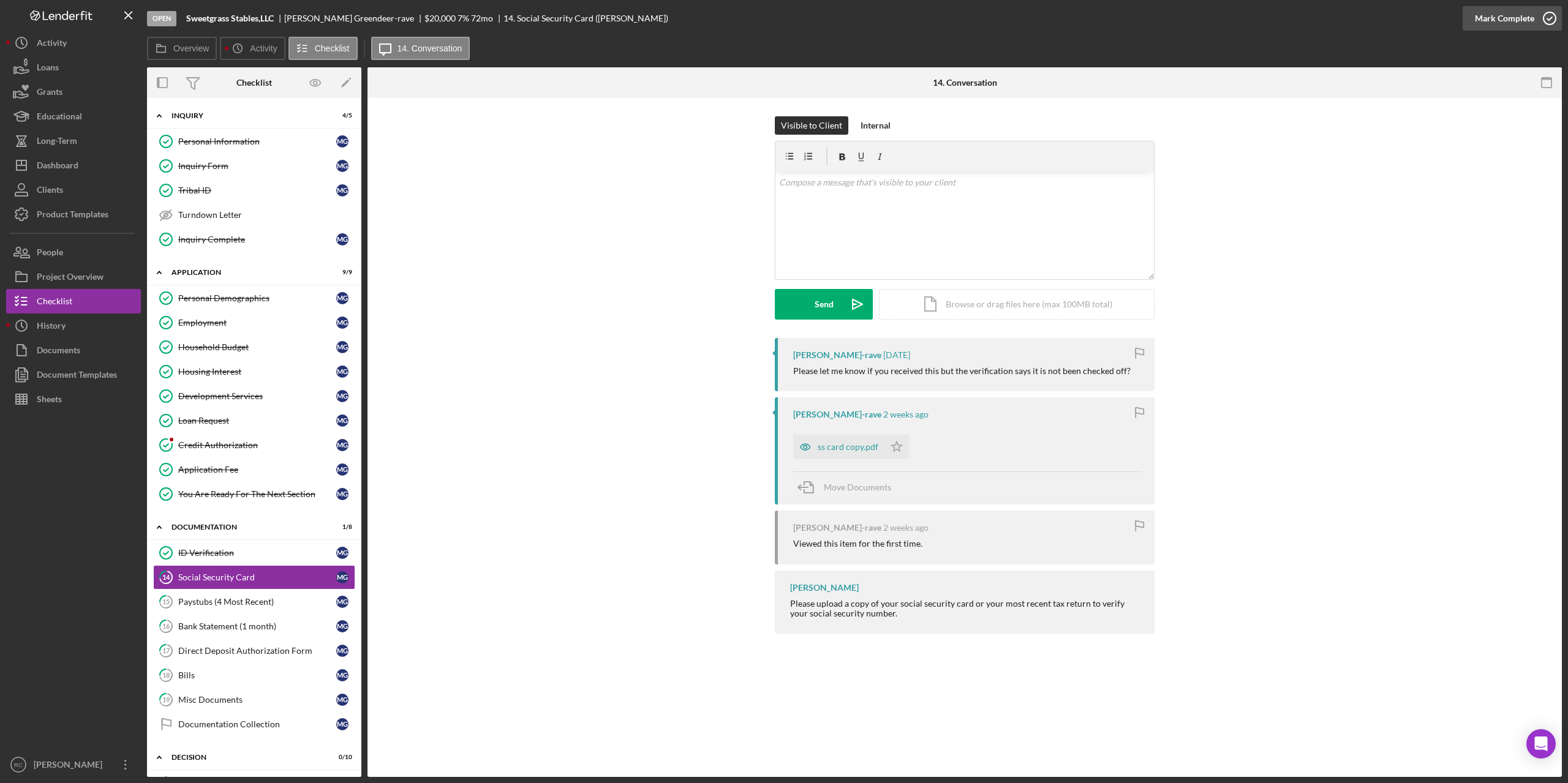
click at [1552, 17] on icon "button" at bounding box center [1549, 18] width 30 height 30
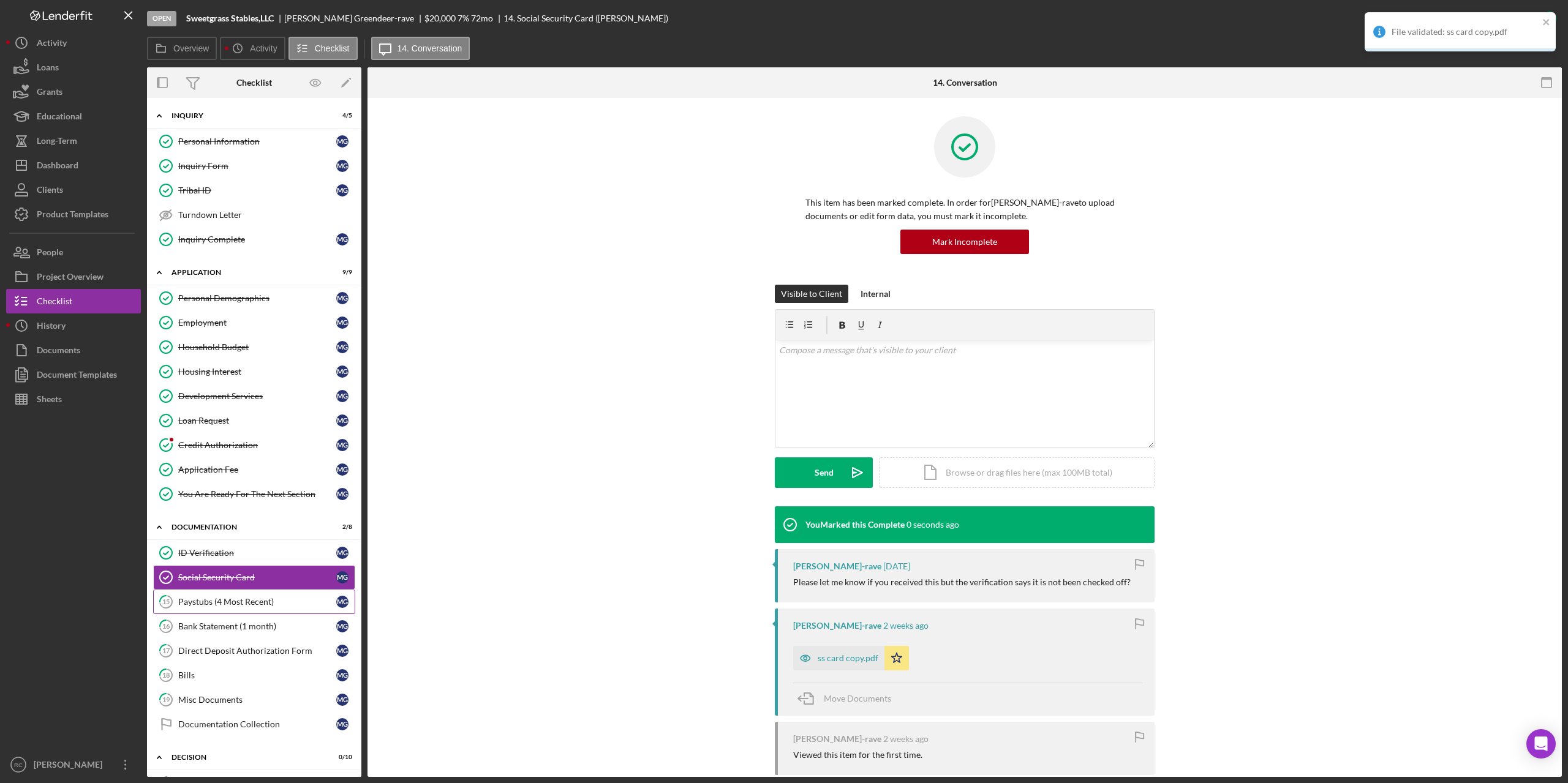
click at [166, 597] on tspan "15" at bounding box center [166, 601] width 8 height 8
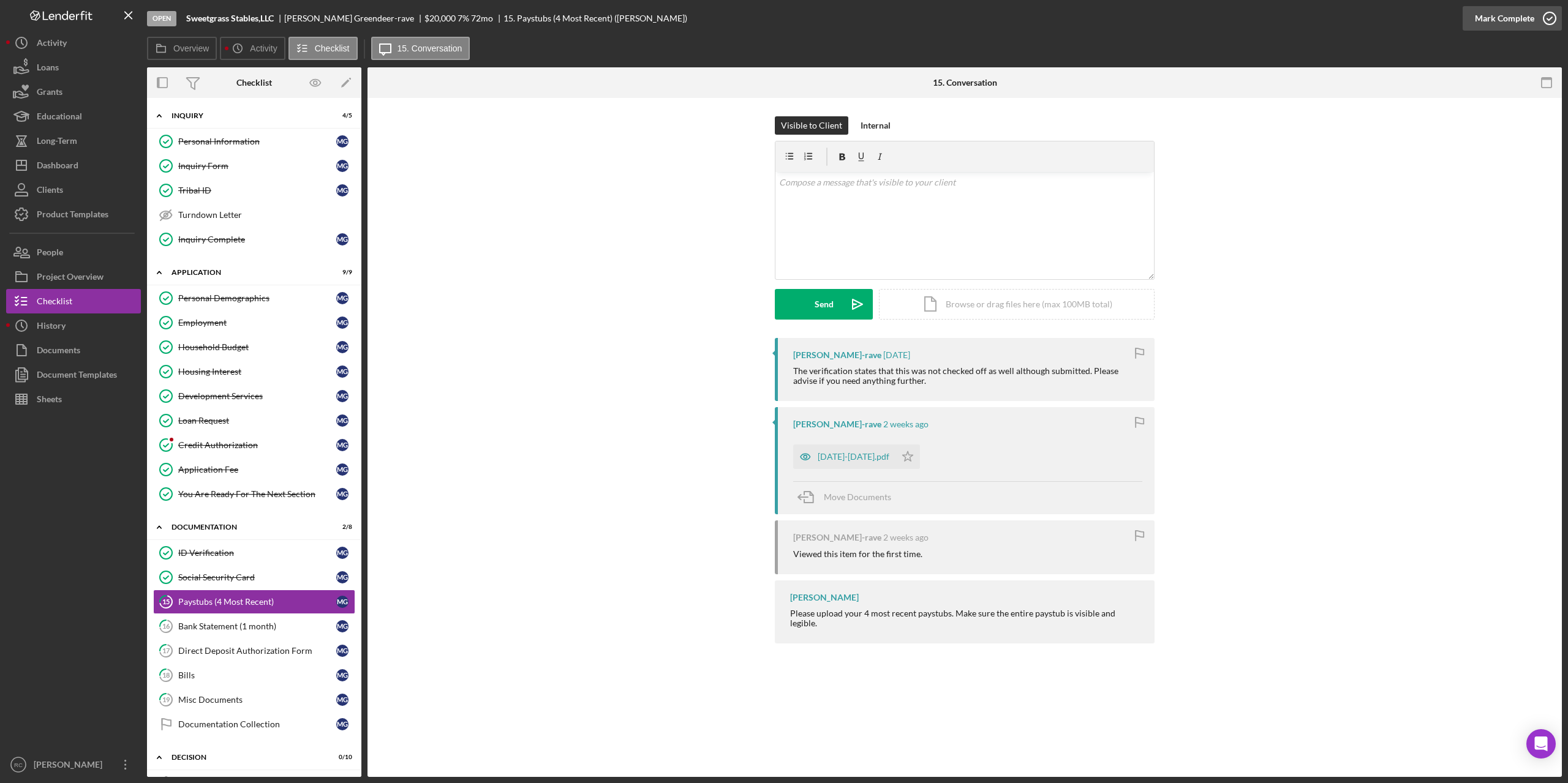
click at [1549, 19] on icon "button" at bounding box center [1549, 18] width 30 height 30
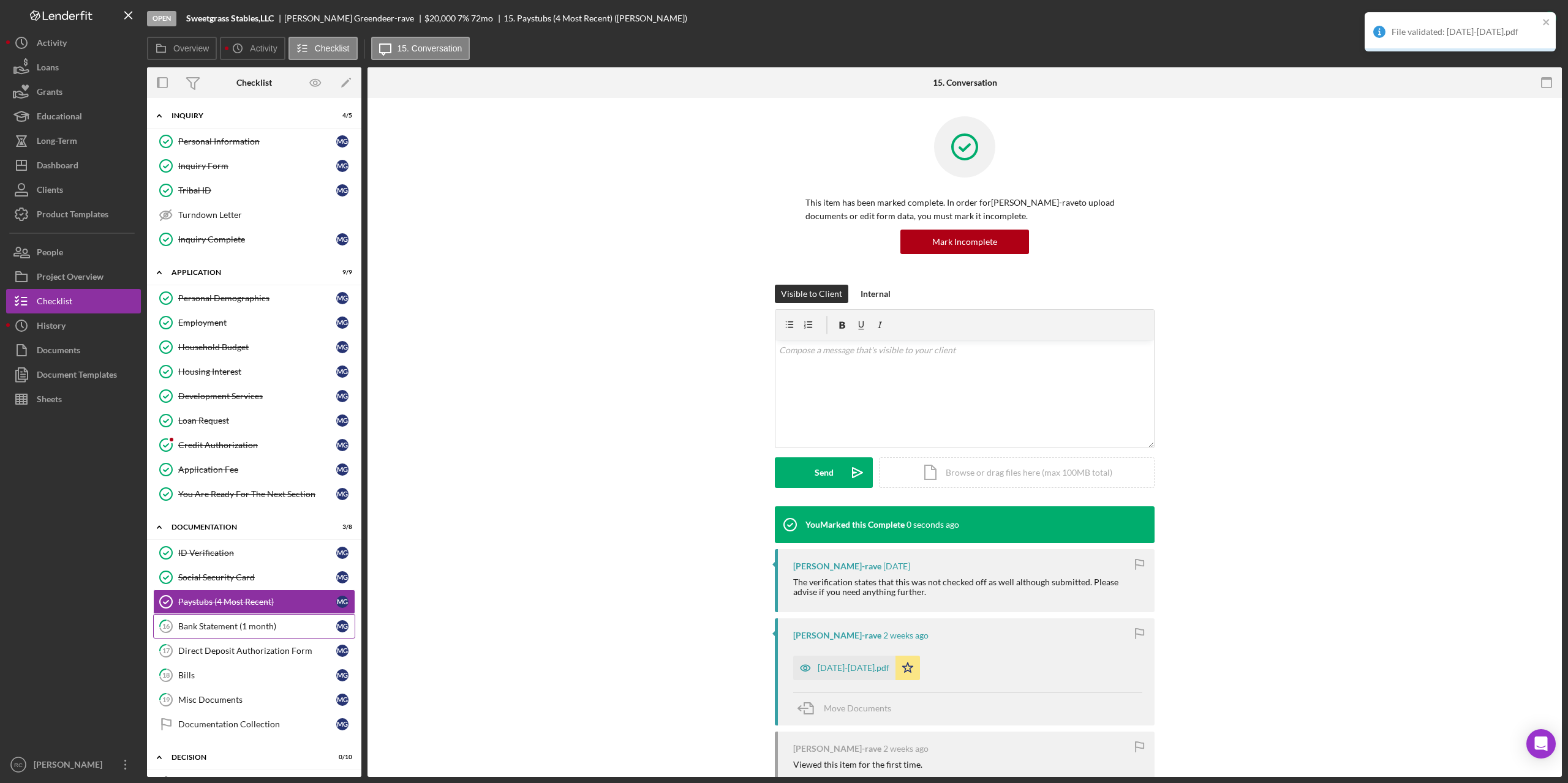
click at [239, 626] on div "Bank Statement (1 month)" at bounding box center [257, 626] width 158 height 10
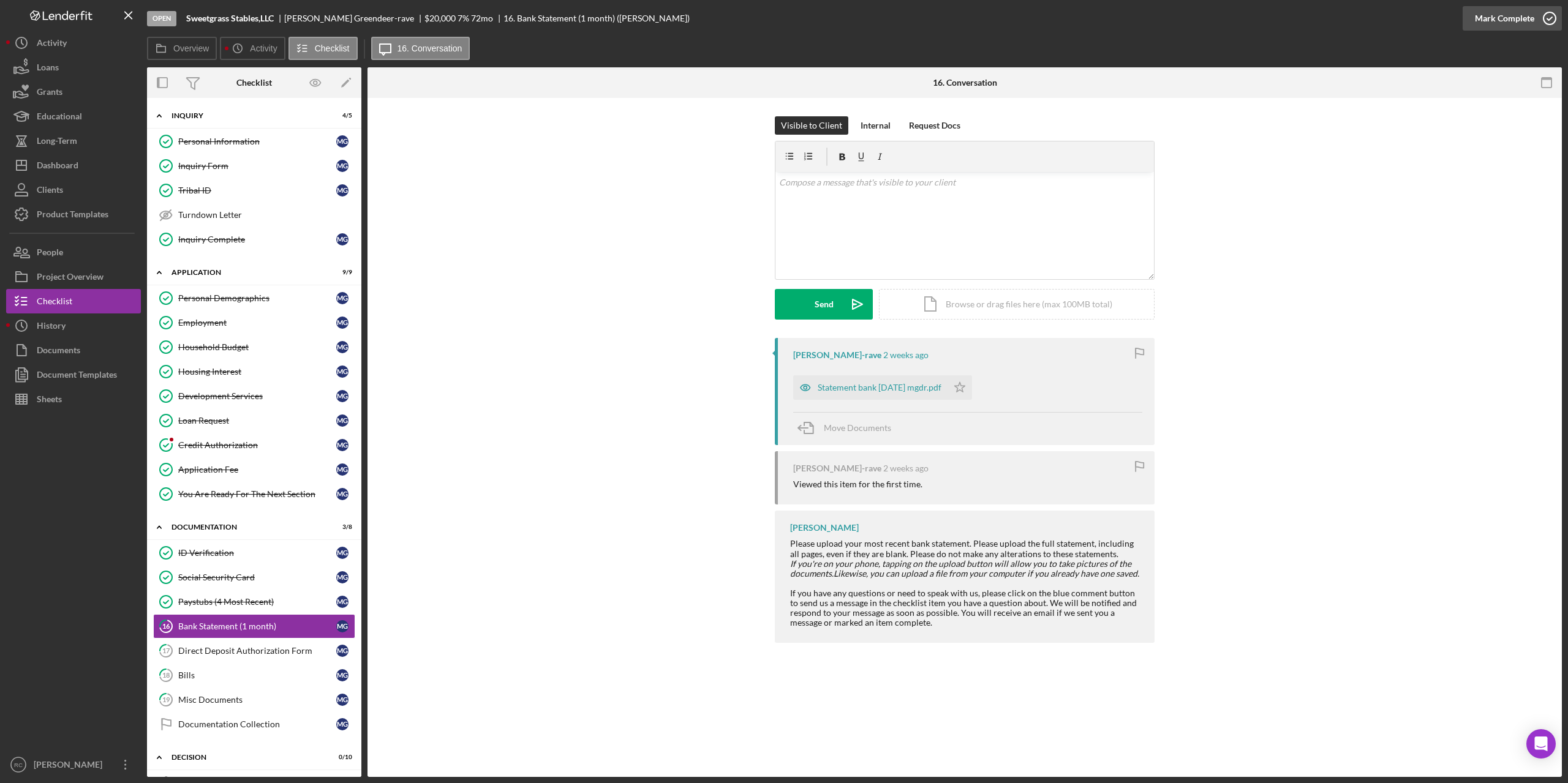
click at [1549, 15] on icon "button" at bounding box center [1549, 18] width 30 height 30
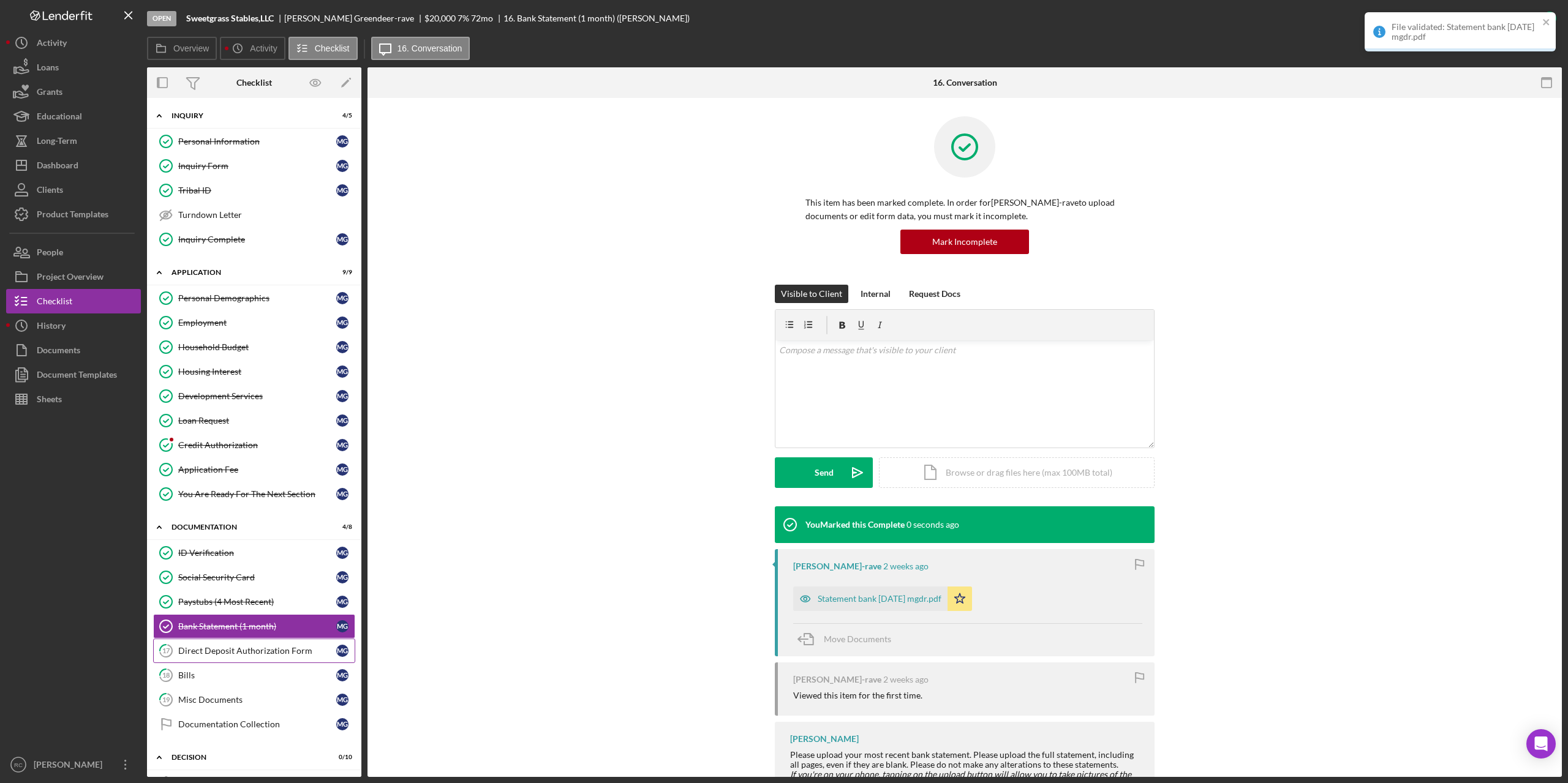
click at [249, 651] on div "Direct Deposit Authorization Form" at bounding box center [257, 650] width 158 height 10
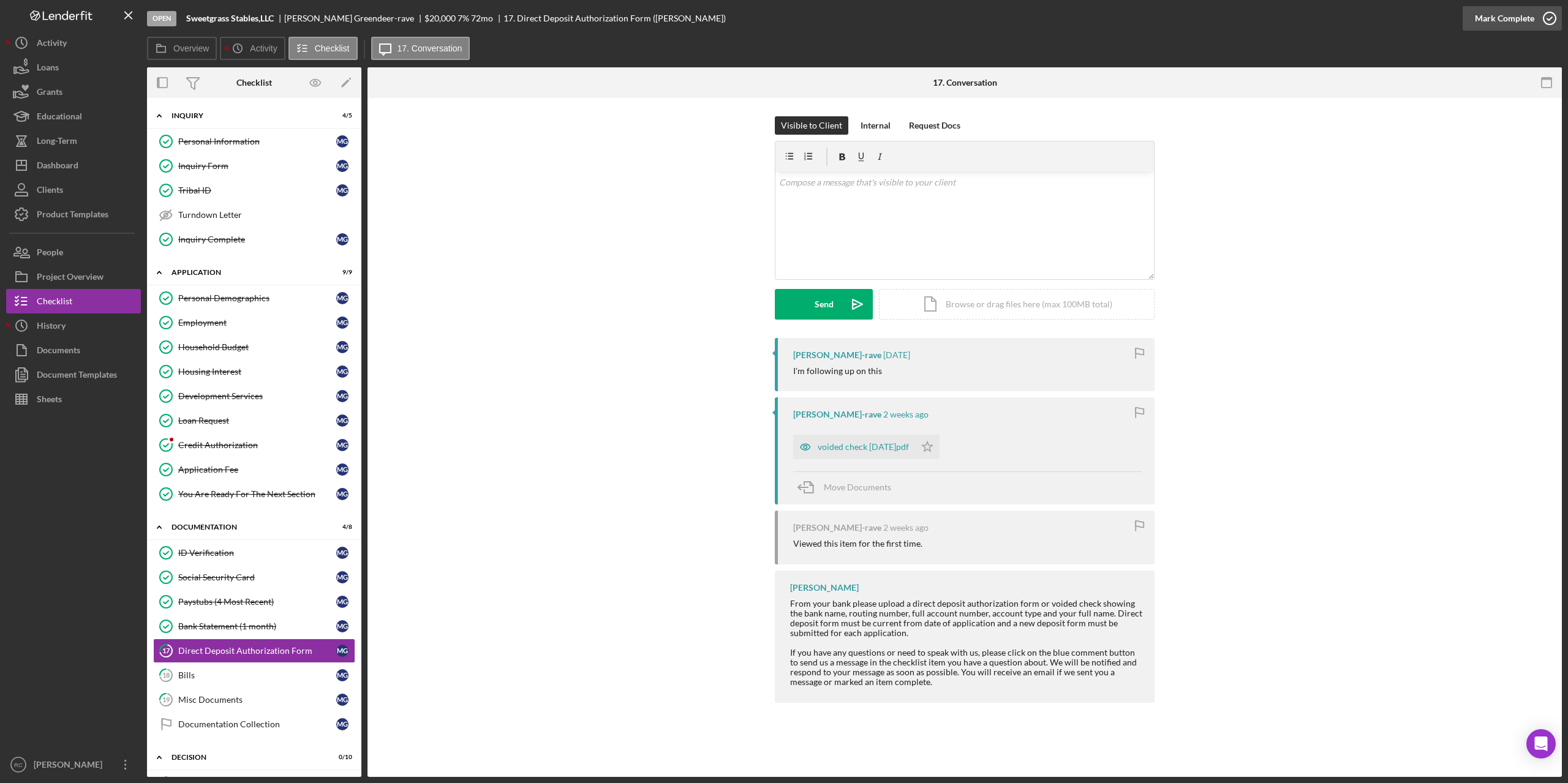
click at [1549, 17] on icon "button" at bounding box center [1549, 18] width 30 height 30
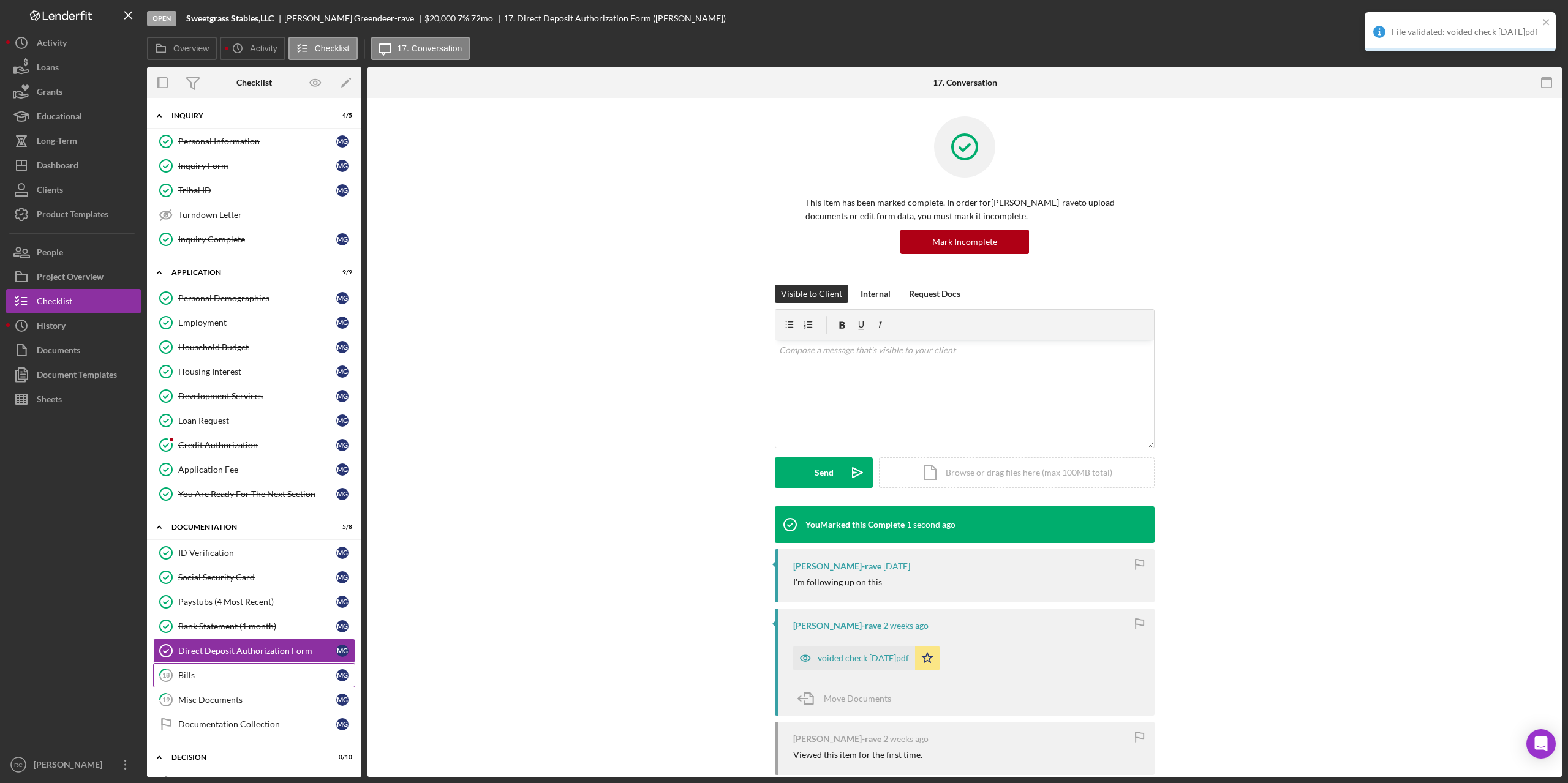
click at [186, 674] on div "Bills" at bounding box center [257, 675] width 158 height 10
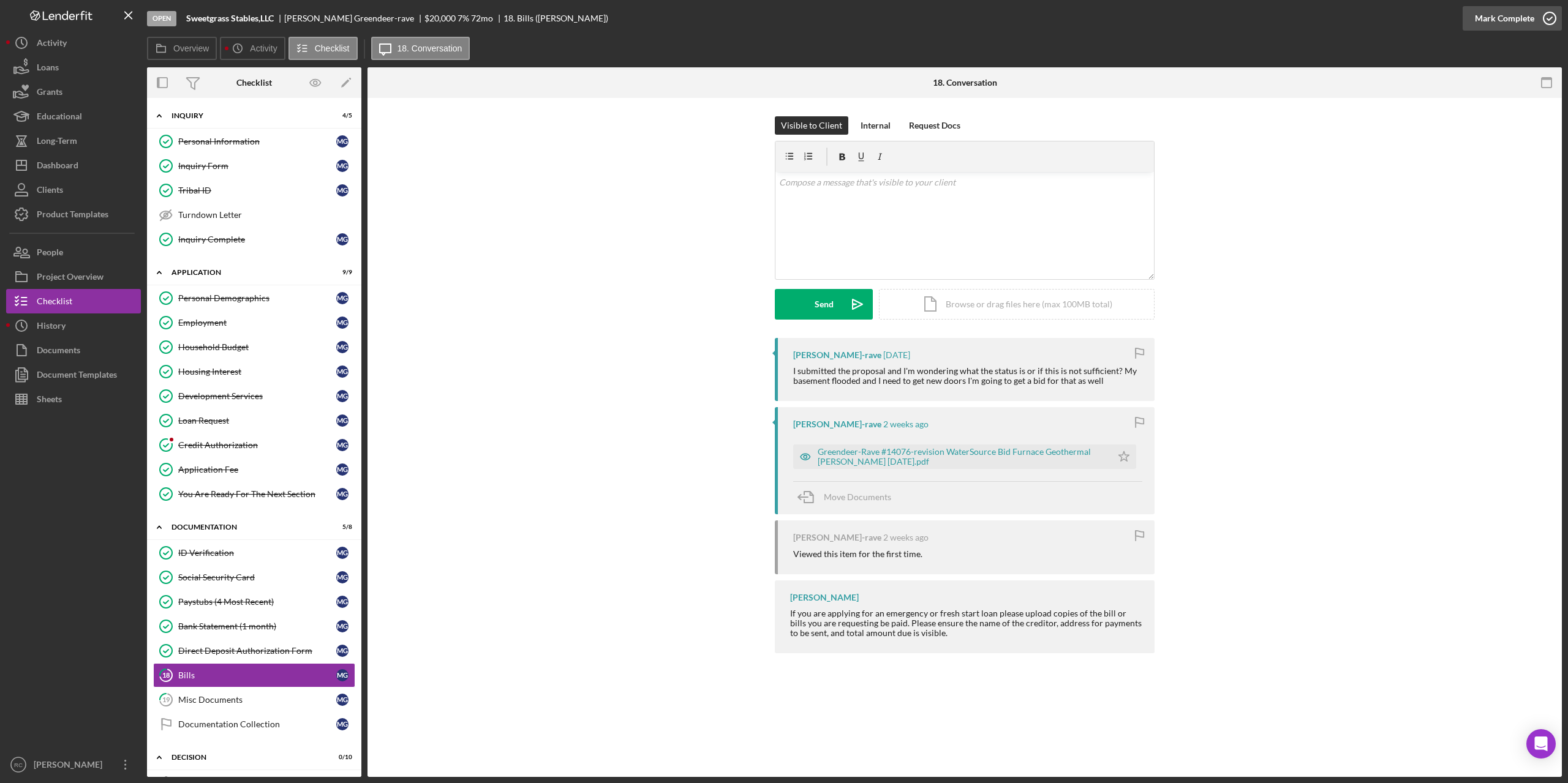
click at [1553, 19] on icon "button" at bounding box center [1549, 18] width 30 height 30
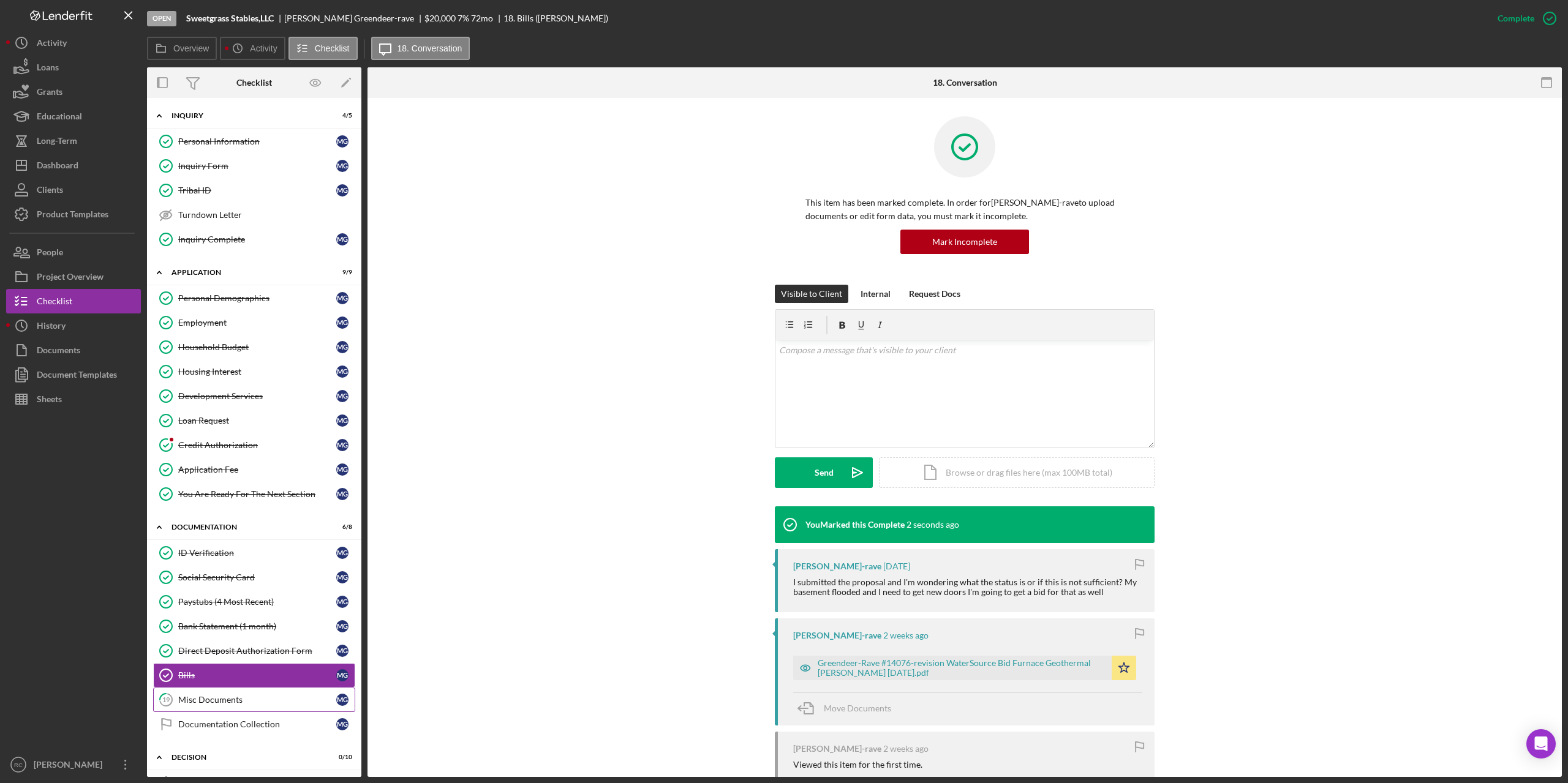
click at [202, 691] on link "19 Misc Documents M G" at bounding box center [254, 699] width 202 height 24
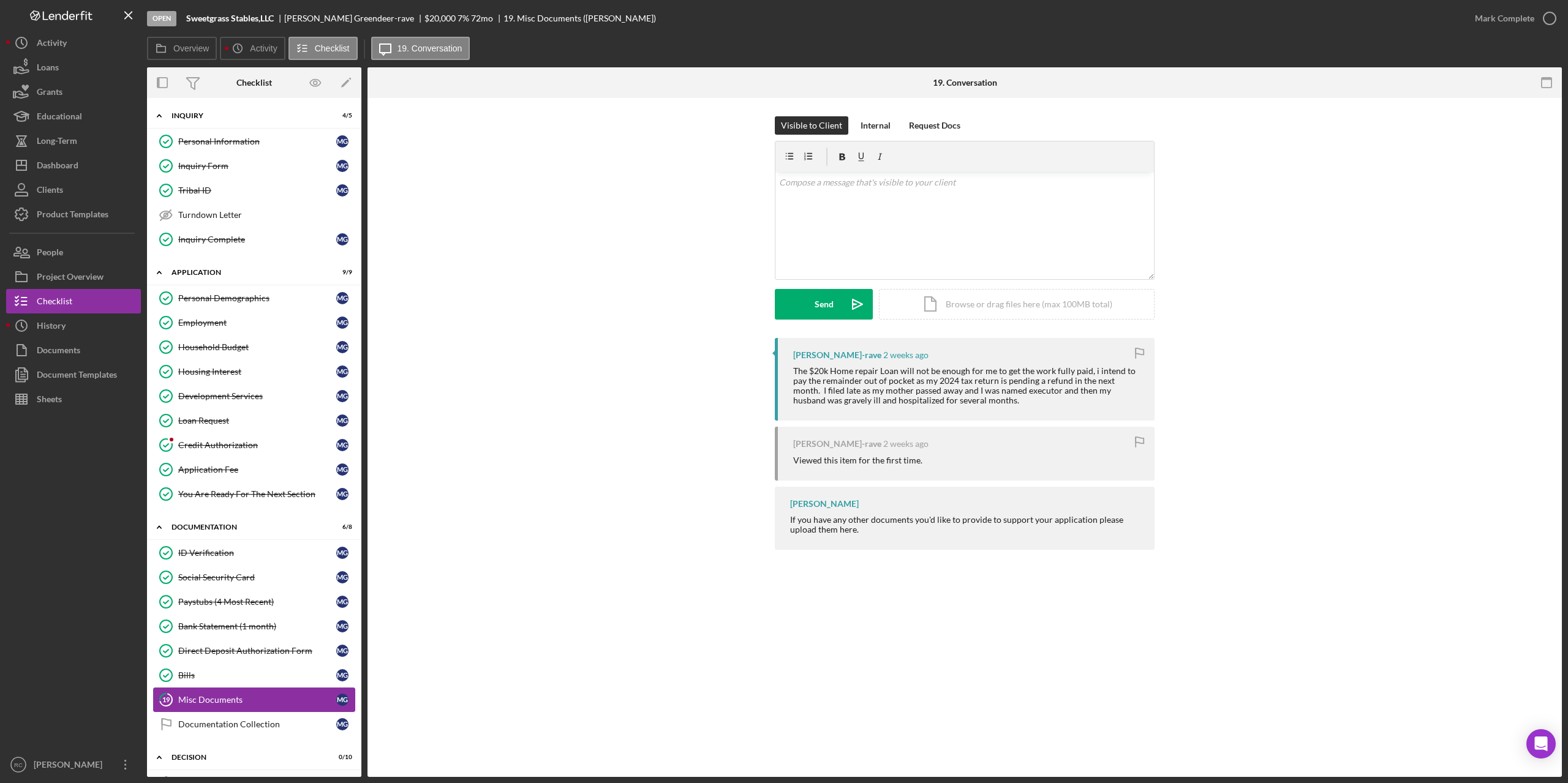
click at [214, 699] on div "Misc Documents" at bounding box center [257, 699] width 158 height 10
click at [1550, 15] on icon "button" at bounding box center [1549, 18] width 30 height 30
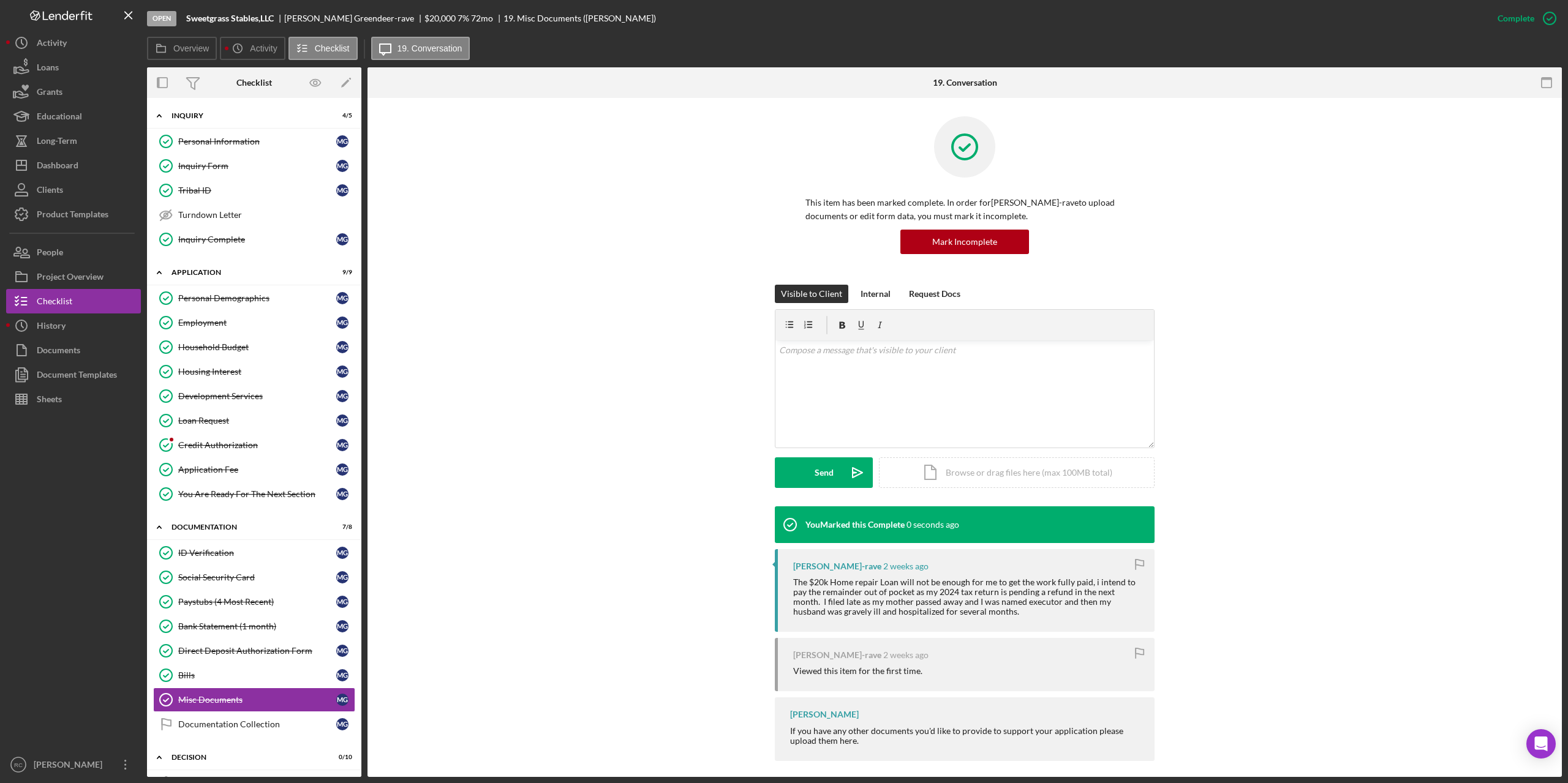
scroll to position [8, 0]
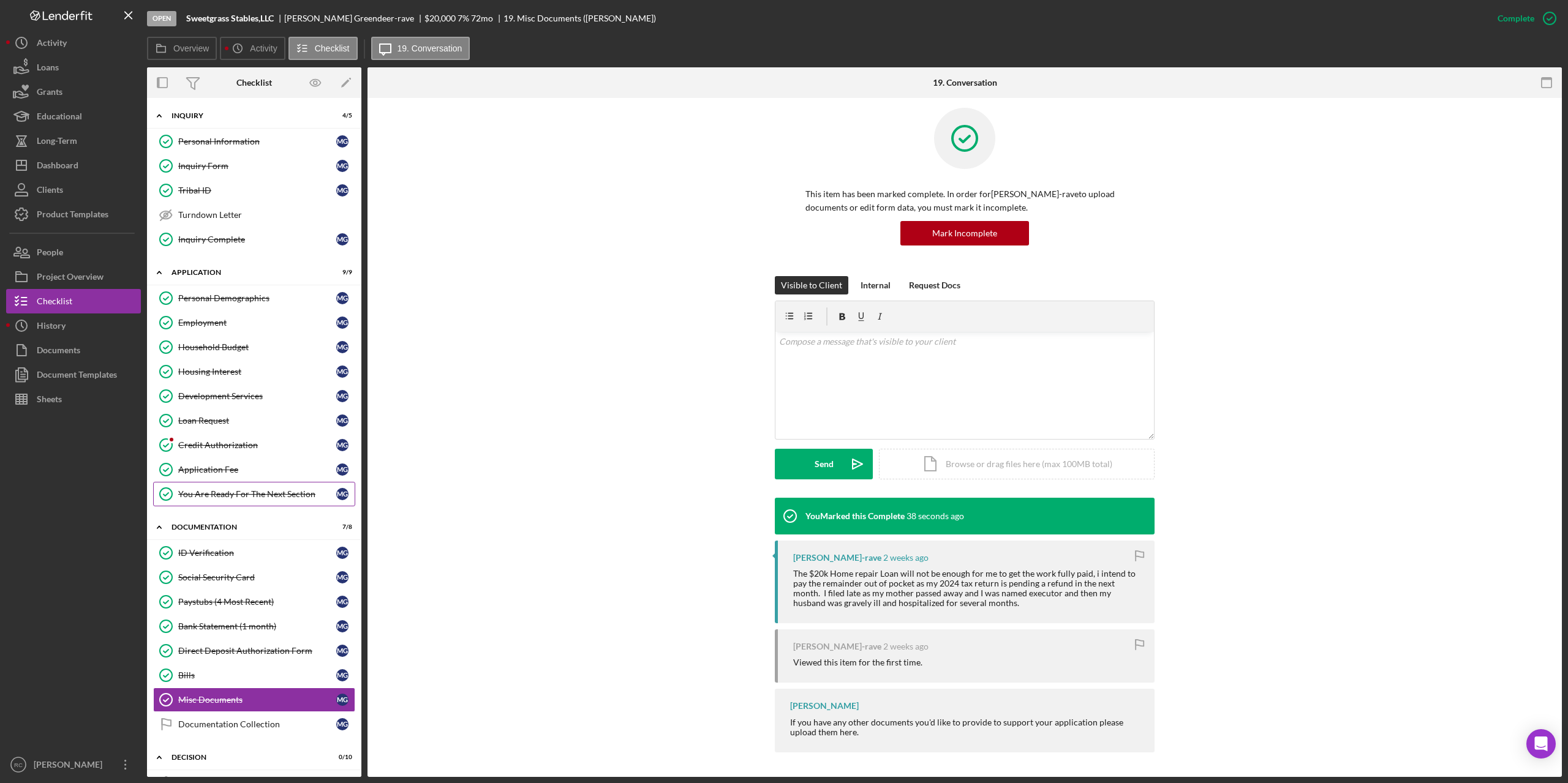
click at [244, 496] on div "You Are Ready For The Next Section" at bounding box center [257, 494] width 158 height 10
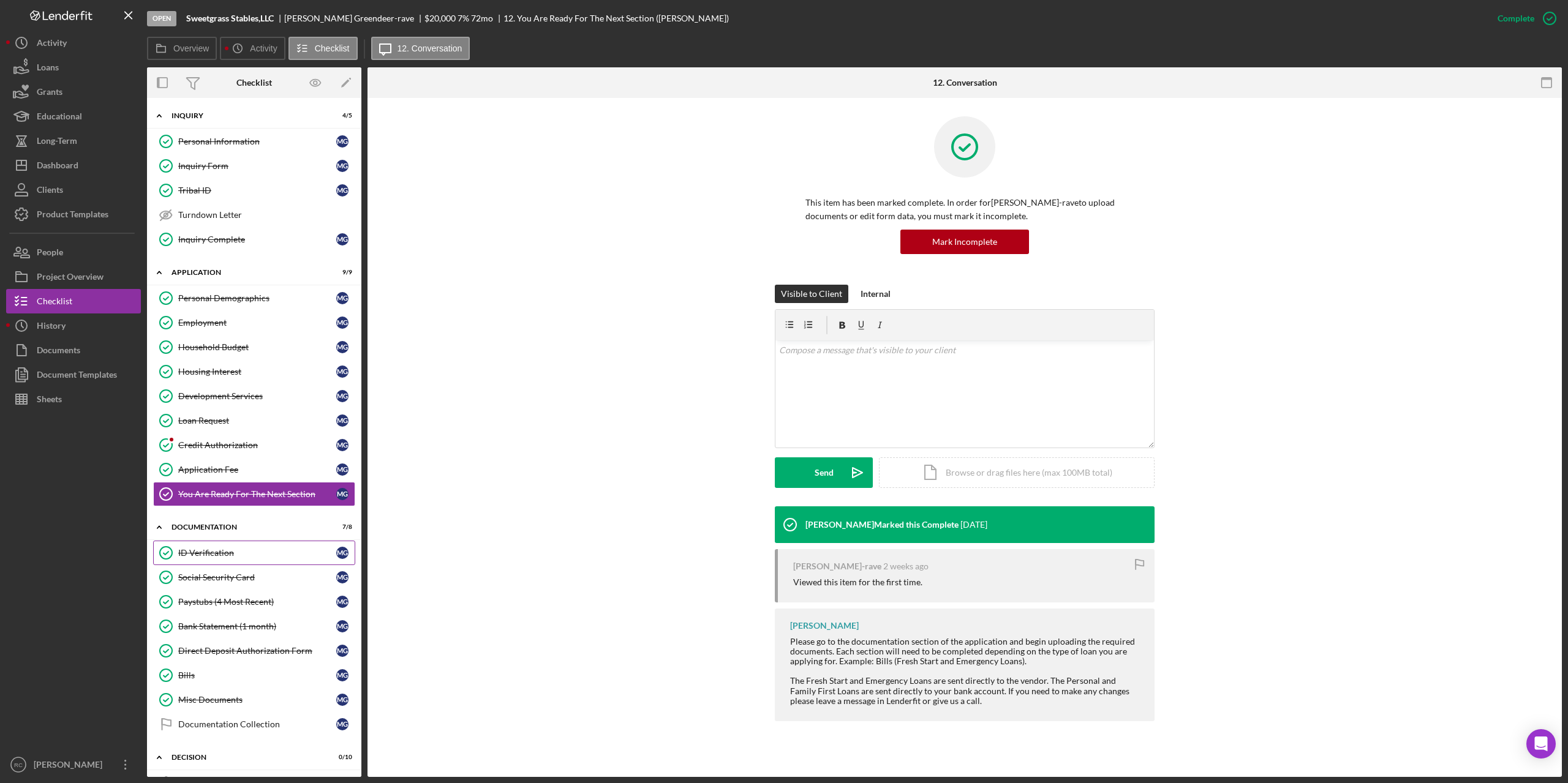
click at [220, 551] on div "ID Verification" at bounding box center [257, 553] width 158 height 10
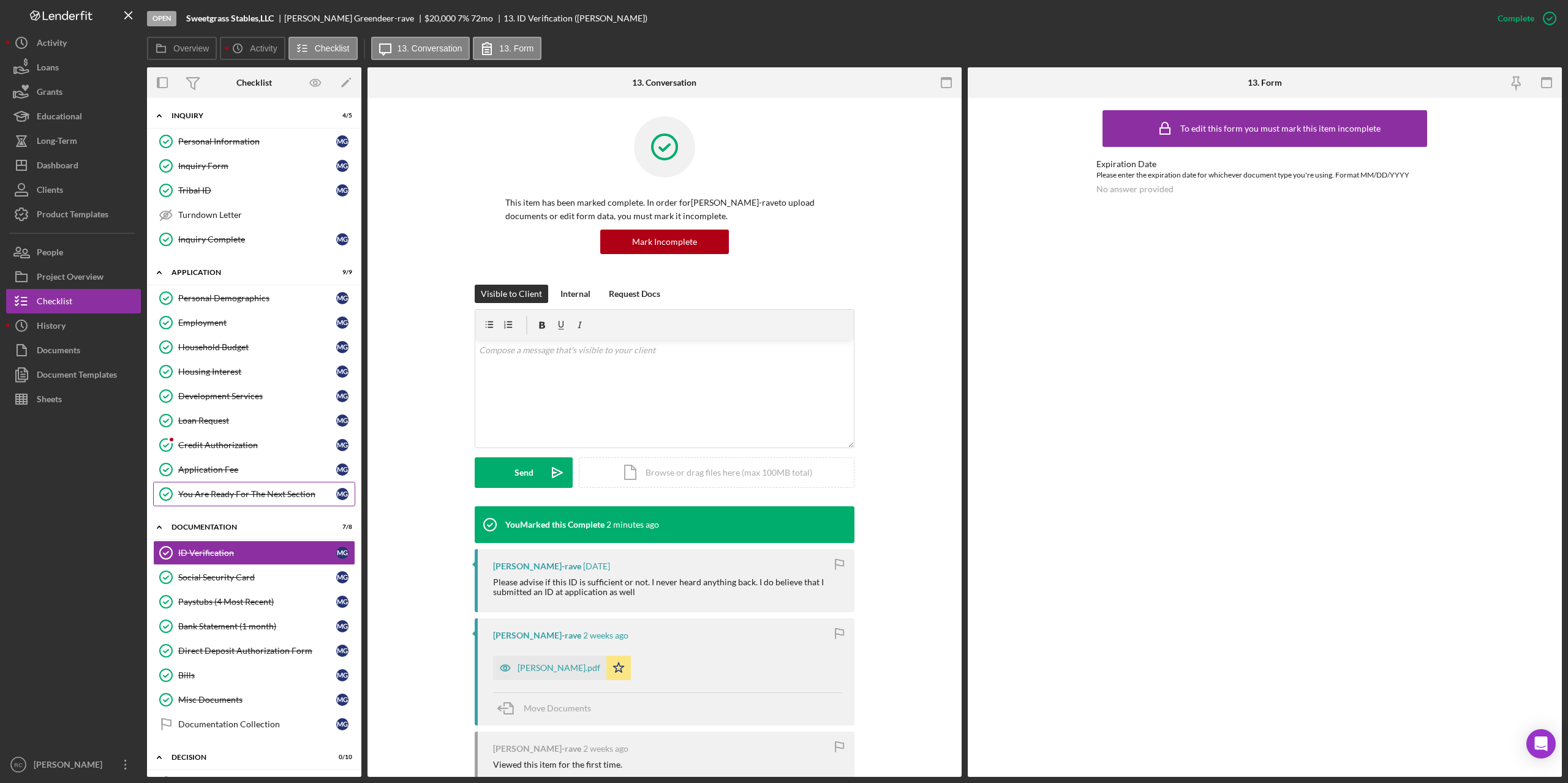
click at [236, 496] on div "You Are Ready For The Next Section" at bounding box center [257, 494] width 158 height 10
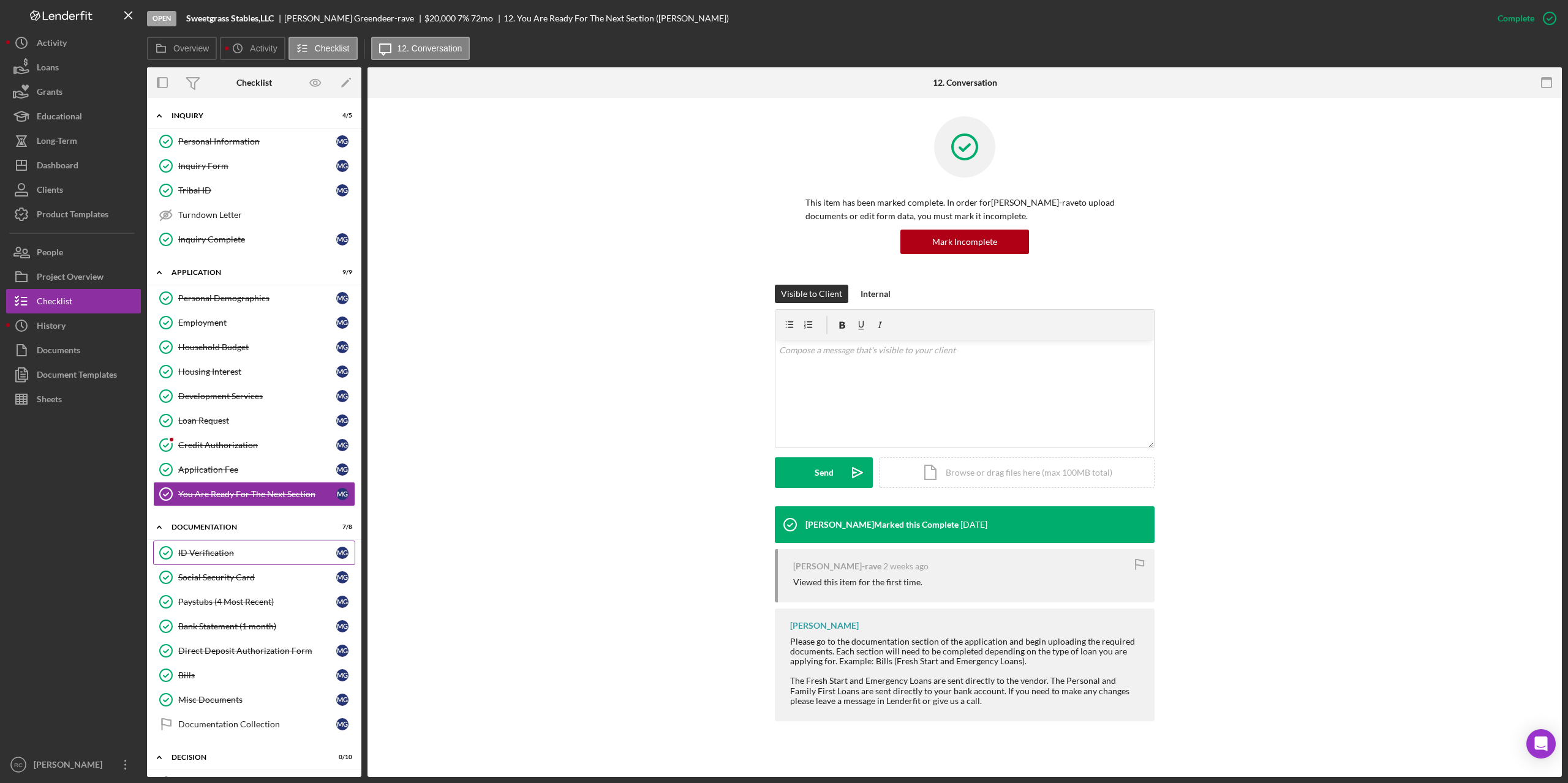
click at [227, 554] on div "ID Verification" at bounding box center [257, 553] width 158 height 10
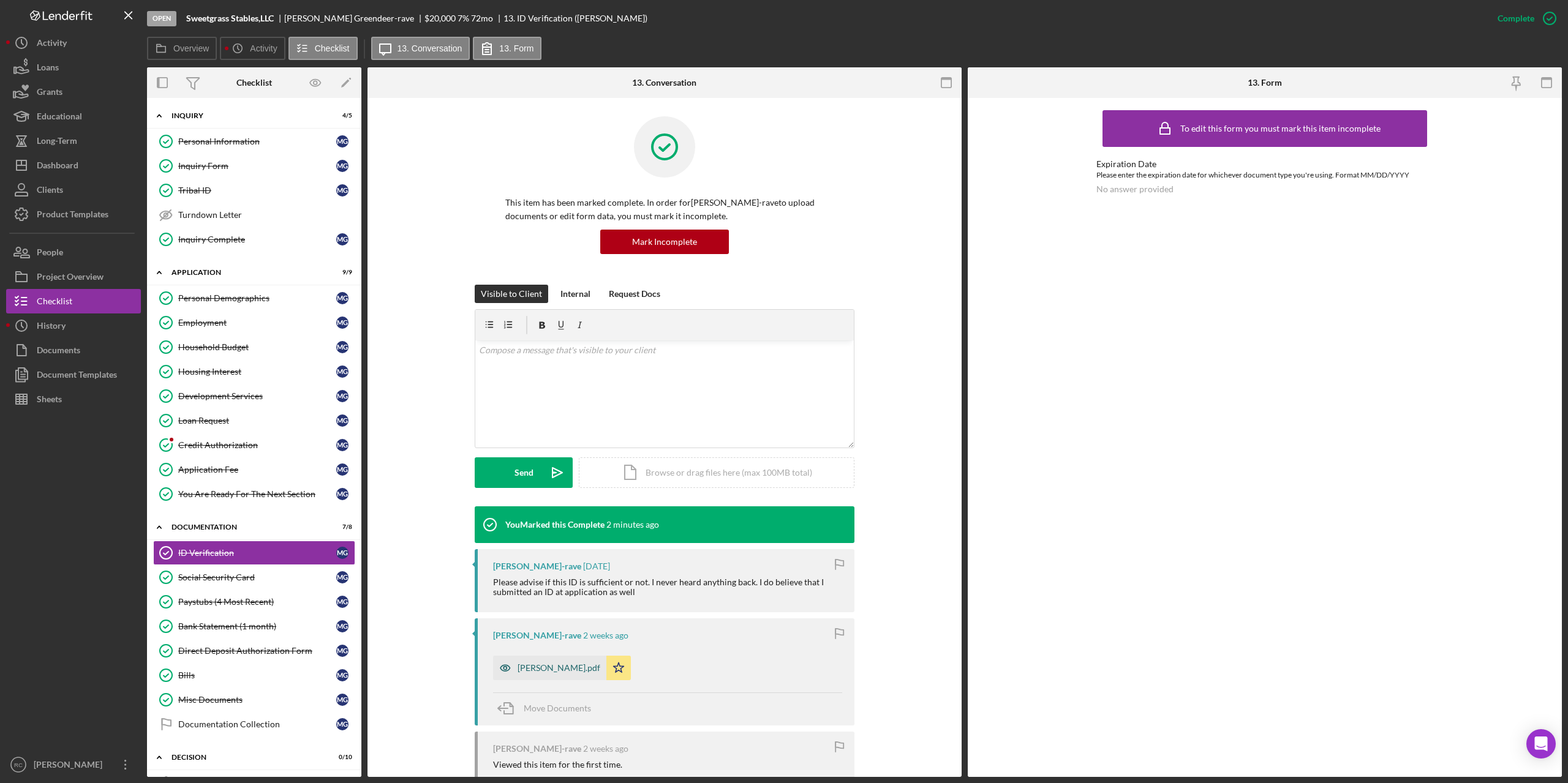
click at [537, 667] on div "[PERSON_NAME].pdf" at bounding box center [559, 668] width 83 height 10
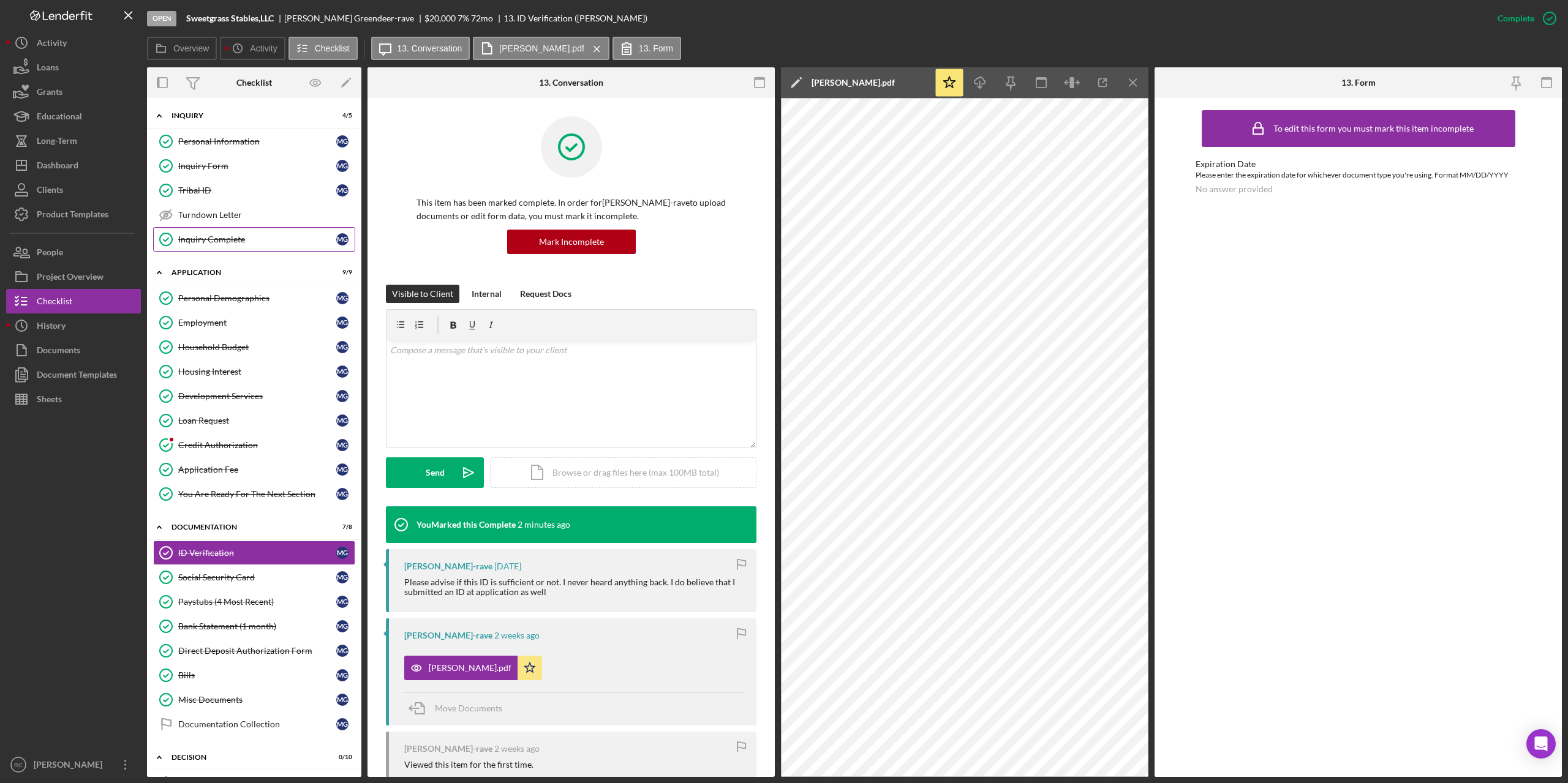
click at [223, 239] on div "Inquiry Complete" at bounding box center [257, 239] width 158 height 10
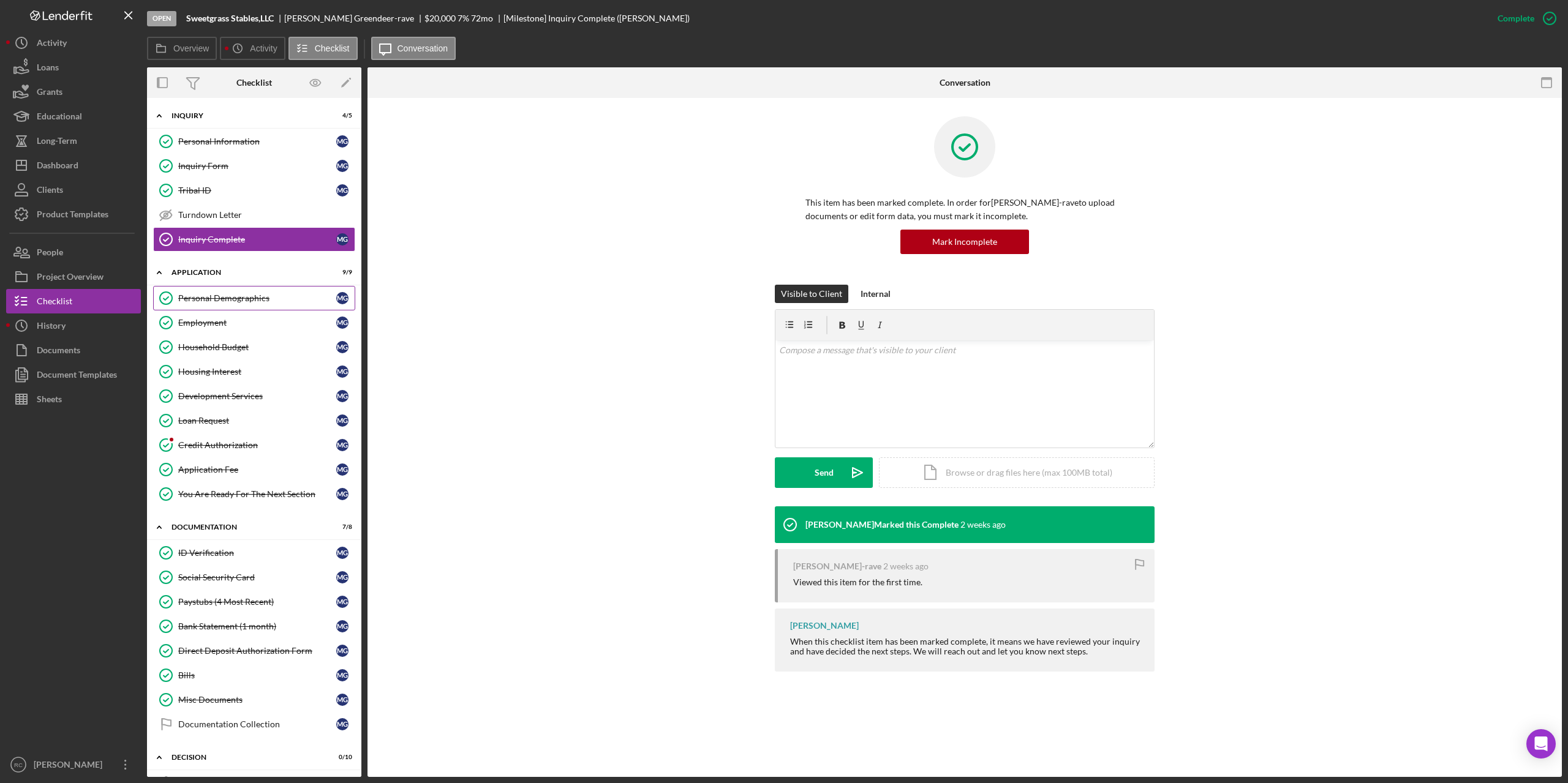
click at [238, 297] on div "Personal Demographics" at bounding box center [257, 298] width 158 height 10
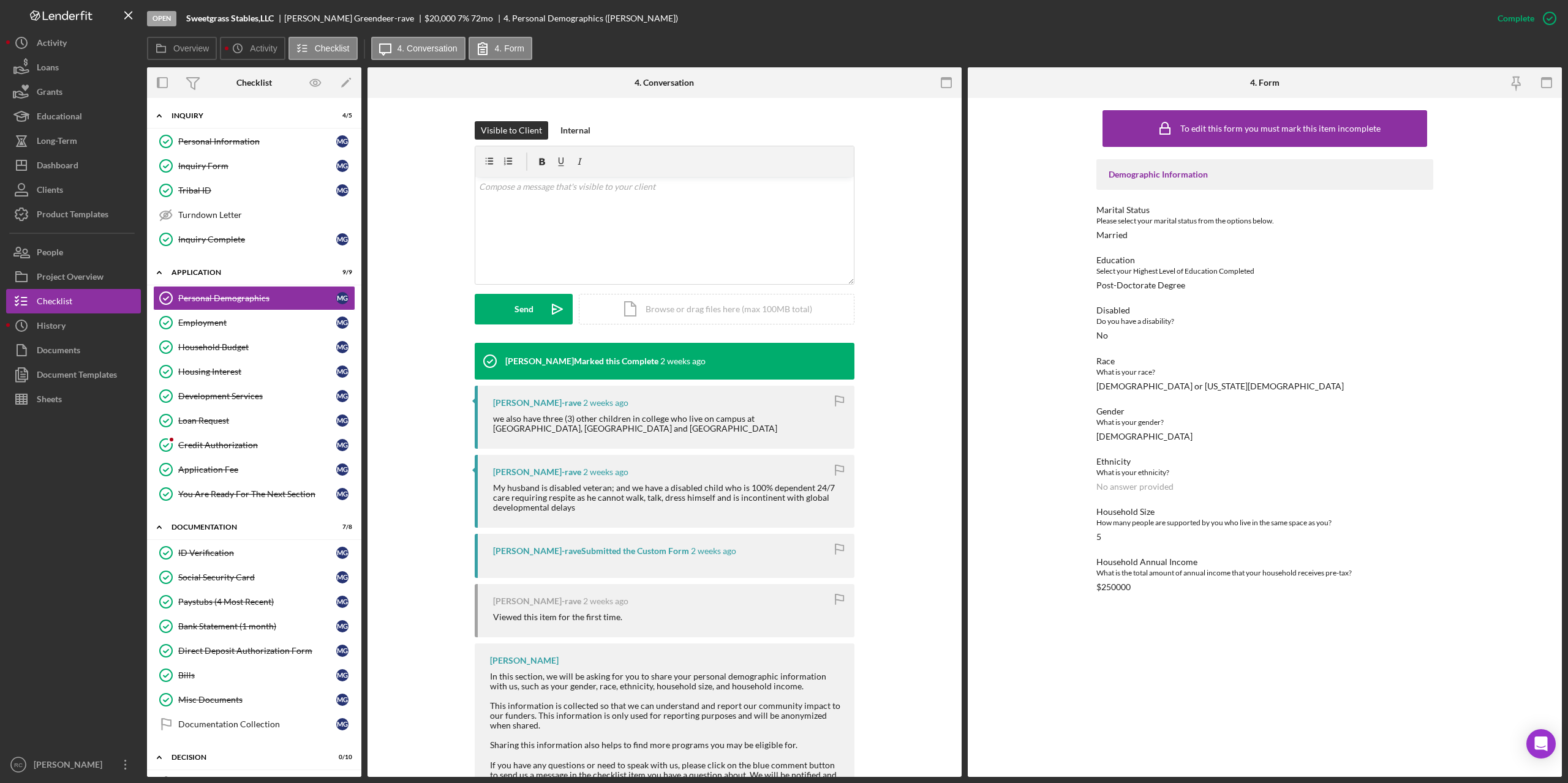
scroll to position [226, 0]
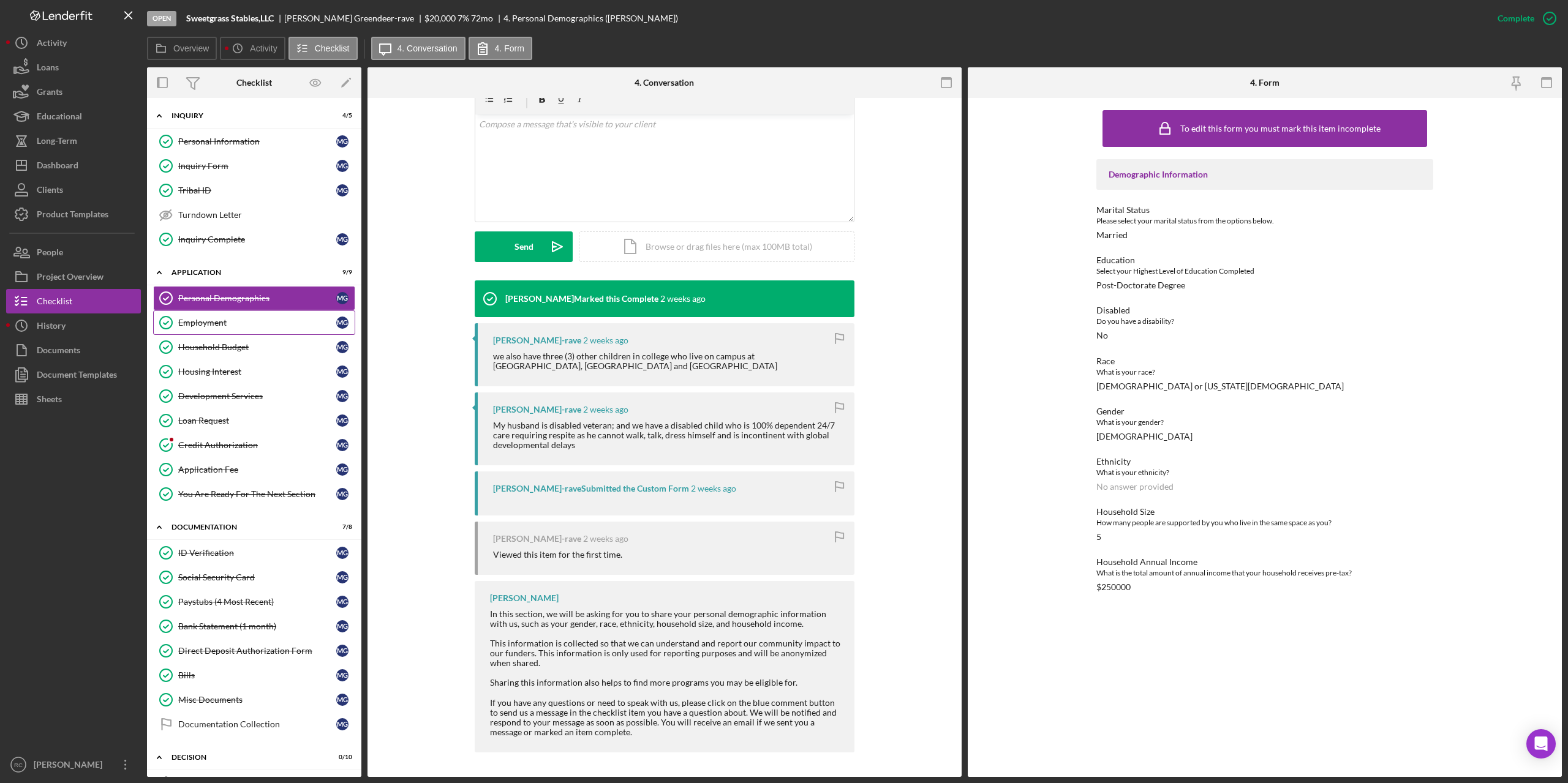
click at [215, 323] on div "Employment" at bounding box center [257, 323] width 158 height 10
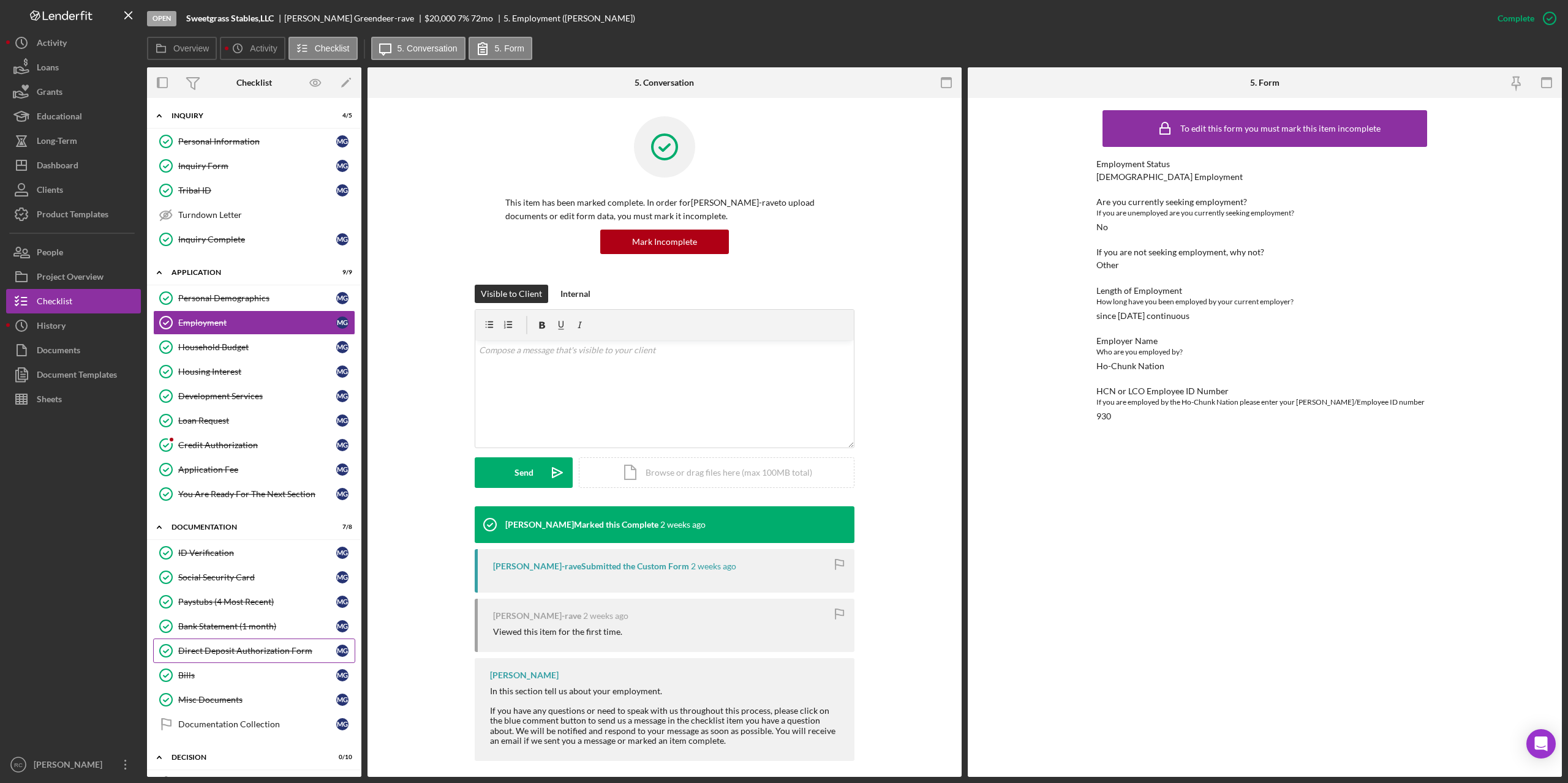
click at [217, 649] on div "Direct Deposit Authorization Form" at bounding box center [257, 650] width 158 height 10
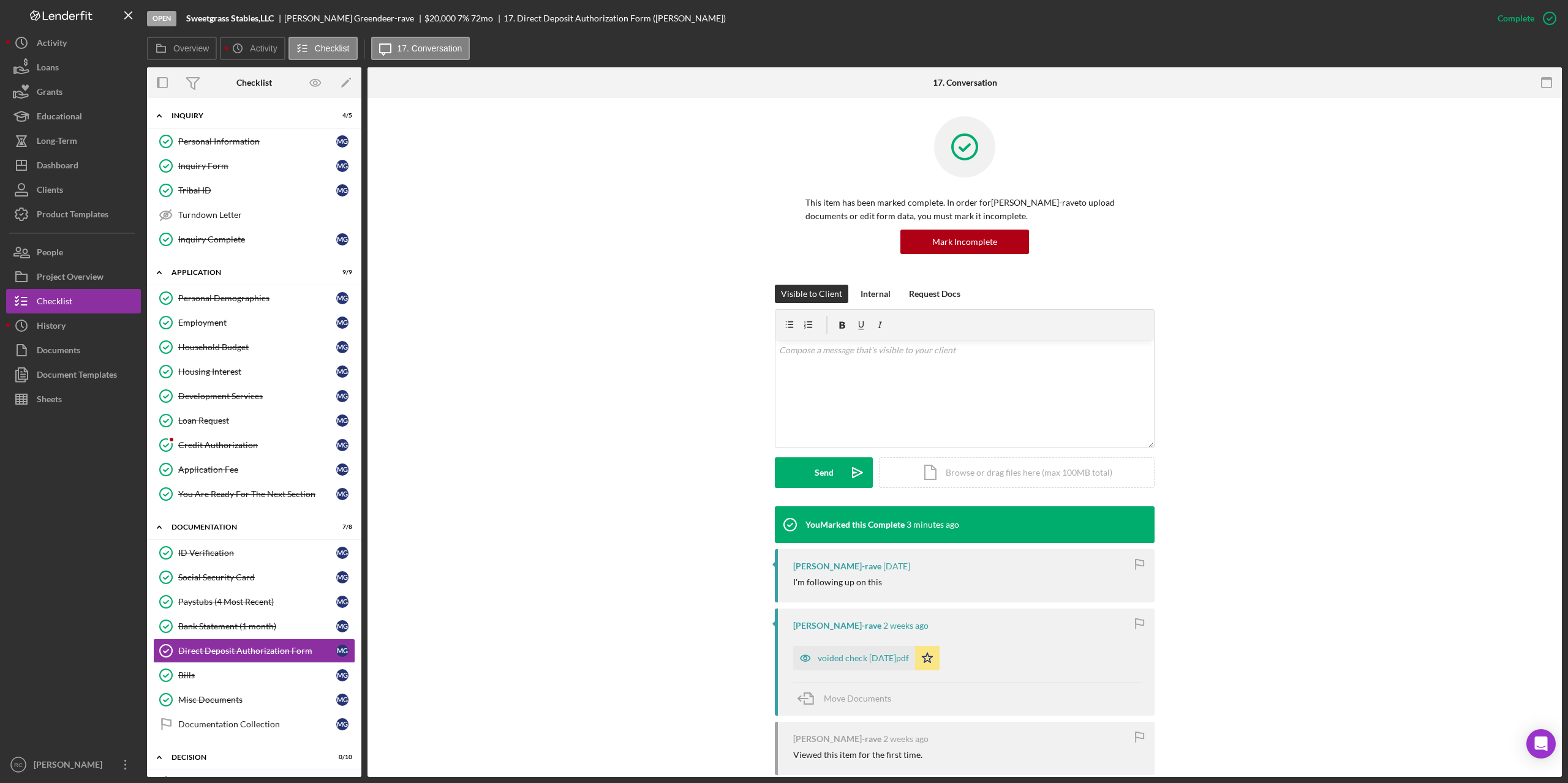
scroll to position [161, 0]
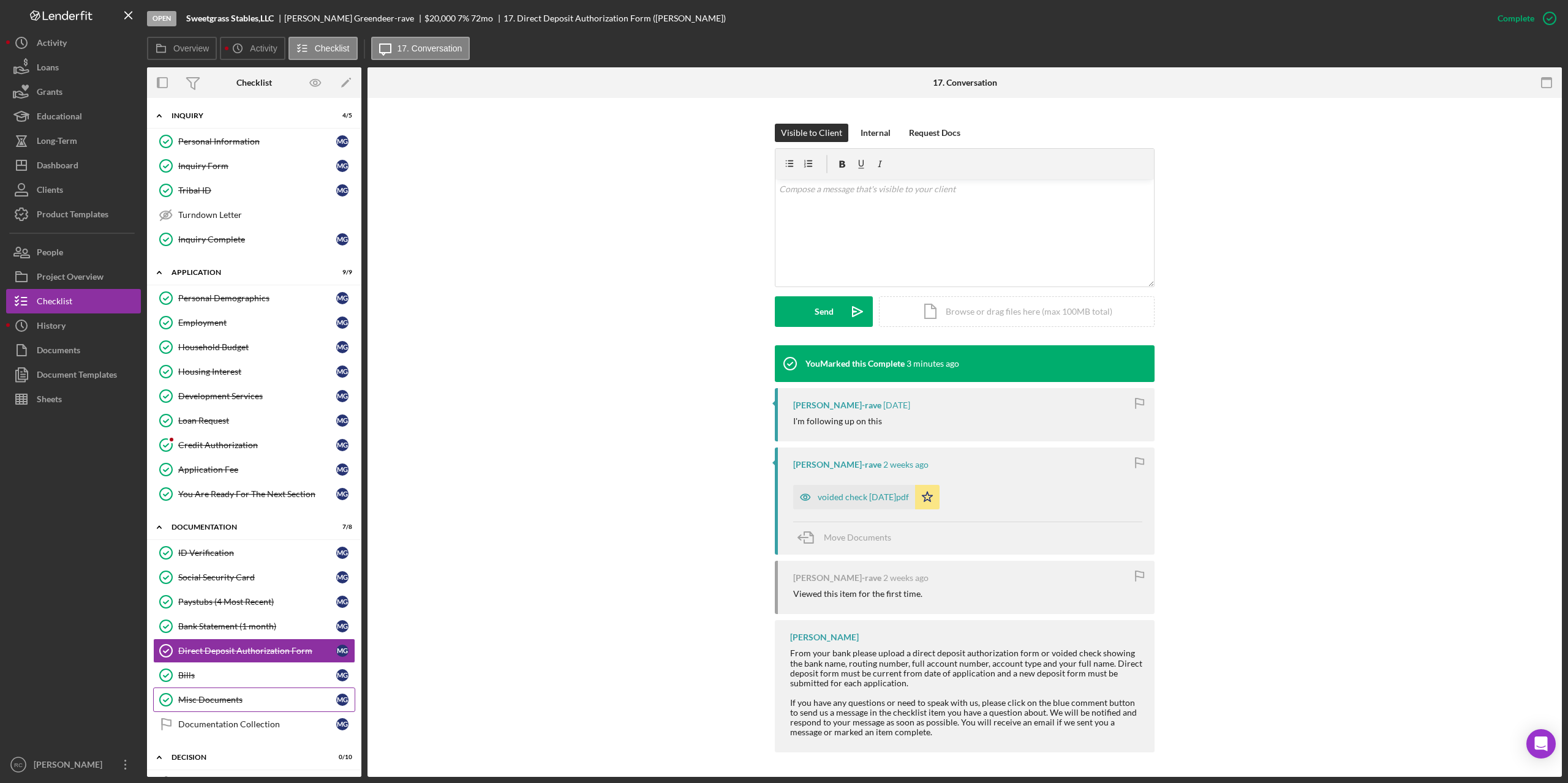
click at [243, 698] on div "Misc Documents" at bounding box center [257, 699] width 158 height 10
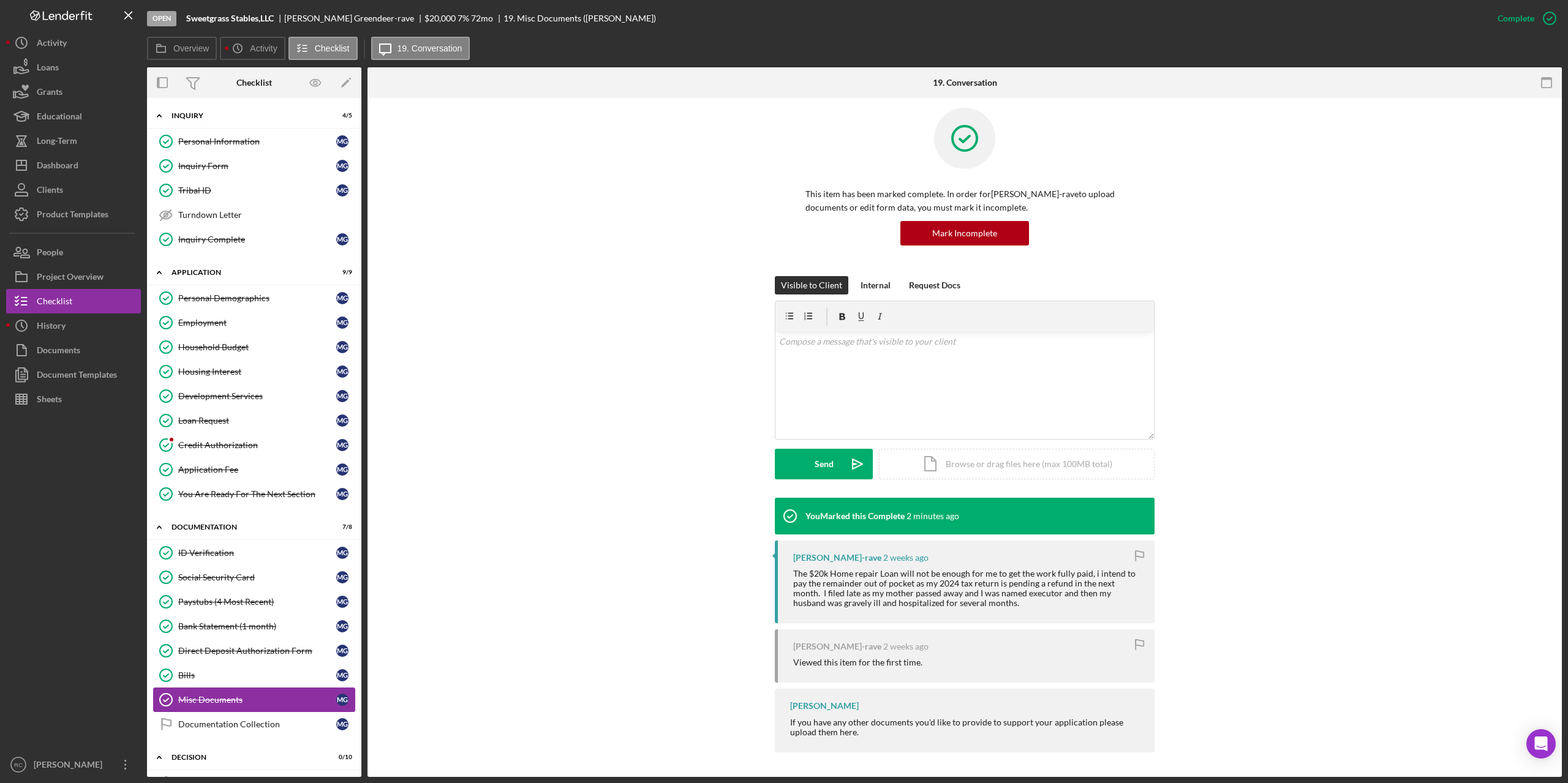
scroll to position [82, 0]
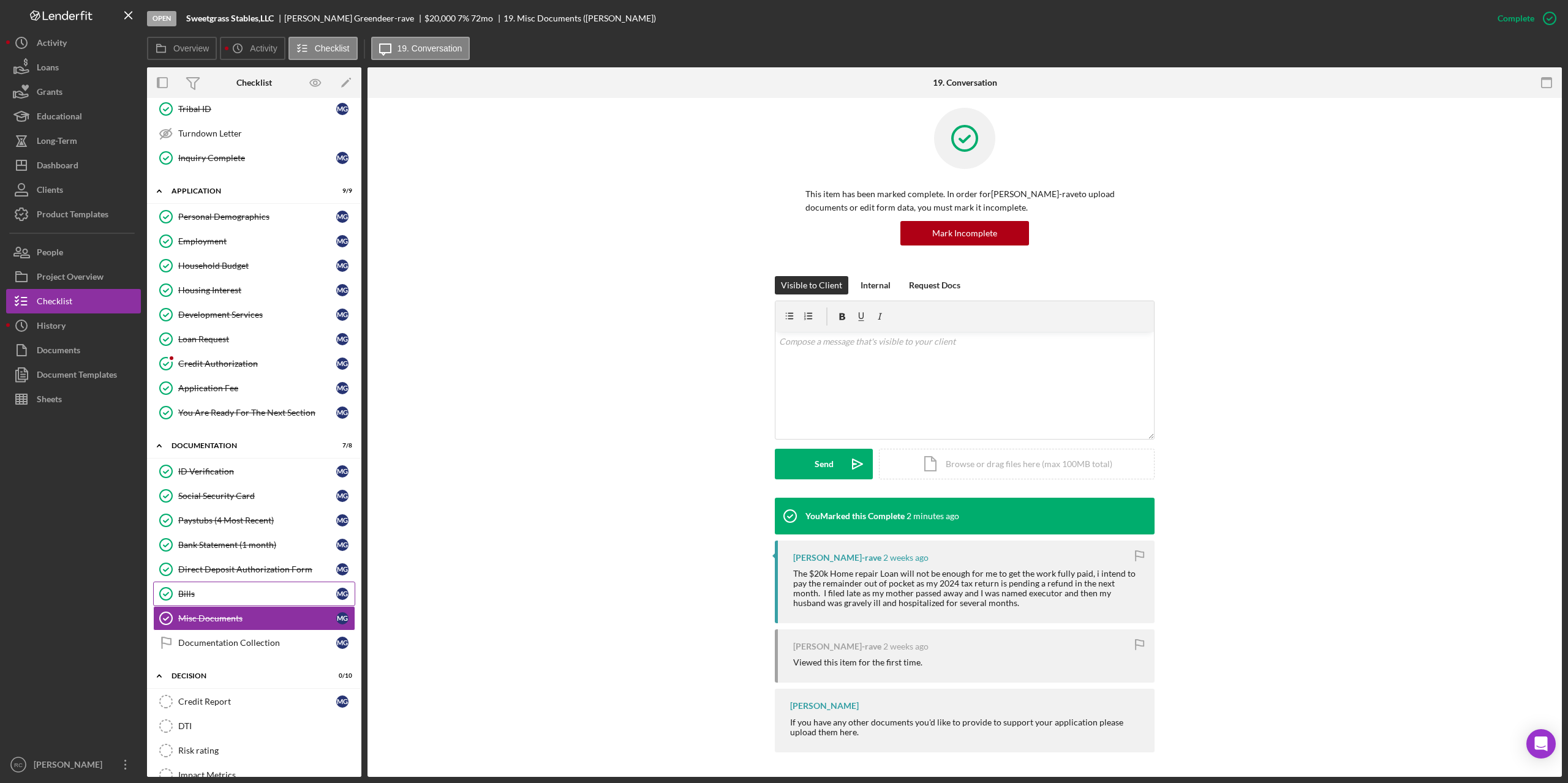
click at [191, 592] on div "Bills" at bounding box center [257, 594] width 158 height 10
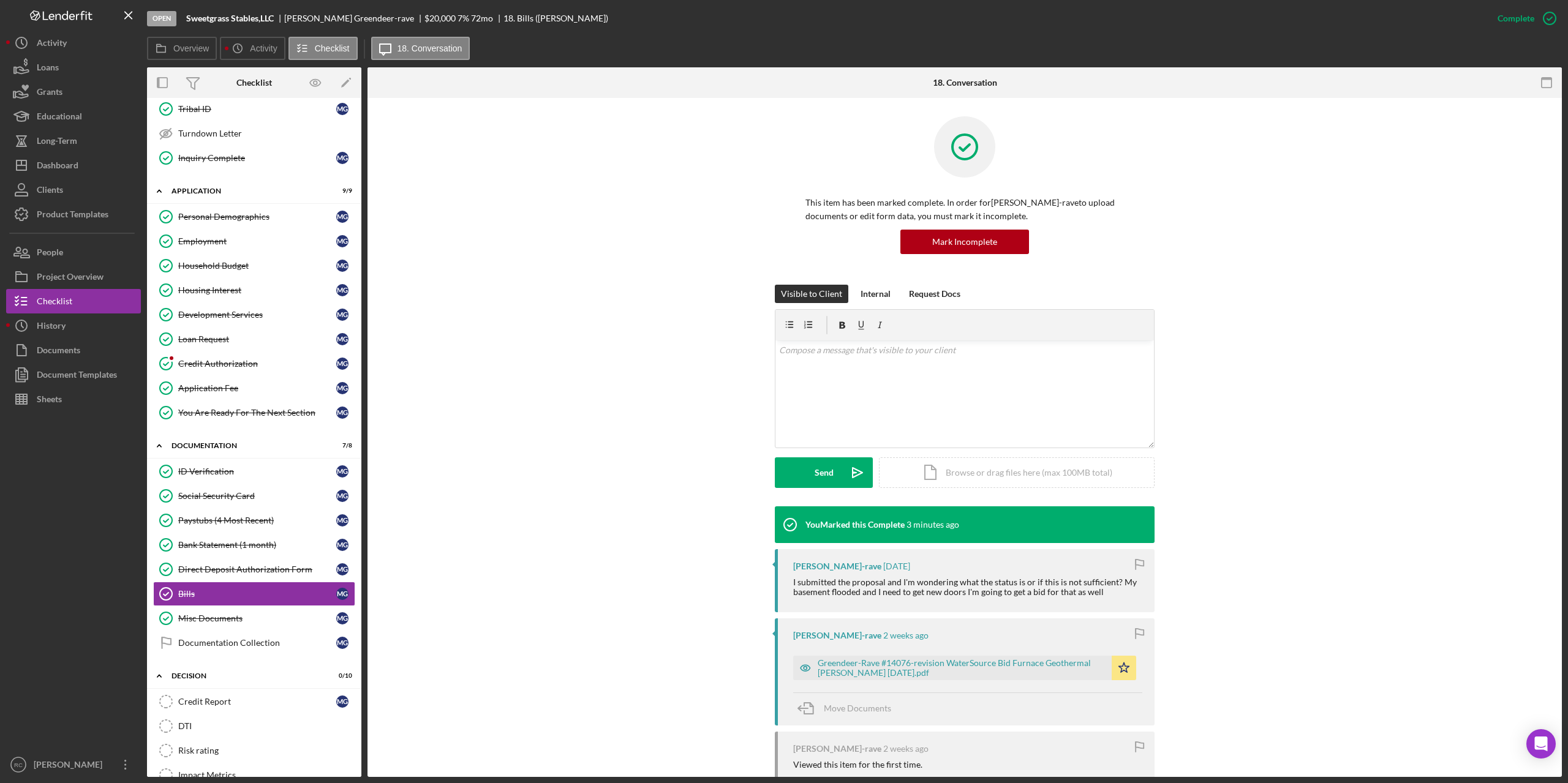
scroll to position [112, 0]
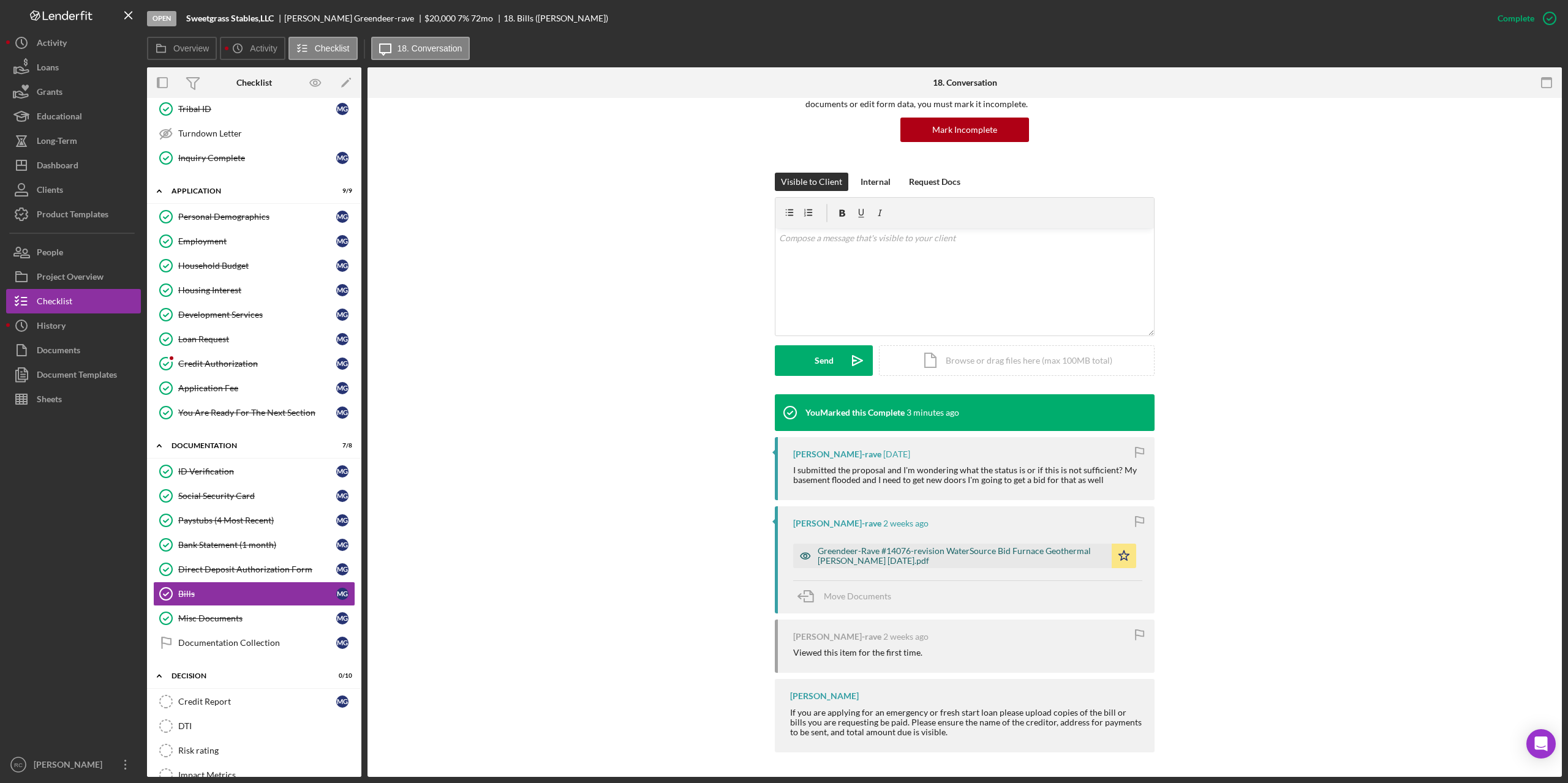
click at [926, 551] on div "Greendeer-Rave #14076-revision WaterSource Bid Furnace Geothermal [PERSON_NAME]…" at bounding box center [961, 556] width 288 height 19
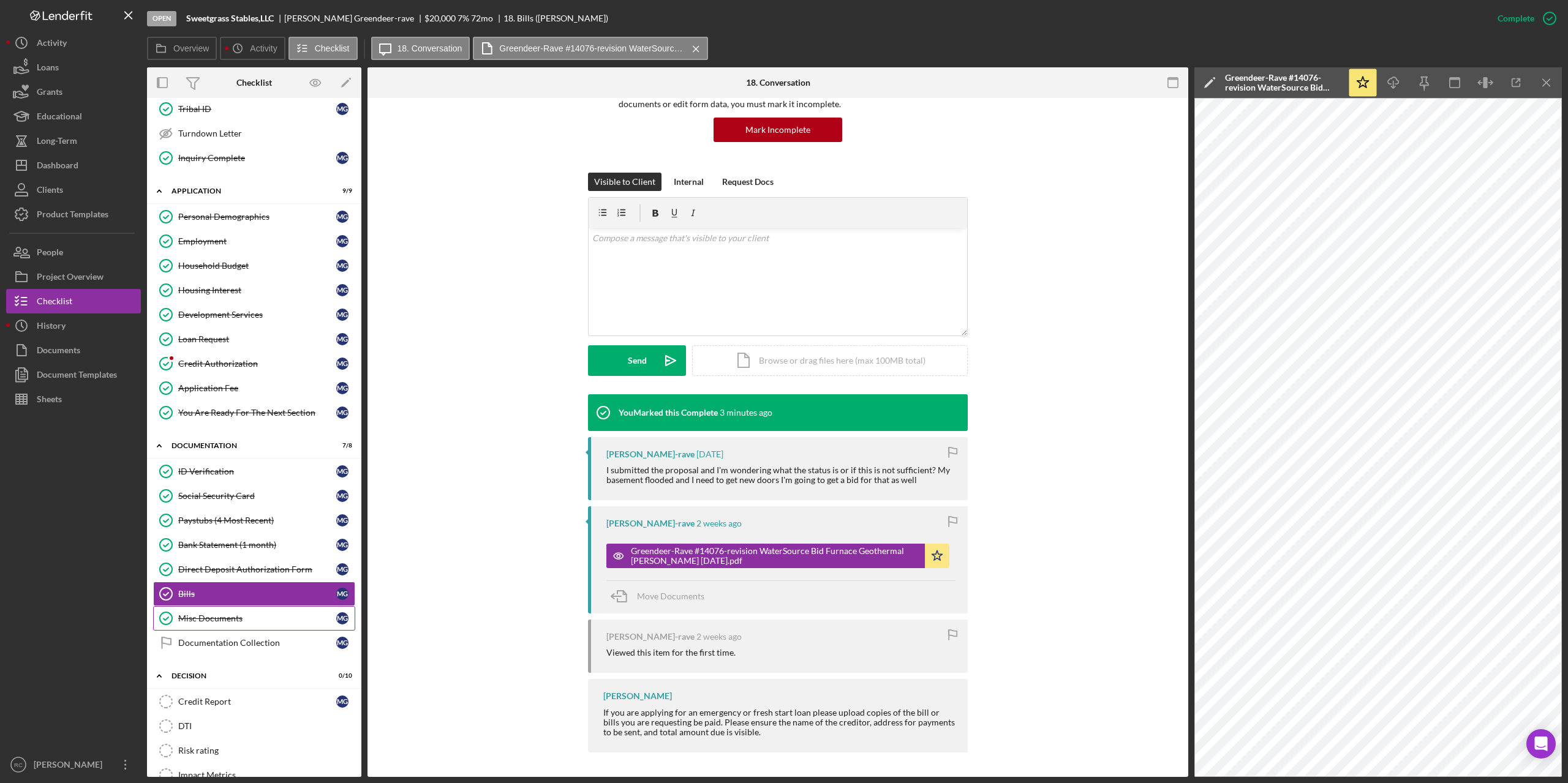
click at [223, 615] on div "Misc Documents" at bounding box center [257, 619] width 158 height 10
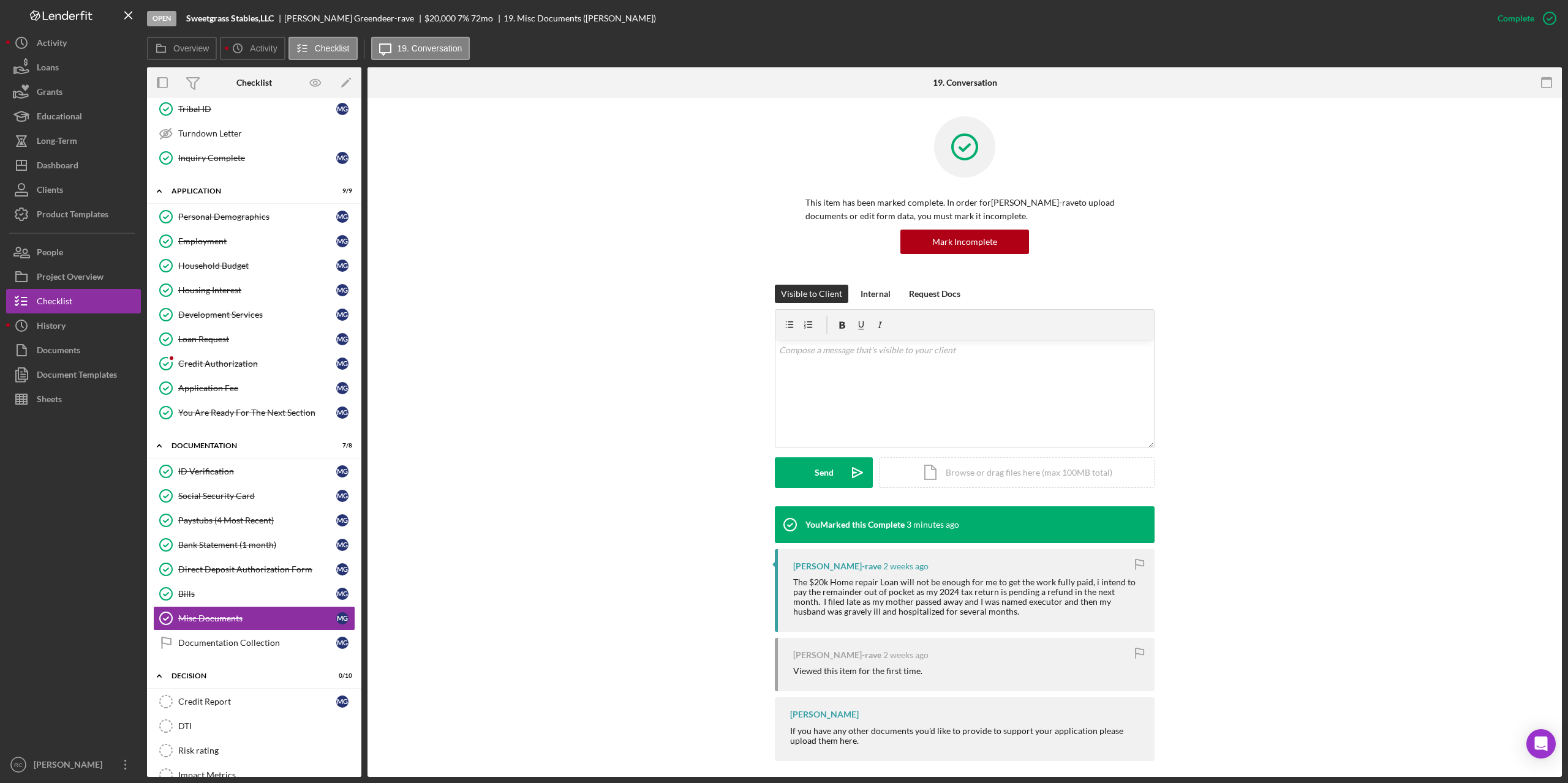
scroll to position [8, 0]
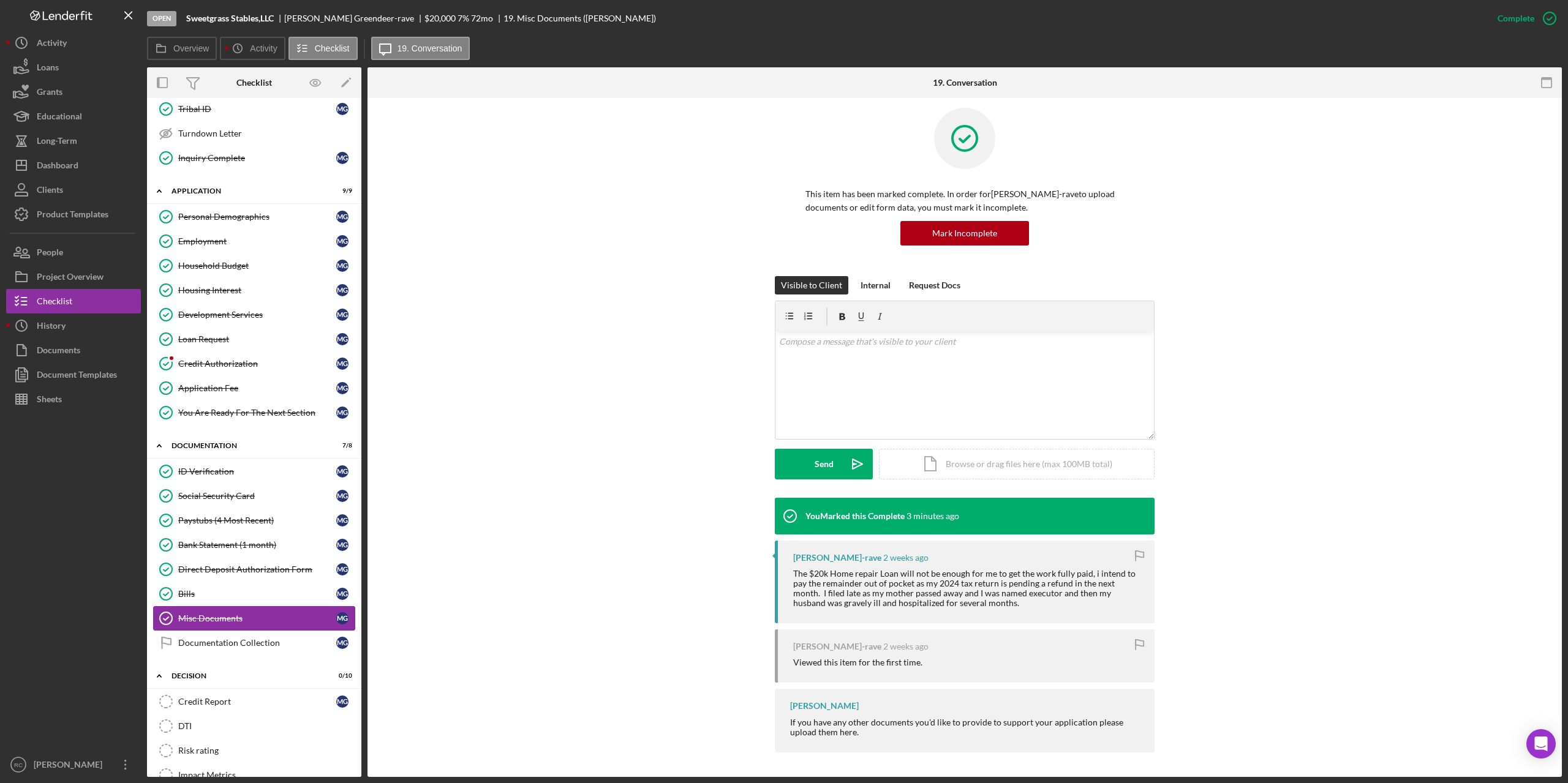
click at [206, 619] on div "Misc Documents" at bounding box center [257, 619] width 158 height 10
click at [185, 587] on link "Bills Bills M G" at bounding box center [254, 593] width 202 height 24
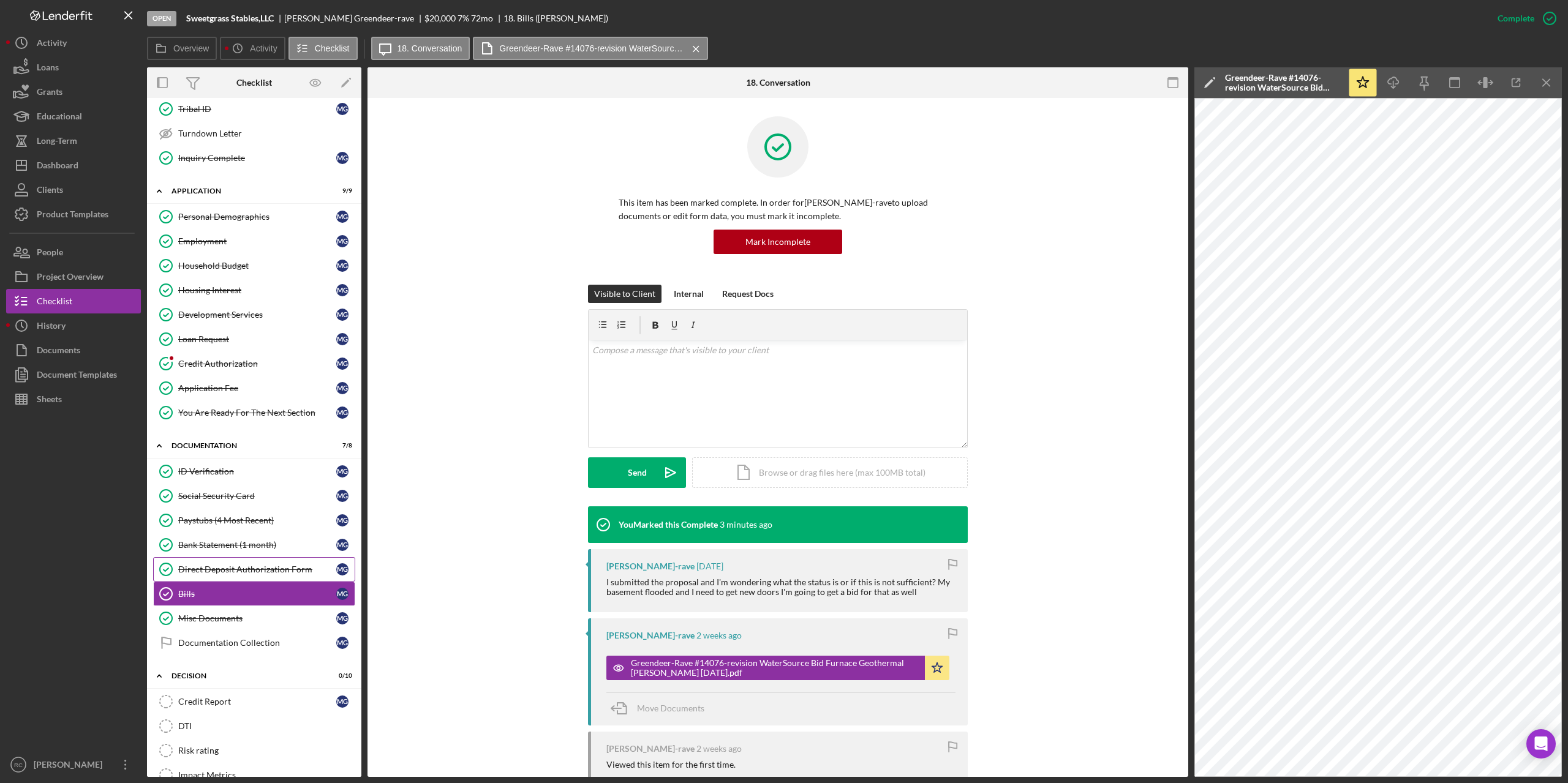
click at [259, 572] on div "Direct Deposit Authorization Form" at bounding box center [257, 569] width 158 height 10
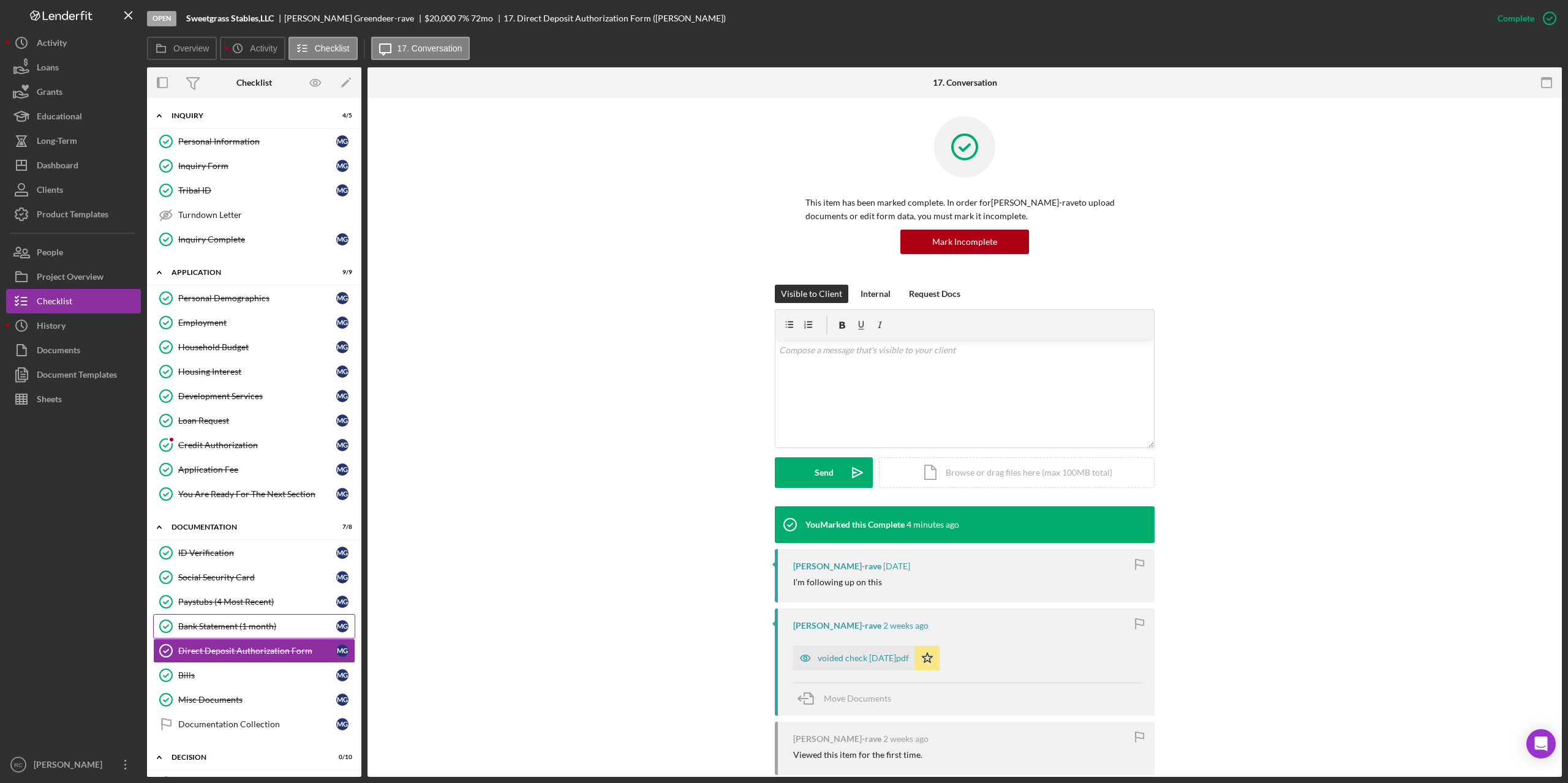
click at [252, 630] on div "Bank Statement (1 month)" at bounding box center [257, 626] width 158 height 10
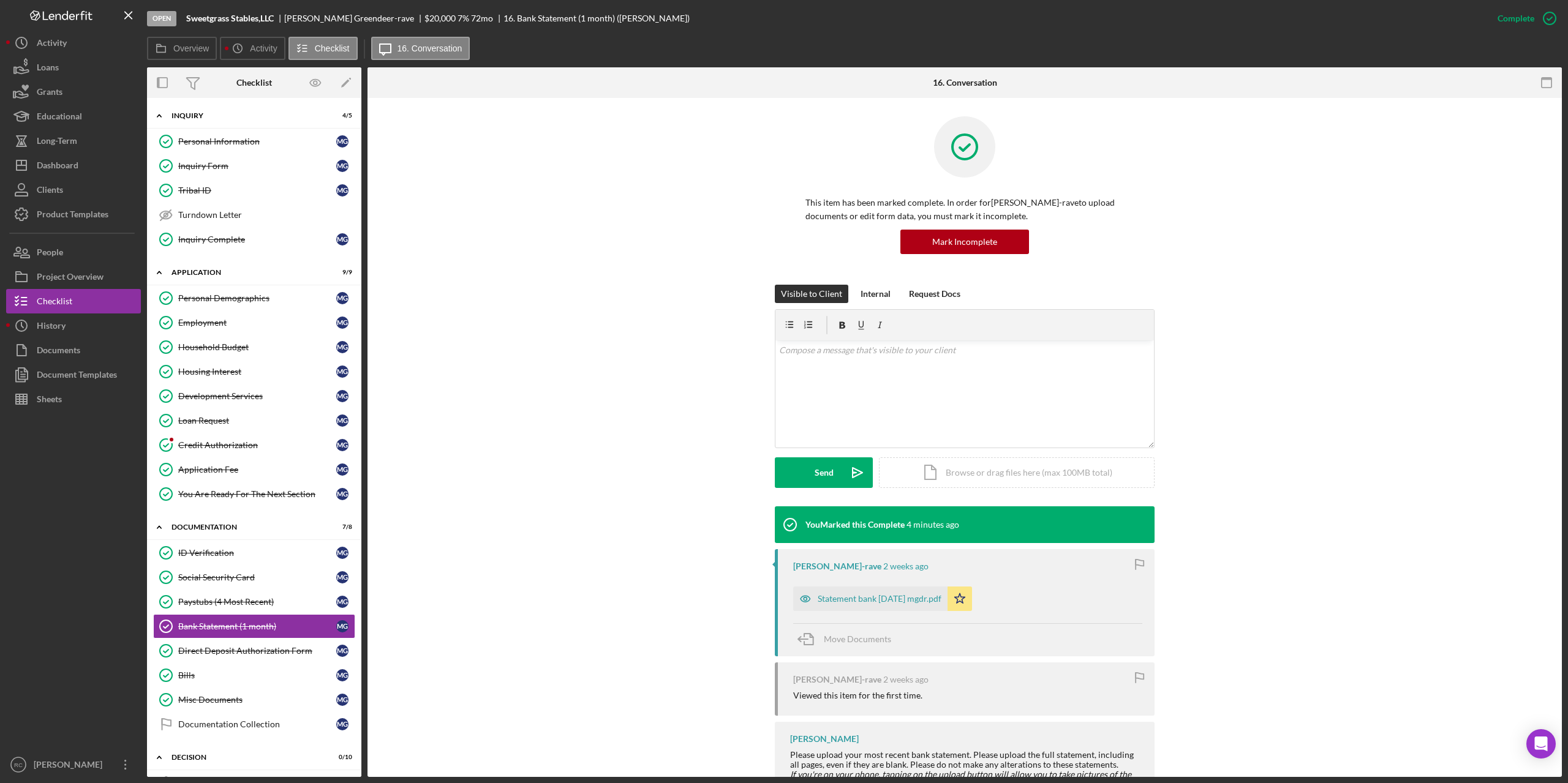
scroll to position [102, 0]
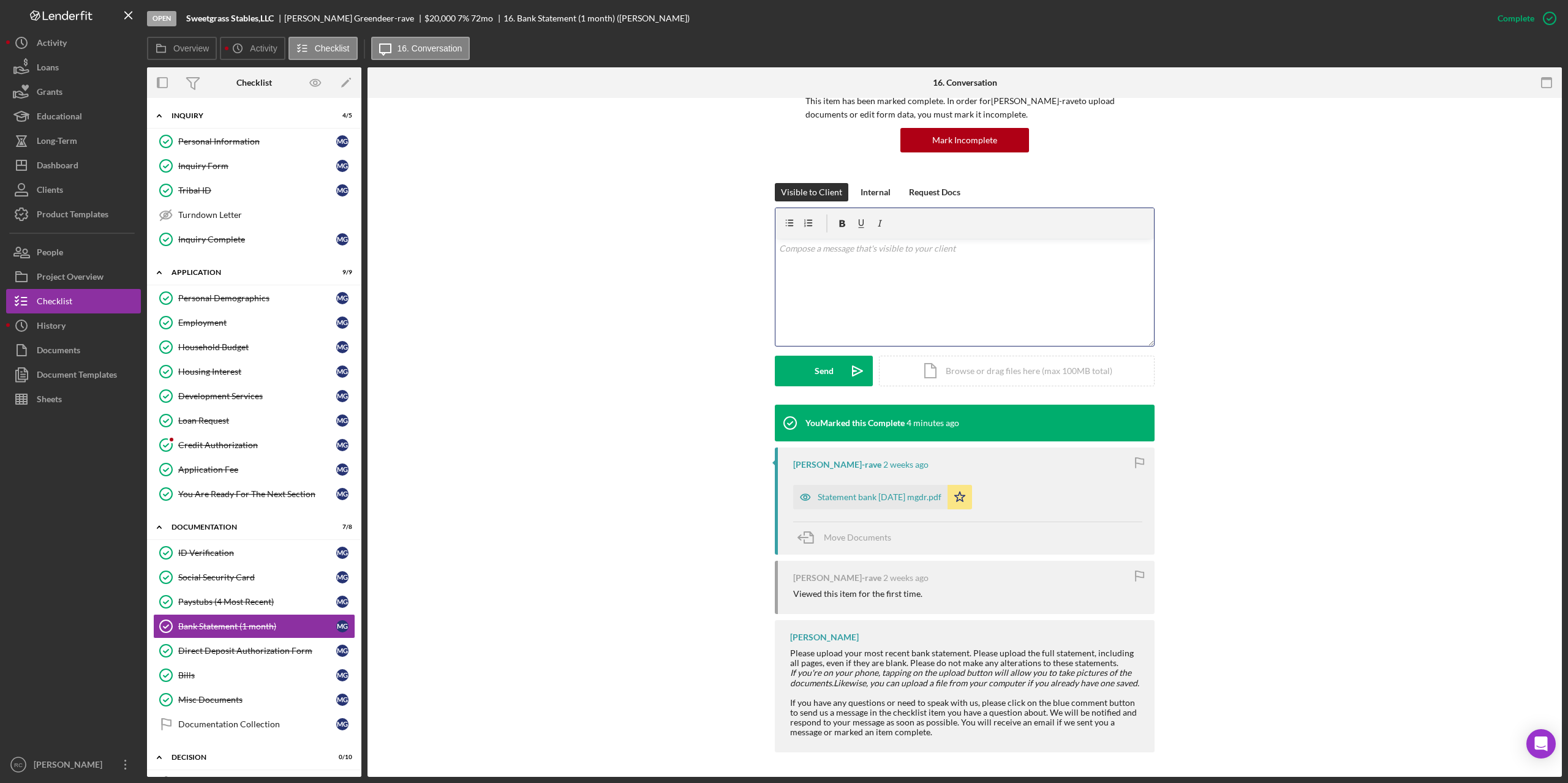
click at [857, 247] on p at bounding box center [965, 248] width 372 height 13
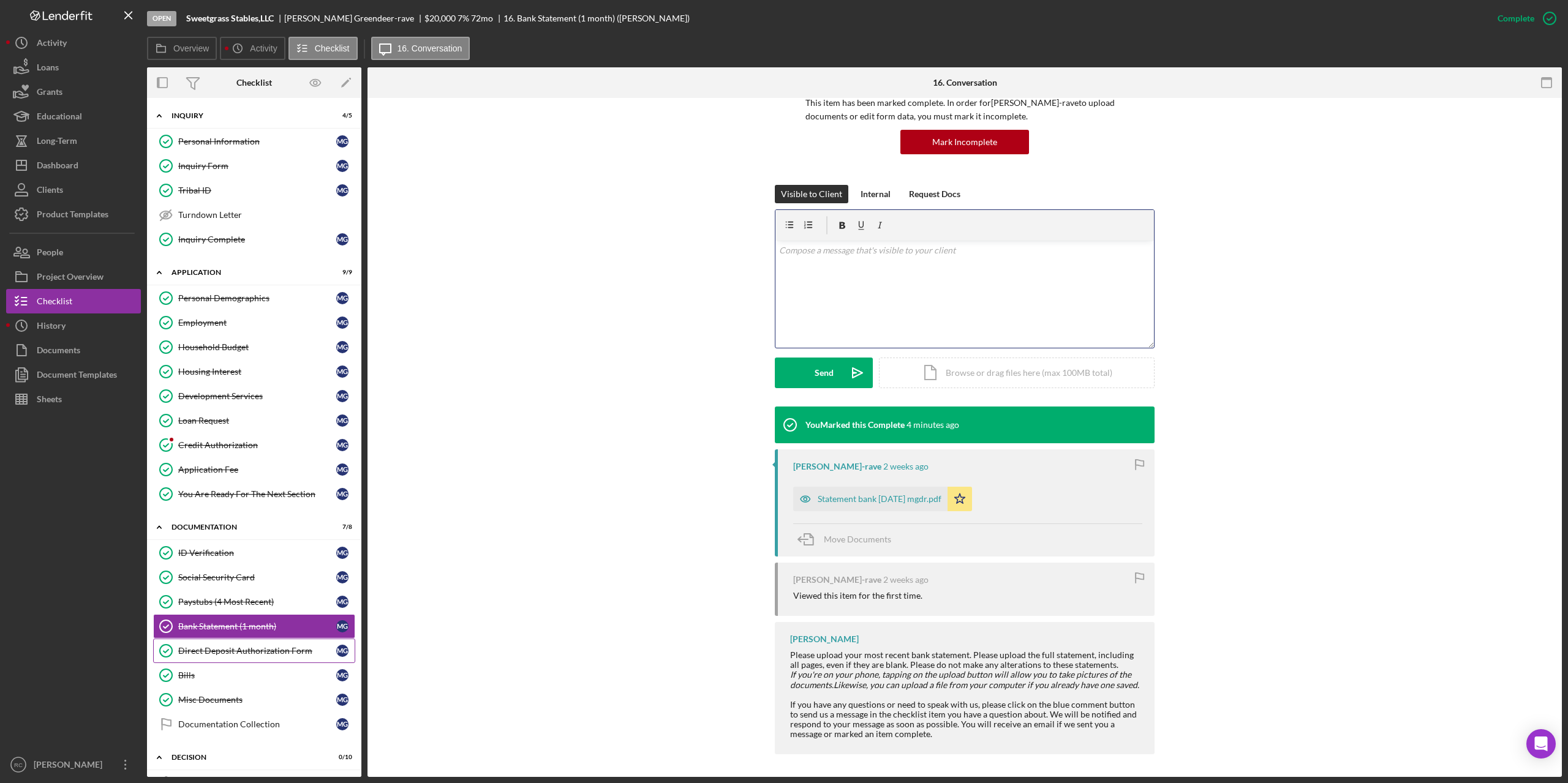
click at [271, 654] on div "Direct Deposit Authorization Form" at bounding box center [257, 650] width 158 height 10
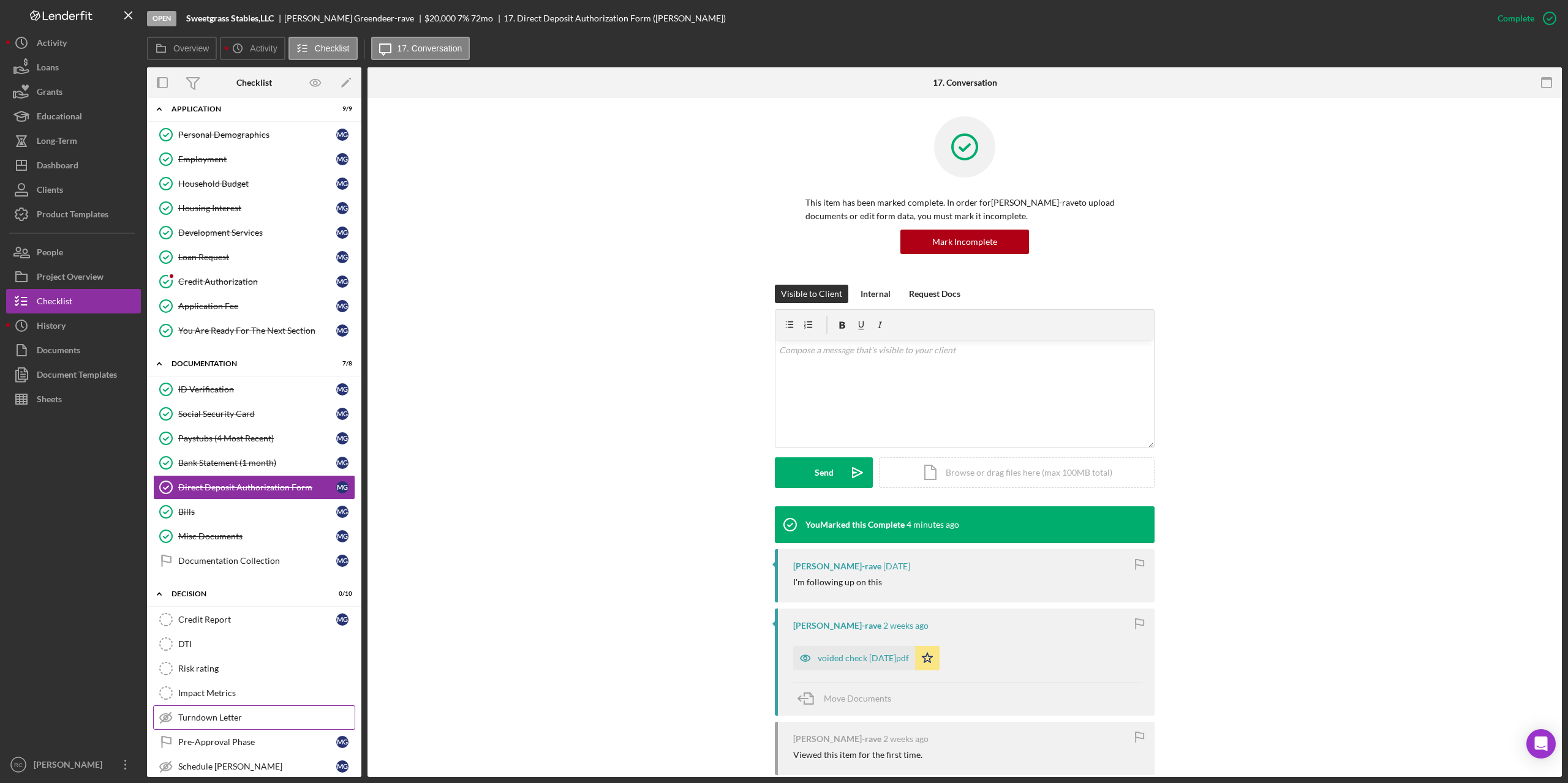
scroll to position [245, 0]
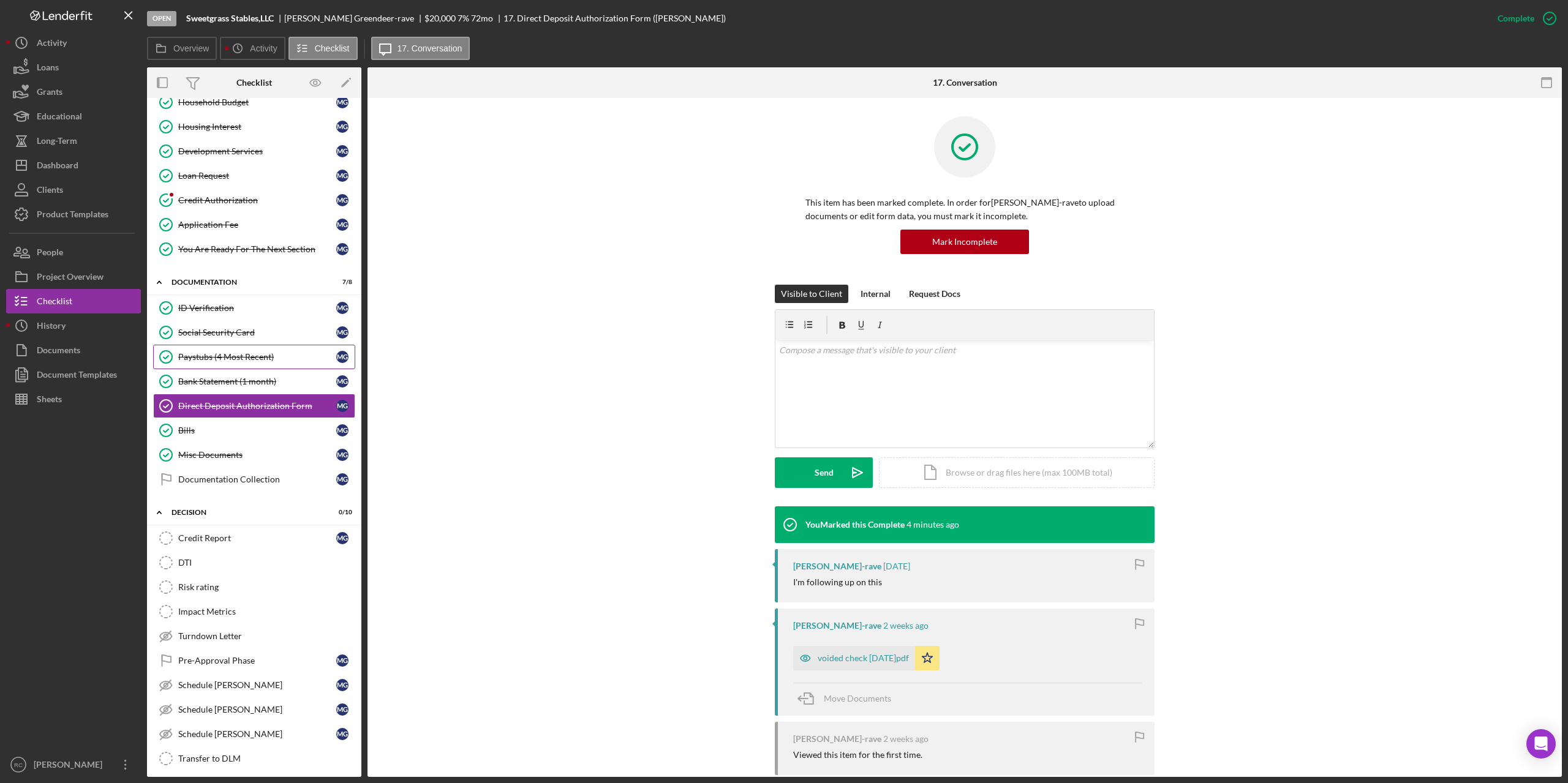
click at [228, 356] on div "Paystubs (4 Most Recent)" at bounding box center [257, 357] width 158 height 10
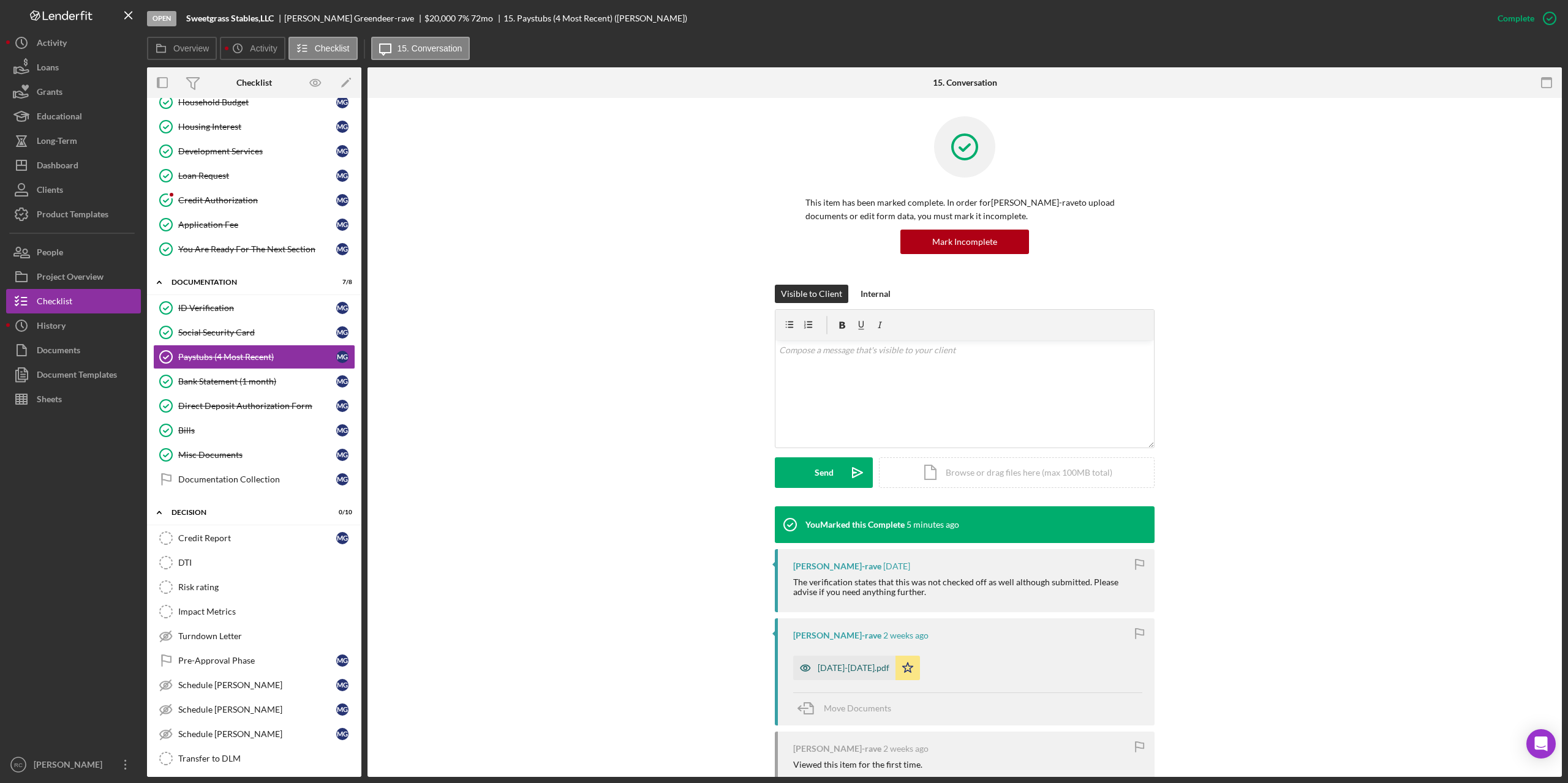
click at [879, 663] on div "[DATE]-[DATE].pdf" at bounding box center [853, 668] width 72 height 10
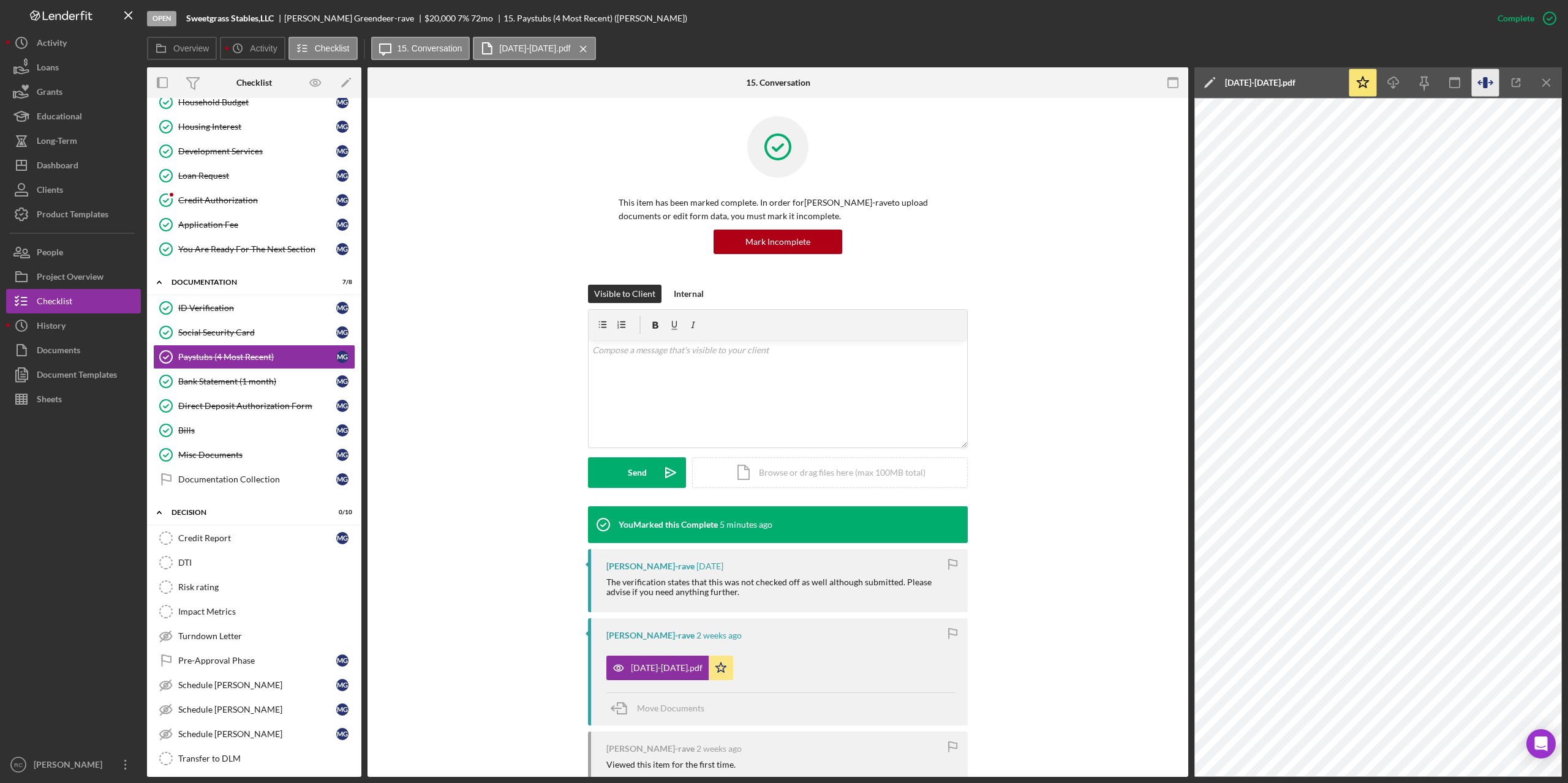
click at [1484, 82] on icon "button" at bounding box center [1484, 83] width 4 height 11
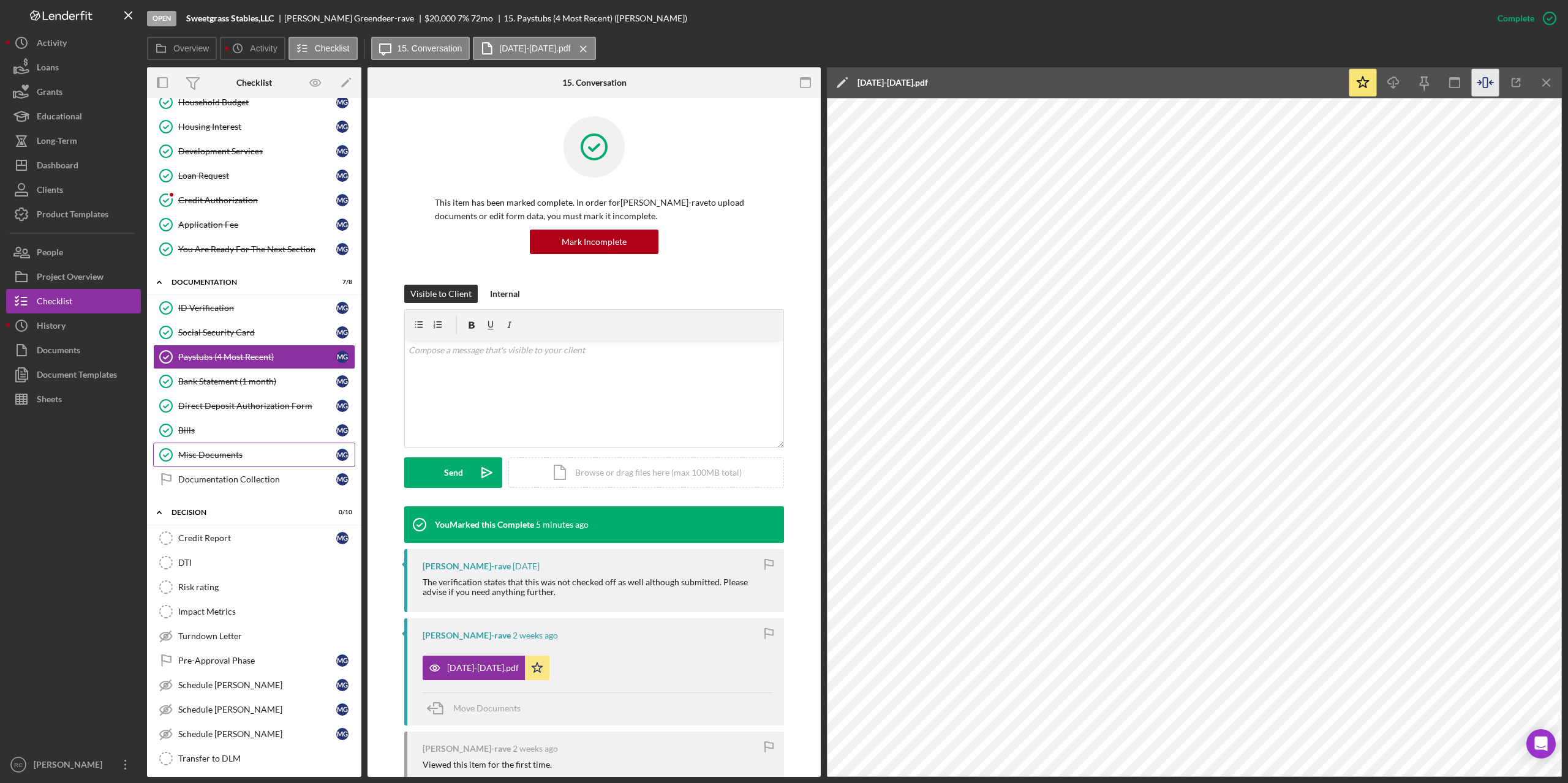
click at [217, 462] on link "Misc Documents Misc Documents M G" at bounding box center [254, 454] width 202 height 24
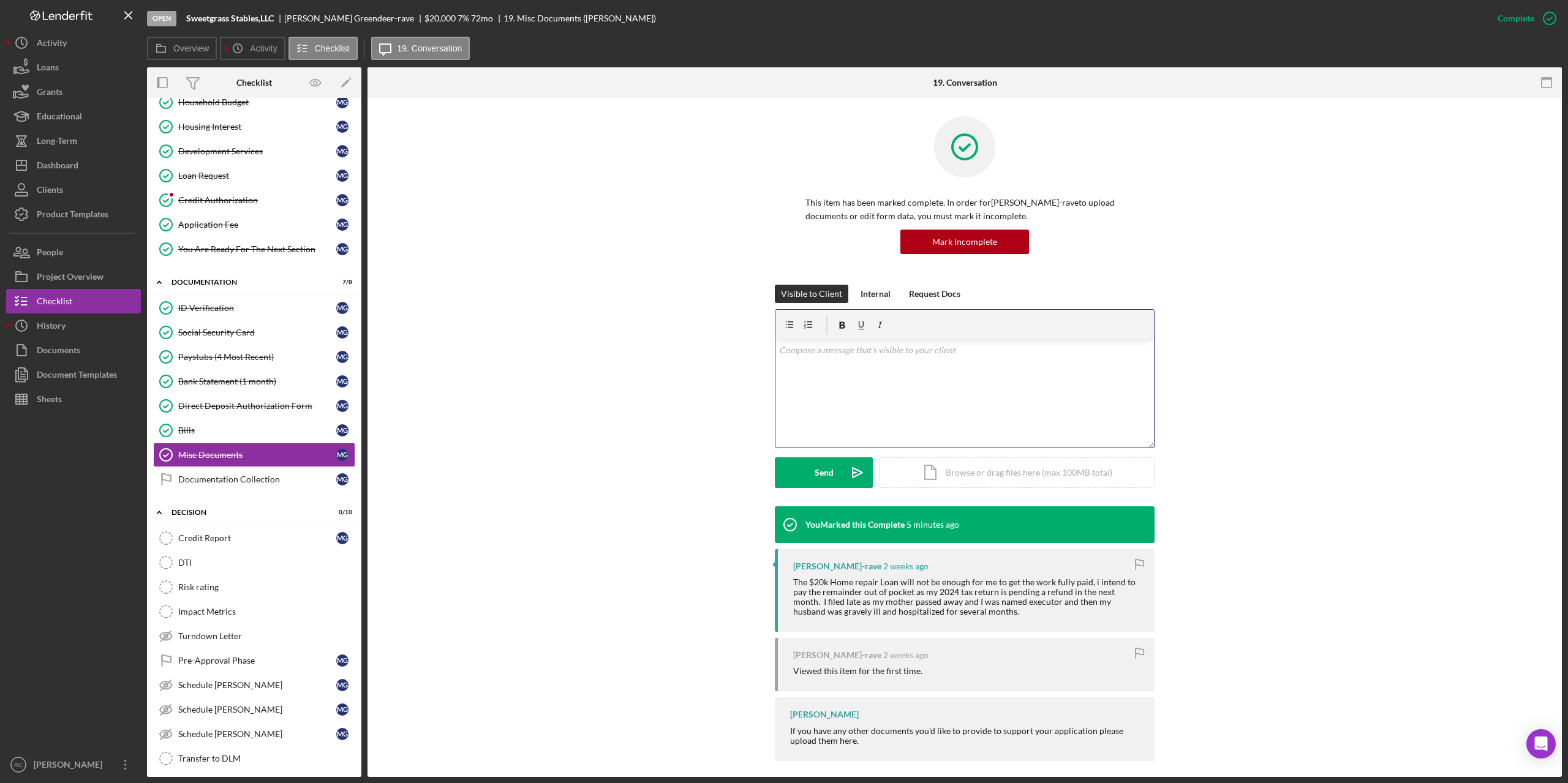
click at [798, 346] on p at bounding box center [965, 350] width 372 height 13
click at [219, 171] on div "Loan Request" at bounding box center [257, 176] width 158 height 10
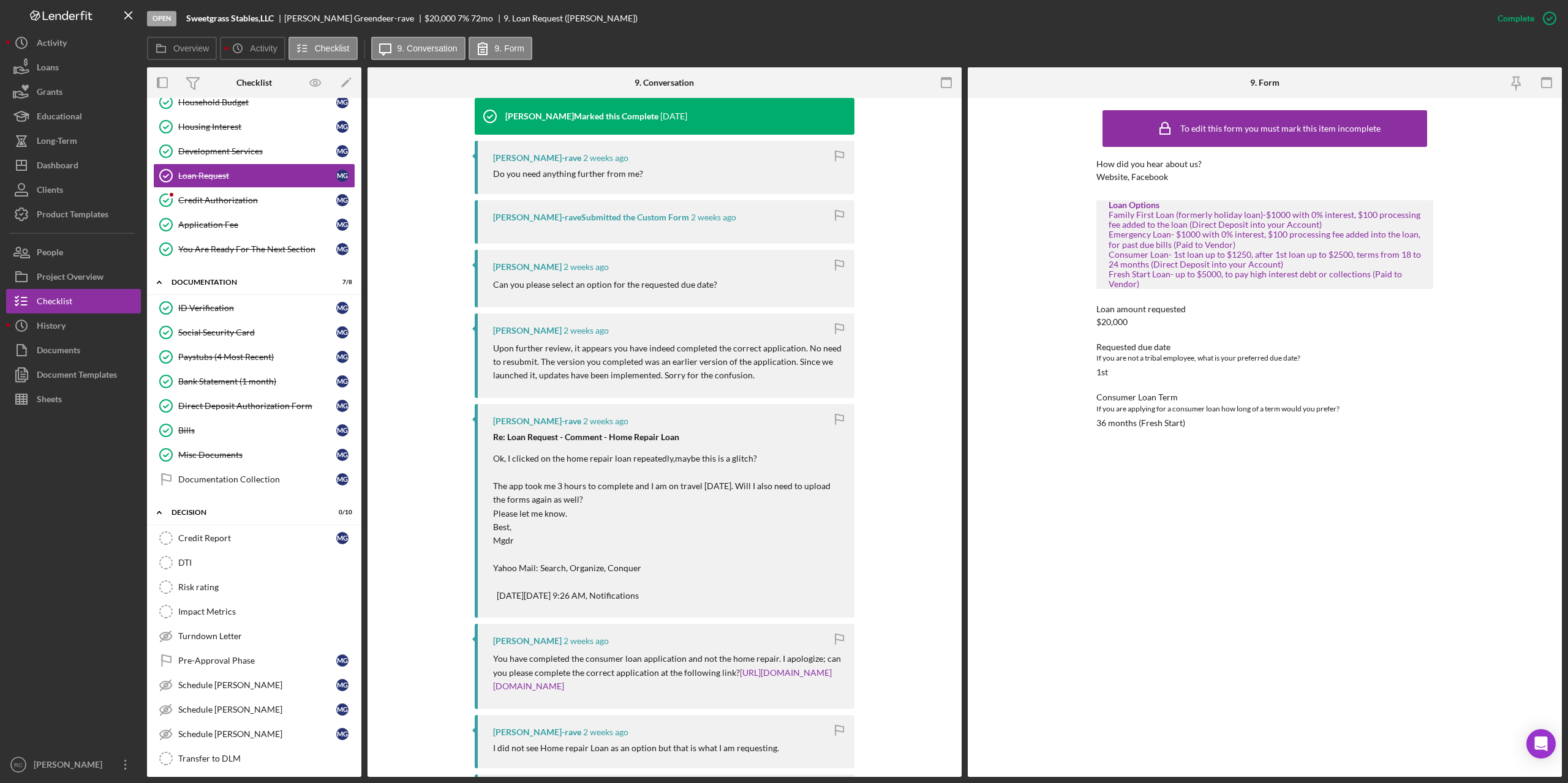
scroll to position [642, 0]
